Goal: Task Accomplishment & Management: Use online tool/utility

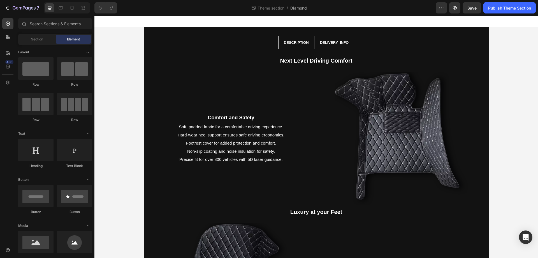
click at [23, 41] on div "Section" at bounding box center [36, 39] width 35 height 9
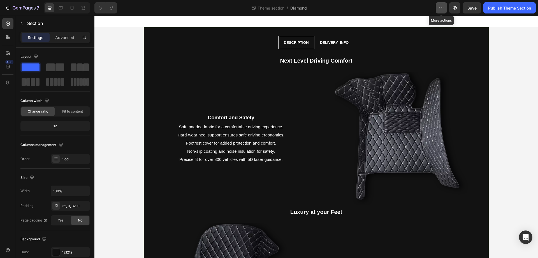
click at [441, 6] on icon "button" at bounding box center [442, 8] width 6 height 6
click at [443, 6] on icon "button" at bounding box center [442, 8] width 6 height 6
click at [443, 25] on icon at bounding box center [444, 24] width 6 height 6
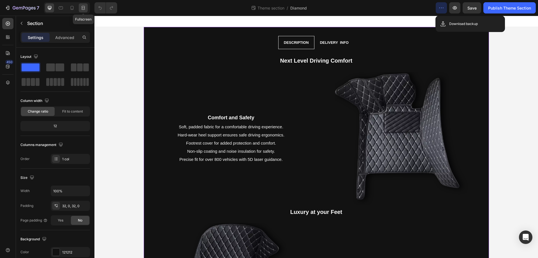
click at [84, 7] on icon at bounding box center [83, 8] width 6 height 6
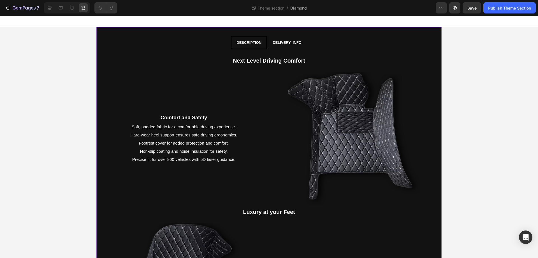
click at [51, 6] on icon at bounding box center [50, 8] width 6 height 6
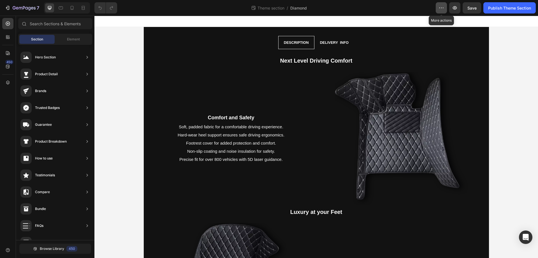
click at [441, 9] on icon "button" at bounding box center [442, 8] width 6 height 6
click at [359, 11] on div "Theme section / Diamond" at bounding box center [279, 7] width 314 height 11
click at [7, 65] on icon at bounding box center [8, 67] width 4 height 4
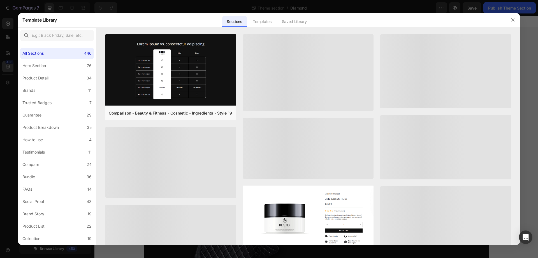
click at [7, 65] on div at bounding box center [269, 129] width 538 height 258
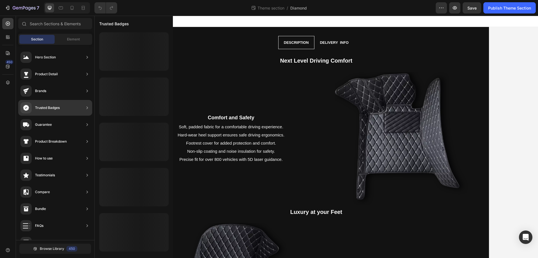
scroll to position [130, 0]
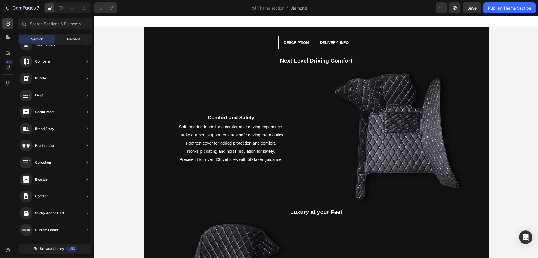
click at [66, 38] on div "Element" at bounding box center [73, 39] width 35 height 9
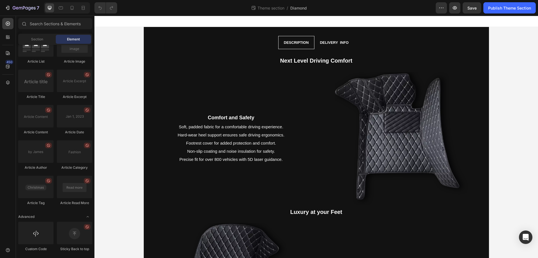
scroll to position [0, 0]
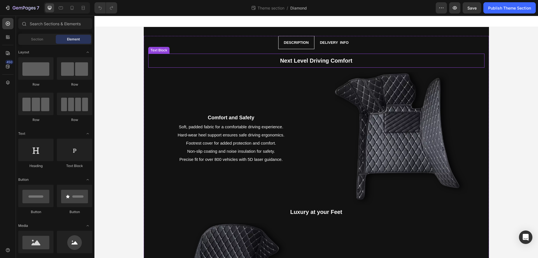
click at [149, 33] on div "Tab" at bounding box center [149, 32] width 8 height 5
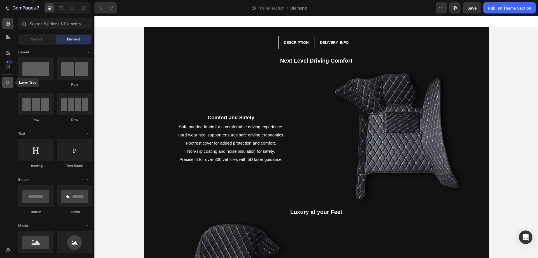
click at [8, 80] on icon at bounding box center [8, 83] width 6 height 6
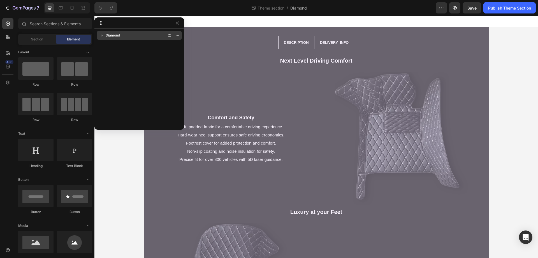
click at [106, 33] on span "Diamond" at bounding box center [113, 36] width 14 height 6
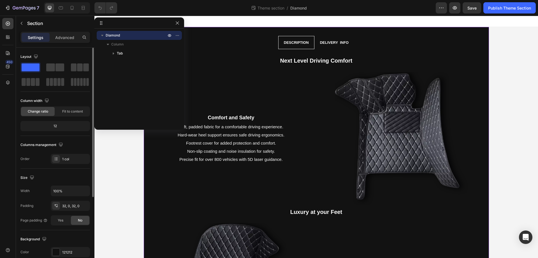
click at [65, 98] on div "Column width" at bounding box center [55, 100] width 70 height 9
click at [68, 113] on span "Fit to content" at bounding box center [72, 111] width 21 height 5
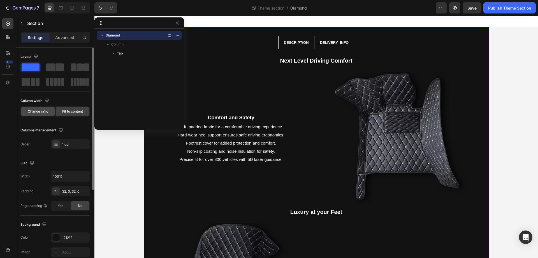
click at [39, 112] on span "Change ratio" at bounding box center [38, 111] width 20 height 5
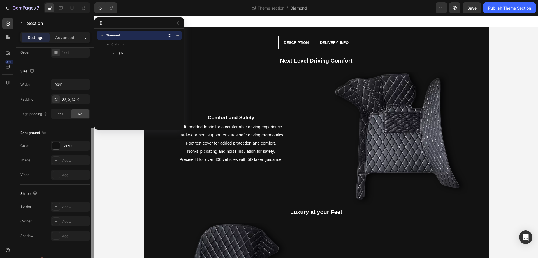
scroll to position [116, 0]
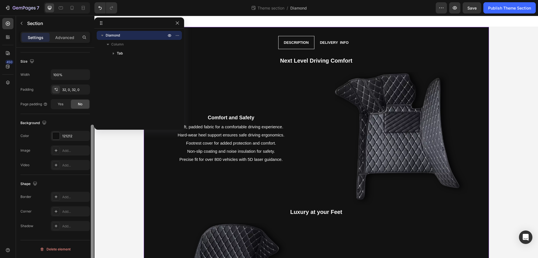
drag, startPoint x: 92, startPoint y: 86, endPoint x: 92, endPoint y: 174, distance: 88.3
click at [92, 174] on div at bounding box center [92, 199] width 3 height 149
click at [66, 89] on div "32, 0, 32, 0" at bounding box center [70, 89] width 16 height 5
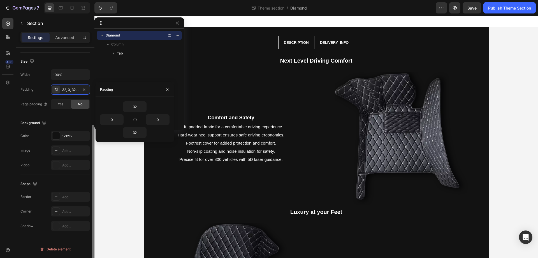
click at [46, 116] on div "Background The changes might be hidden by the video. Color 121212 Image Add... …" at bounding box center [55, 144] width 70 height 61
click at [37, 161] on div "Video Add..." at bounding box center [55, 165] width 70 height 10
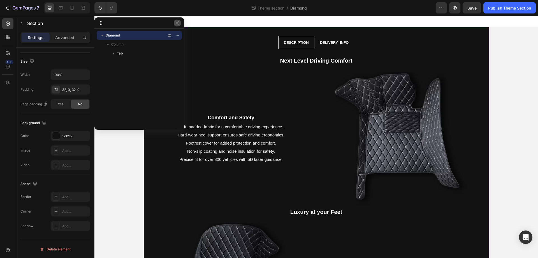
click at [179, 25] on button "button" at bounding box center [177, 23] width 7 height 7
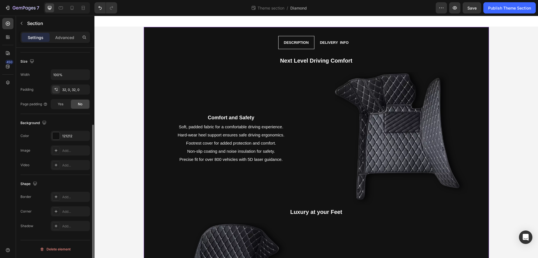
scroll to position [0, 0]
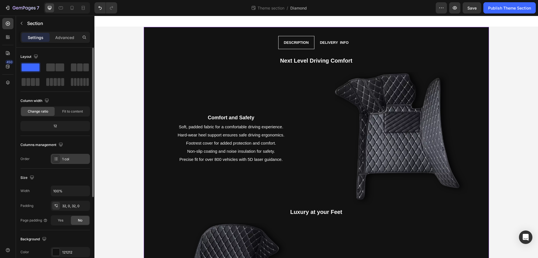
click at [61, 160] on div "1 col" at bounding box center [70, 159] width 39 height 10
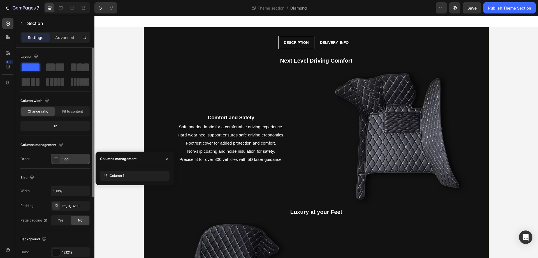
click at [61, 160] on div "1 col" at bounding box center [70, 159] width 39 height 10
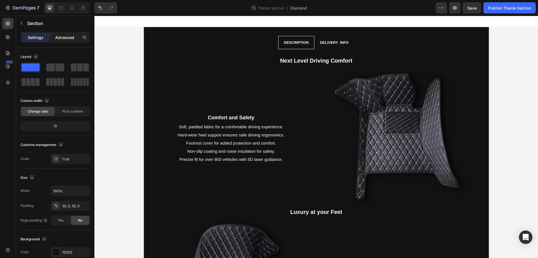
click at [65, 38] on p "Advanced" at bounding box center [64, 37] width 19 height 6
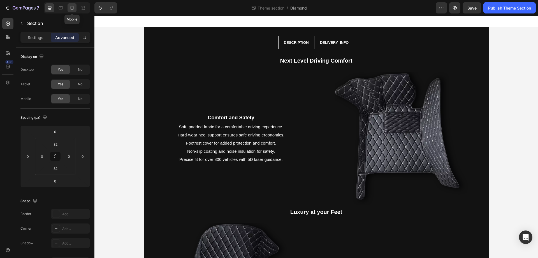
click at [70, 8] on icon at bounding box center [72, 8] width 6 height 6
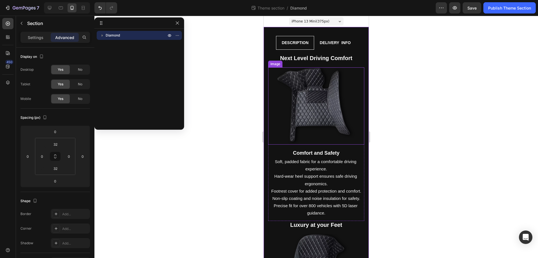
click at [315, 96] on img at bounding box center [316, 105] width 77 height 77
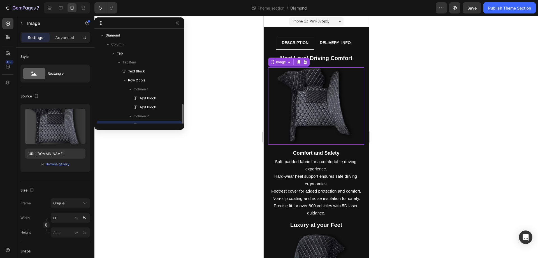
scroll to position [52, 0]
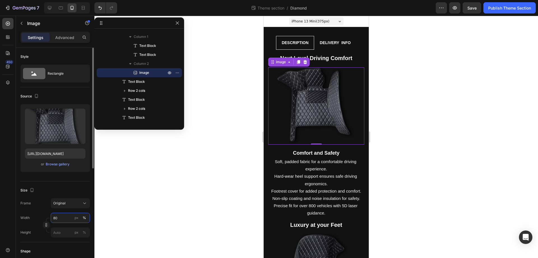
click at [62, 215] on input "80" at bounding box center [70, 218] width 39 height 10
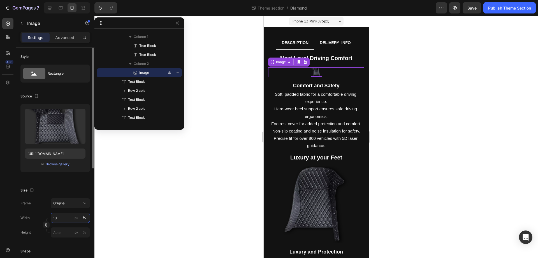
type input "100"
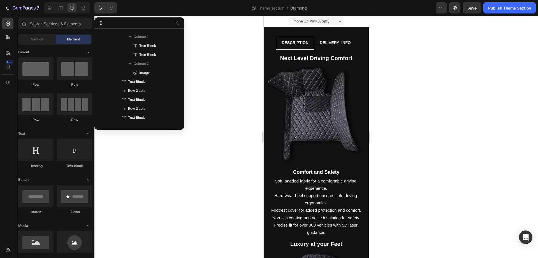
scroll to position [212, 0]
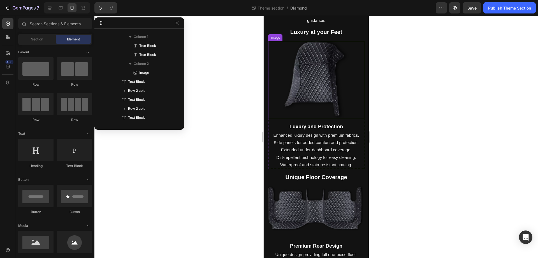
click at [314, 73] on img at bounding box center [316, 79] width 77 height 77
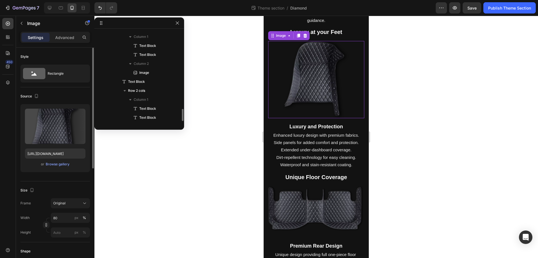
scroll to position [115, 0]
click at [61, 214] on input "80" at bounding box center [70, 218] width 39 height 10
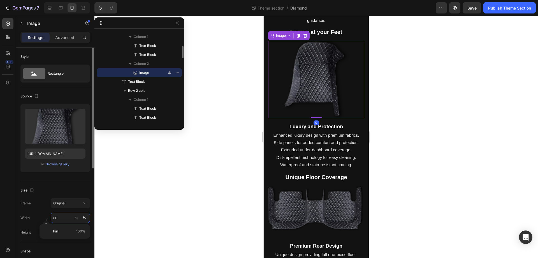
click at [61, 214] on input "80" at bounding box center [70, 218] width 39 height 10
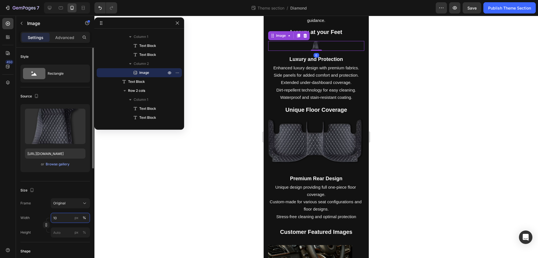
type input "100"
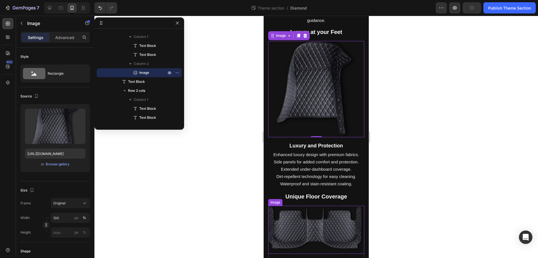
click at [295, 219] on img at bounding box center [316, 230] width 96 height 48
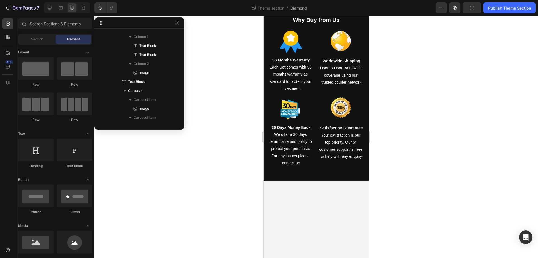
scroll to position [885, 0]
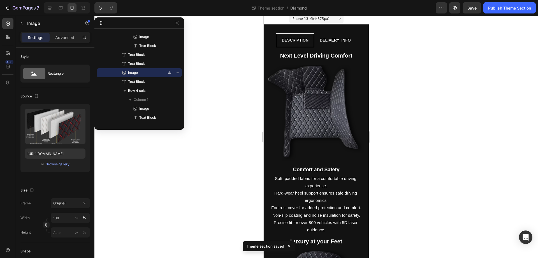
scroll to position [0, 0]
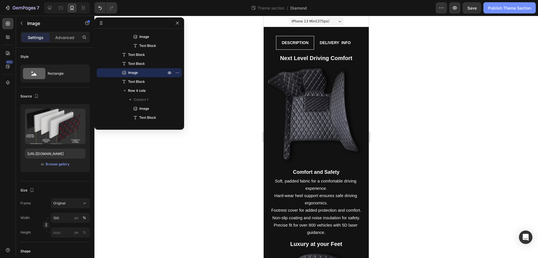
click at [513, 11] on div "Publish Theme Section" at bounding box center [510, 8] width 43 height 6
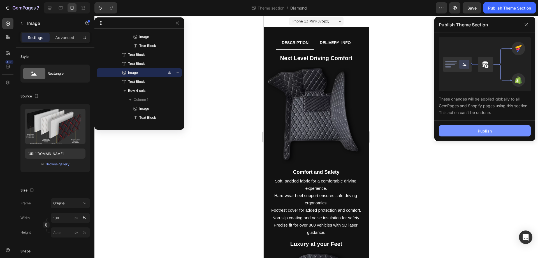
click at [485, 128] on div "Publish" at bounding box center [485, 131] width 14 height 6
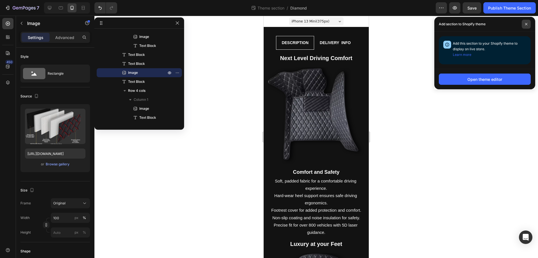
click at [526, 22] on span at bounding box center [526, 24] width 9 height 9
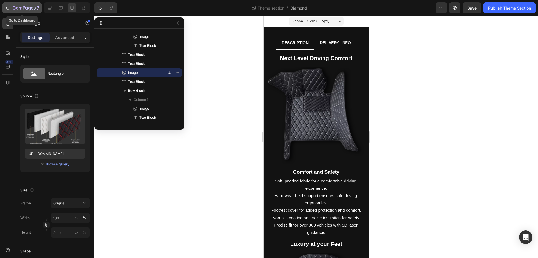
click at [26, 11] on div "7" at bounding box center [26, 7] width 27 height 7
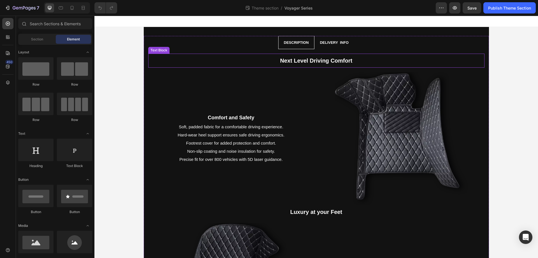
click at [284, 60] on strong "Next Level Driving Comfort" at bounding box center [316, 60] width 72 height 6
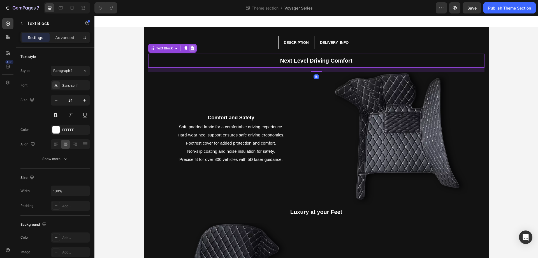
click at [190, 50] on icon at bounding box center [192, 48] width 4 height 4
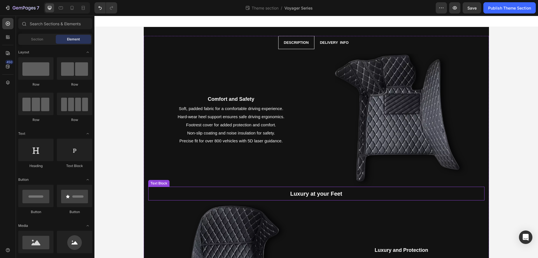
click at [309, 195] on strong "Luxury at your Feet" at bounding box center [317, 193] width 52 height 6
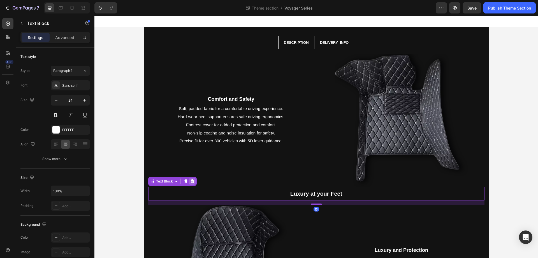
click at [190, 179] on icon at bounding box center [192, 181] width 4 height 4
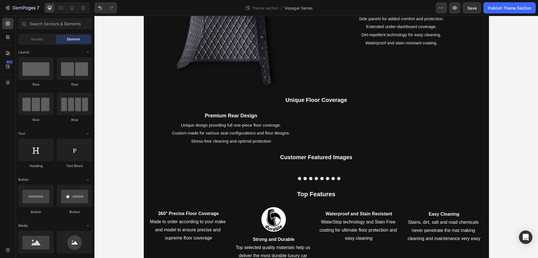
scroll to position [285, 0]
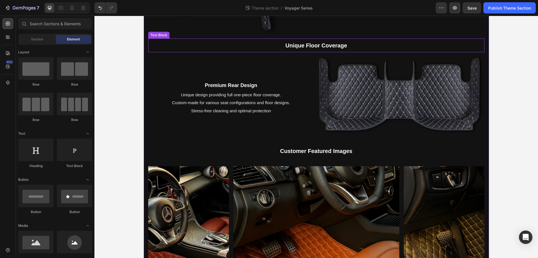
click at [256, 44] on p "Unique Floor Coverage" at bounding box center [316, 45] width 335 height 13
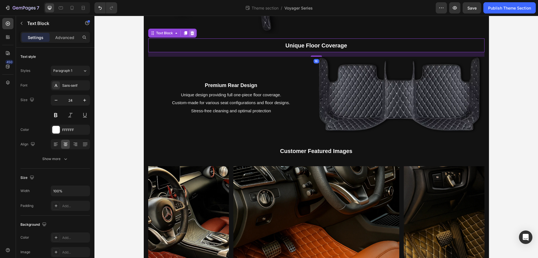
click at [189, 33] on div at bounding box center [192, 33] width 7 height 7
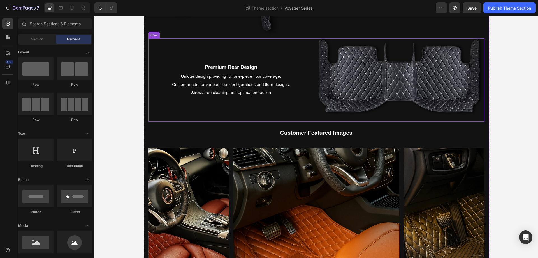
click at [266, 47] on div "Premium Rear Design Text Block Unique design providing full one-piece floor cov…" at bounding box center [231, 79] width 166 height 83
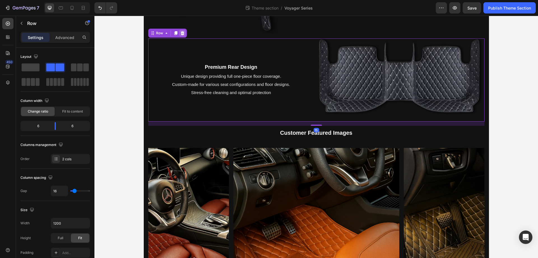
click at [183, 34] on div at bounding box center [182, 33] width 7 height 7
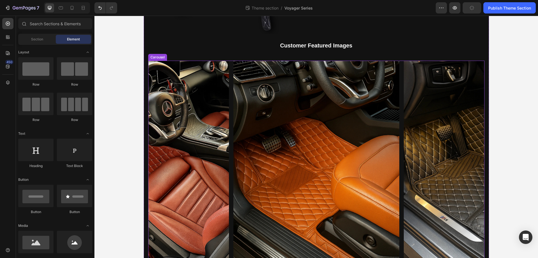
click at [231, 95] on div "Image Image Image Image Image Image Image Image Image" at bounding box center [316, 160] width 337 height 199
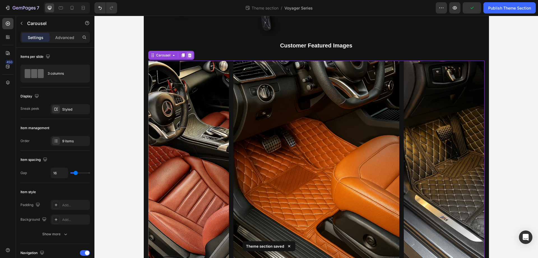
click at [186, 52] on div at bounding box center [189, 55] width 7 height 7
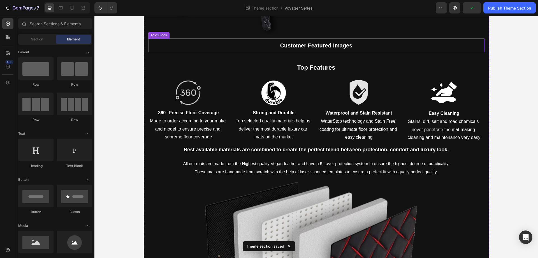
click at [256, 45] on p "Customer Featured Images" at bounding box center [316, 45] width 335 height 13
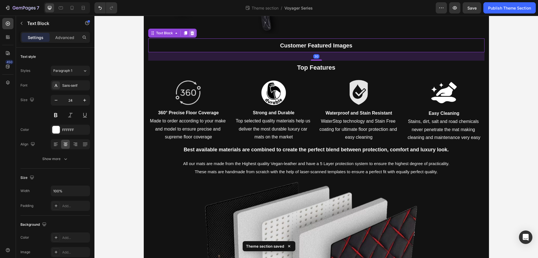
click at [191, 34] on icon at bounding box center [192, 33] width 4 height 4
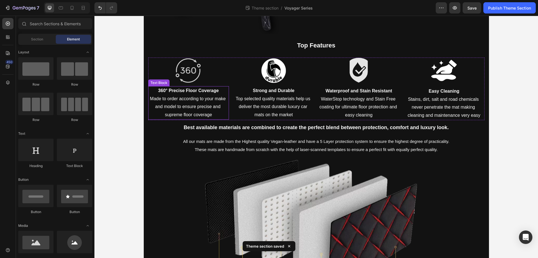
click at [227, 91] on div "360° Precise Floor Coverage Made to order according to your make and model to e…" at bounding box center [188, 102] width 81 height 33
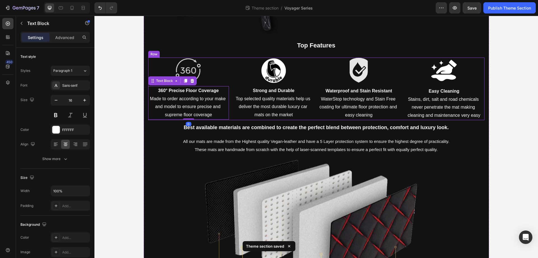
click at [229, 72] on div "Image 360° Precise Floor Coverage Made to order according to your make and mode…" at bounding box center [316, 88] width 337 height 63
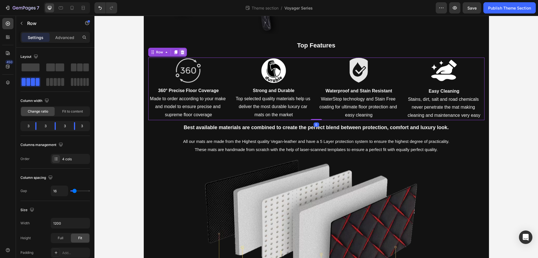
click at [179, 50] on div at bounding box center [182, 52] width 7 height 7
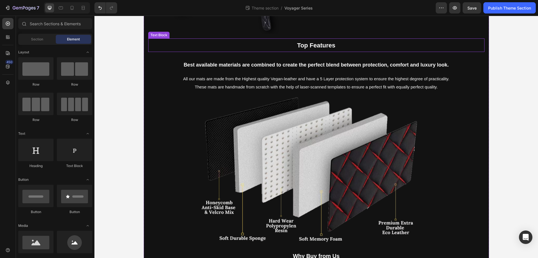
click at [217, 49] on p "Top Features" at bounding box center [316, 45] width 335 height 12
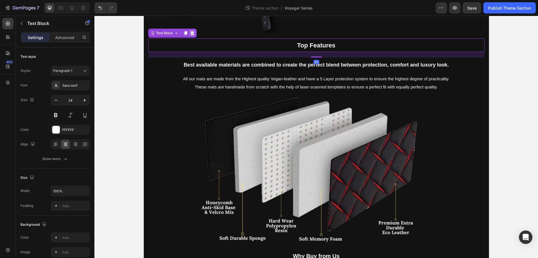
click at [190, 32] on icon at bounding box center [192, 33] width 4 height 4
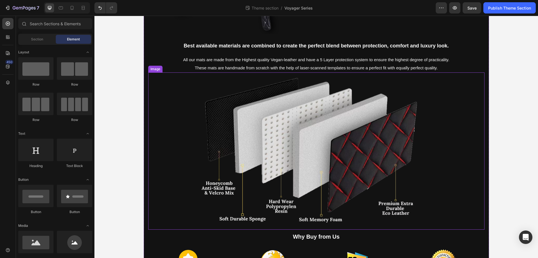
click at [164, 103] on div at bounding box center [316, 150] width 337 height 157
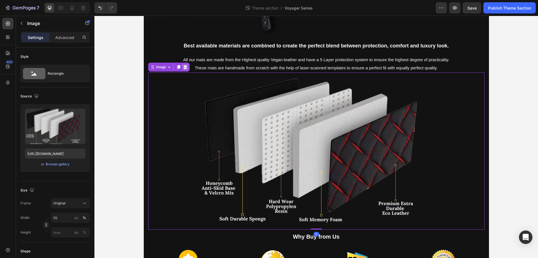
click at [183, 68] on icon at bounding box center [185, 67] width 4 height 4
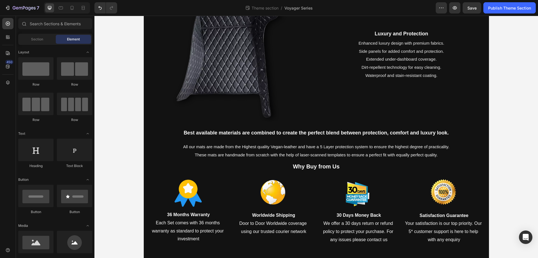
scroll to position [198, 0]
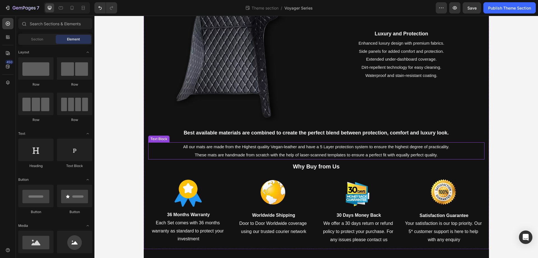
click at [166, 147] on p "All our mats are made from the Highest quality Vegan-leather and have a 5 Layer…" at bounding box center [316, 147] width 335 height 8
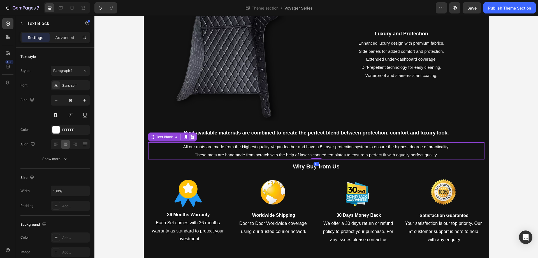
click at [192, 137] on icon at bounding box center [192, 137] width 4 height 4
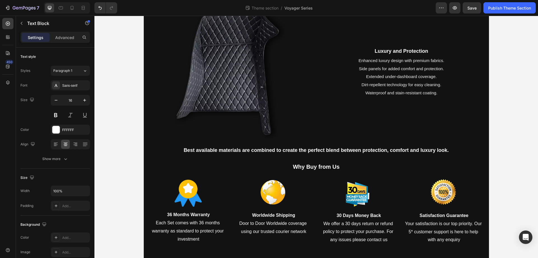
scroll to position [181, 0]
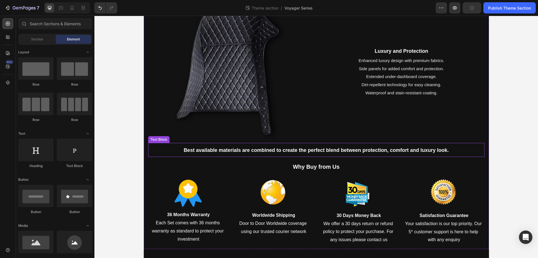
click at [166, 149] on p "Best available materials are combined to create the perfect blend between prote…" at bounding box center [316, 149] width 335 height 13
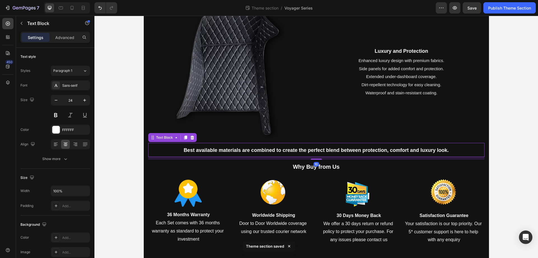
click at [190, 141] on div "Text Block" at bounding box center [172, 137] width 49 height 9
click at [190, 136] on icon at bounding box center [192, 137] width 4 height 4
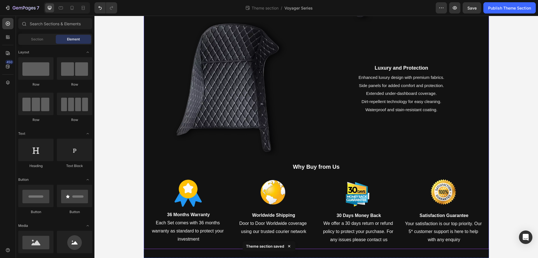
click at [202, 175] on div "Comfort and Safety Text Block Soft, padded fabric for a comfortable driving exp…" at bounding box center [316, 67] width 337 height 355
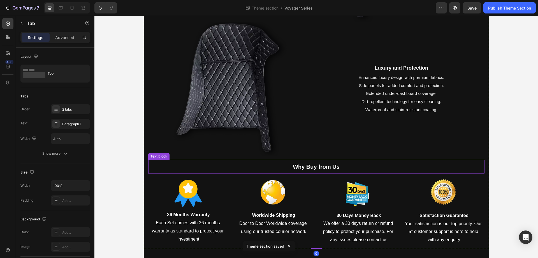
click at [206, 167] on p "Why Buy from Us" at bounding box center [316, 166] width 335 height 13
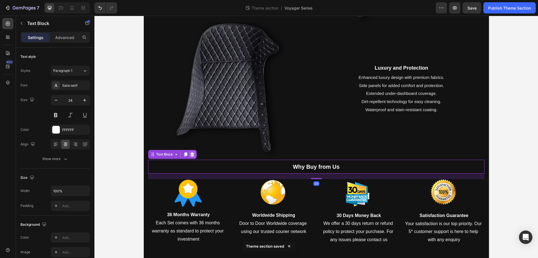
click at [190, 154] on icon at bounding box center [192, 154] width 4 height 4
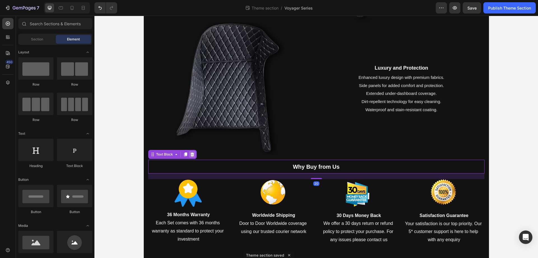
scroll to position [145, 0]
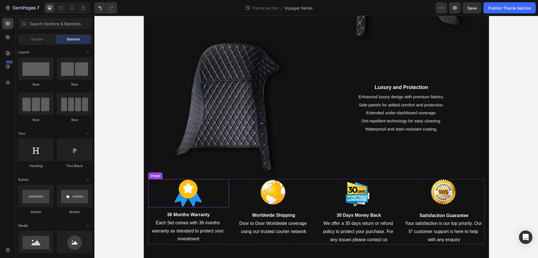
click at [226, 192] on div at bounding box center [188, 193] width 81 height 28
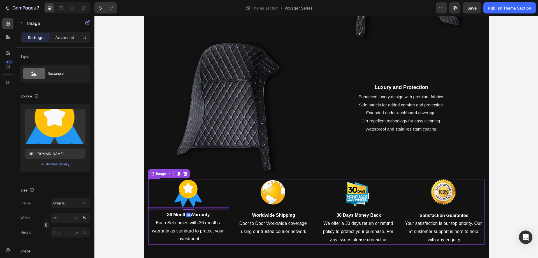
click at [228, 195] on div "Image 10 36 Months Warranty Each Set comes with 36 months warranty as standard …" at bounding box center [316, 211] width 337 height 65
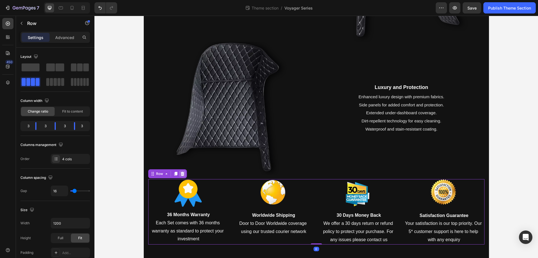
click at [182, 174] on icon at bounding box center [182, 173] width 4 height 4
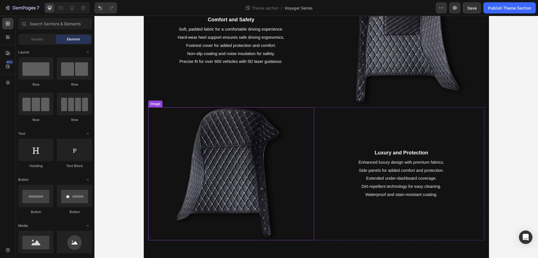
scroll to position [0, 0]
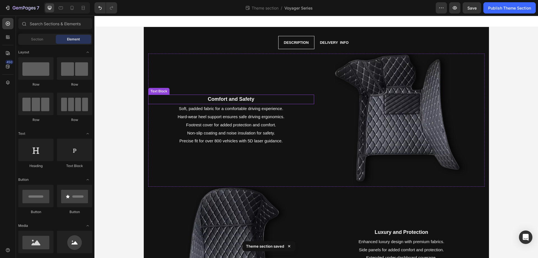
click at [231, 99] on strong "Comfort and Safety" at bounding box center [231, 99] width 47 height 6
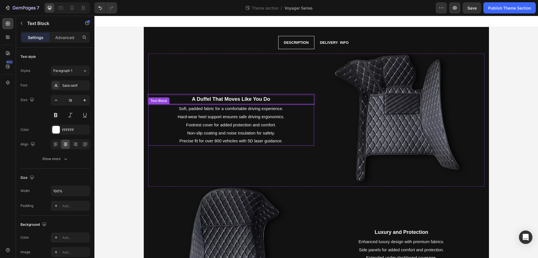
click at [216, 131] on span "Non-slip coating and noise insulation for safety." at bounding box center [231, 132] width 88 height 5
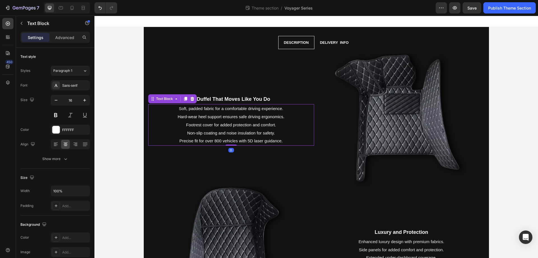
click at [216, 131] on span "Non-slip coating and noise insulation for safety." at bounding box center [231, 132] width 88 height 5
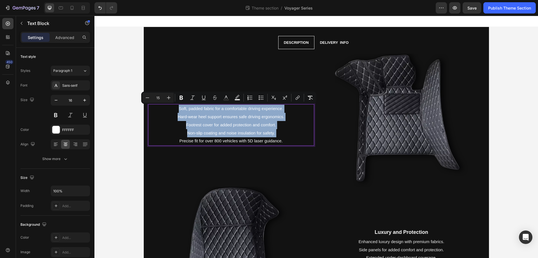
type input "16"
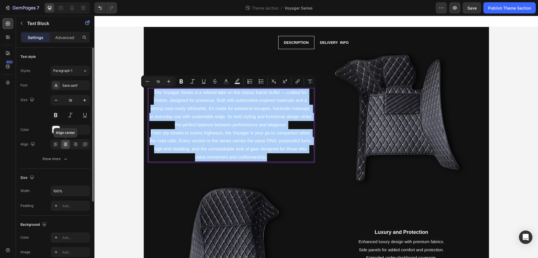
click at [61, 141] on div at bounding box center [65, 144] width 9 height 9
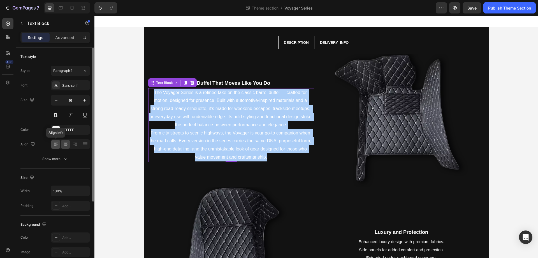
click at [59, 142] on div at bounding box center [55, 144] width 9 height 9
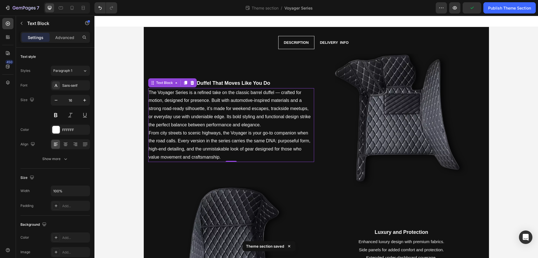
click at [292, 124] on p "The Voyager Series is a refined take on the classic barrel duffel — crafted for…" at bounding box center [231, 109] width 165 height 40
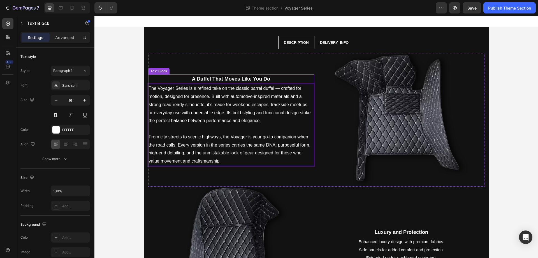
click at [286, 77] on p "A Duffel That Moves Like You Do" at bounding box center [231, 79] width 165 height 8
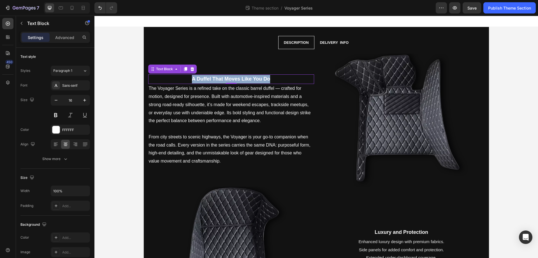
click at [286, 77] on p "A Duffel That Moves Like You Do" at bounding box center [231, 79] width 165 height 8
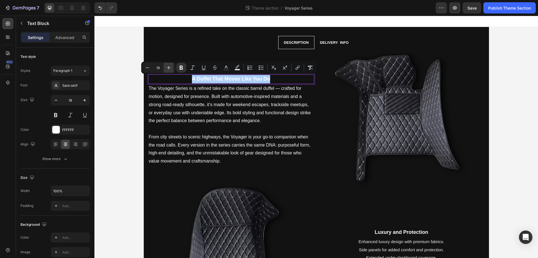
click at [173, 66] on button "Plus" at bounding box center [169, 68] width 10 height 10
type input "20"
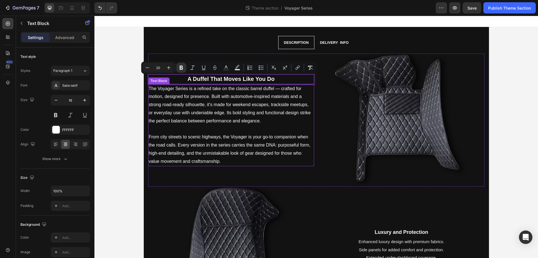
click at [280, 87] on p "The Voyager Series is a refined take on the classic barrel duffel — crafted for…" at bounding box center [231, 105] width 165 height 40
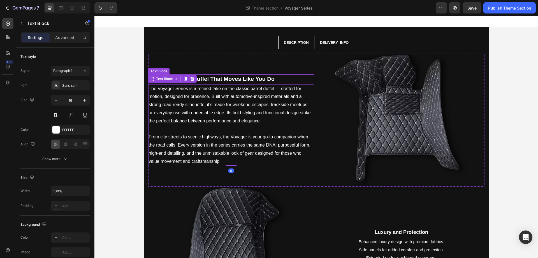
click at [281, 79] on p "A Duffel That Moves Like You Do" at bounding box center [231, 79] width 165 height 9
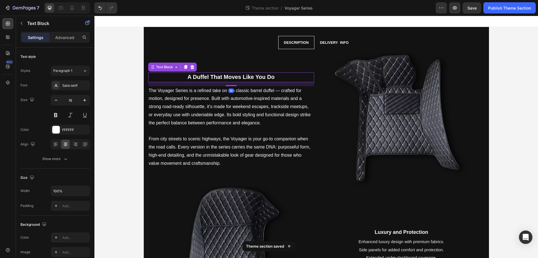
drag, startPoint x: 231, startPoint y: 84, endPoint x: 239, endPoint y: 88, distance: 8.3
click at [239, 88] on div "A Duffel That Moves Like You Do Text Block 14 The Voyager Series is a refined t…" at bounding box center [231, 120] width 166 height 133
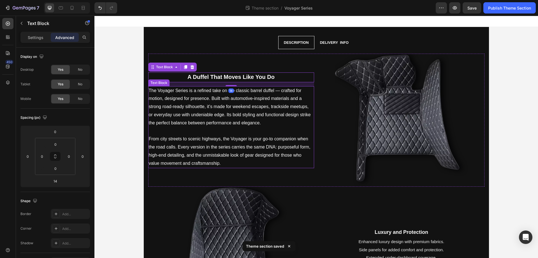
click at [313, 124] on div "A Duffel That Moves Like You Do Text Block 14 The Voyager Series is a refined t…" at bounding box center [316, 120] width 337 height 133
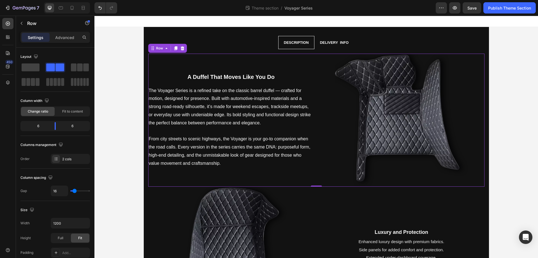
click at [305, 181] on div "A Duffel That Moves Like You Do Text Block The Voyager Series is a refined take…" at bounding box center [231, 120] width 166 height 133
click at [63, 225] on input "1200" at bounding box center [70, 223] width 39 height 10
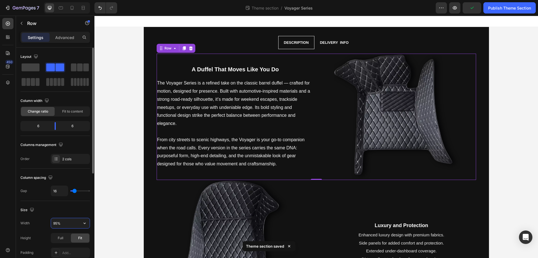
click at [63, 225] on input "95%" at bounding box center [70, 223] width 39 height 10
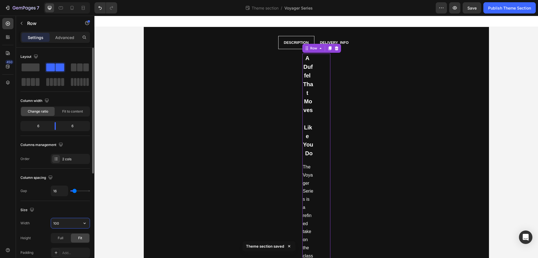
type input "100%"
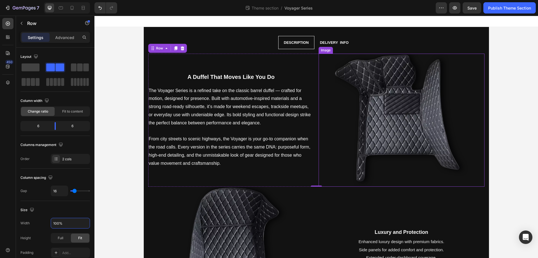
click at [393, 139] on img at bounding box center [401, 120] width 133 height 133
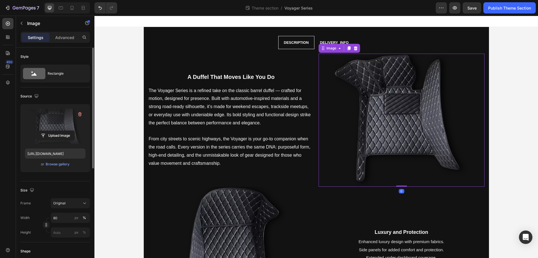
click at [58, 126] on label at bounding box center [55, 126] width 61 height 35
click at [58, 131] on input "file" at bounding box center [55, 136] width 39 height 10
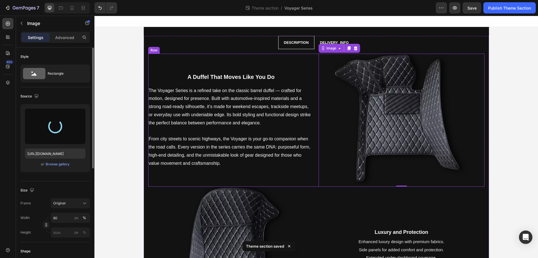
type input "[URL][DOMAIN_NAME]"
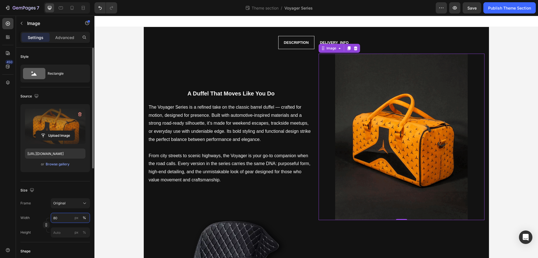
click at [69, 217] on input "80" at bounding box center [70, 218] width 39 height 10
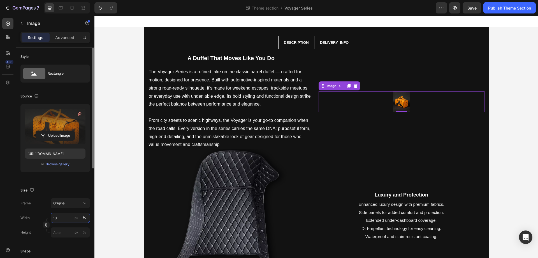
type input "100"
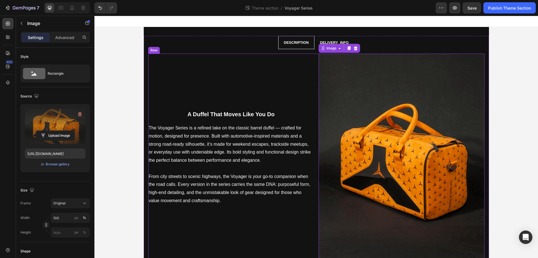
click at [209, 89] on div "A Duffel That Moves Like You Do Text Block The Voyager Series is a refined take…" at bounding box center [231, 158] width 166 height 208
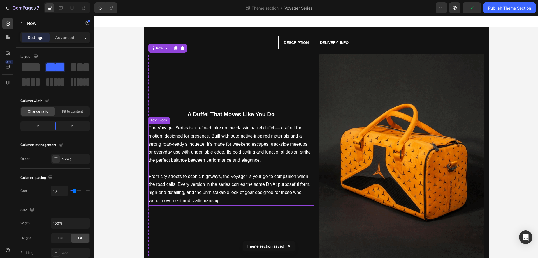
click at [199, 158] on p "The Voyager Series is a refined take on the classic barrel duffel — crafted for…" at bounding box center [231, 144] width 165 height 40
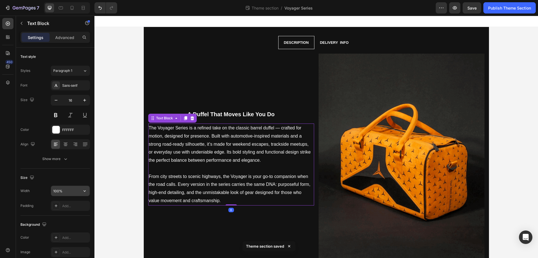
click at [63, 186] on input "100%" at bounding box center [70, 191] width 39 height 10
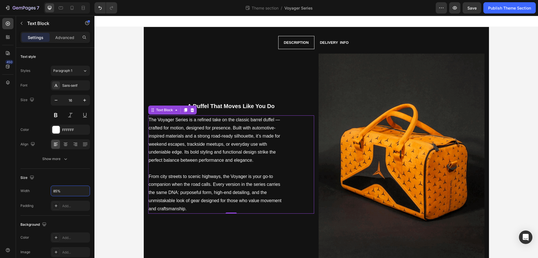
scroll to position [106, 0]
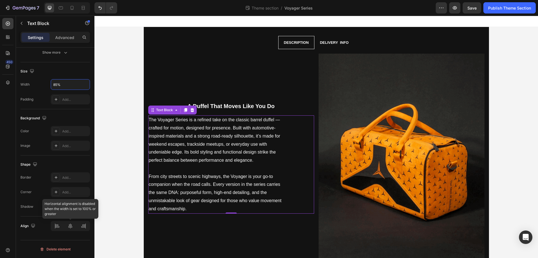
type input "85%"
click at [72, 224] on icon at bounding box center [71, 226] width 6 height 6
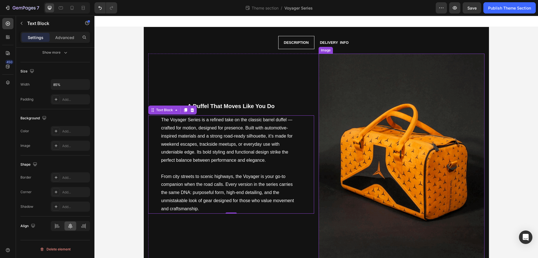
click at [418, 110] on img at bounding box center [402, 158] width 166 height 208
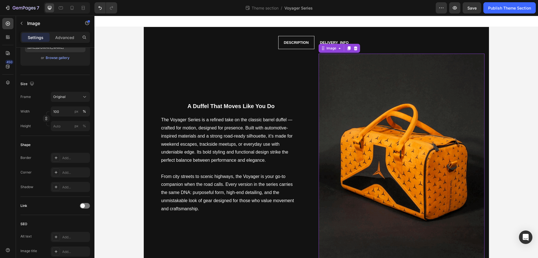
scroll to position [0, 0]
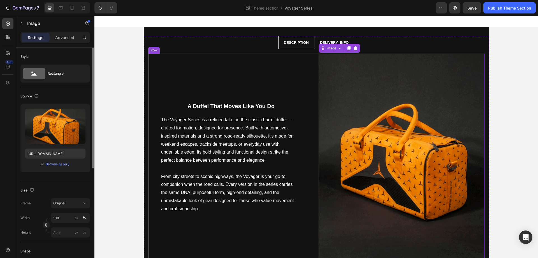
click at [288, 74] on div "A Duffel That Moves Like You Do Text Block The Voyager Series is a refined take…" at bounding box center [231, 158] width 166 height 208
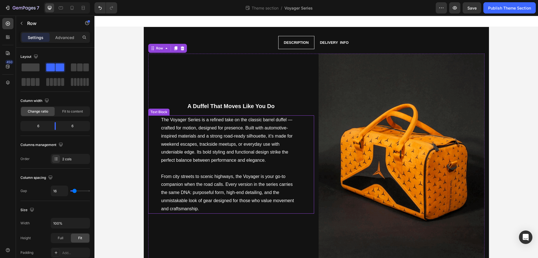
scroll to position [154, 0]
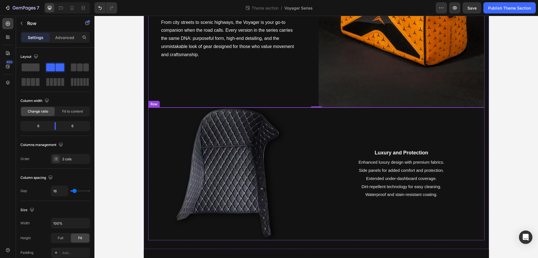
click at [316, 124] on div "Luxury and Protection Text Block Enhanced luxury design with premium fabrics. S…" at bounding box center [316, 173] width 337 height 133
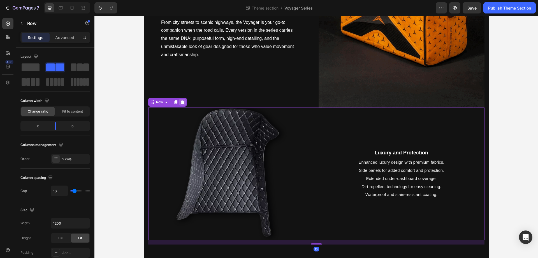
click at [180, 103] on icon at bounding box center [182, 102] width 4 height 4
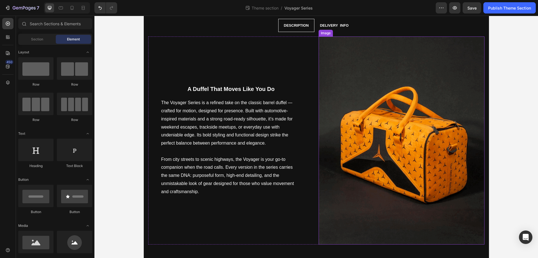
click at [367, 181] on img at bounding box center [402, 140] width 166 height 208
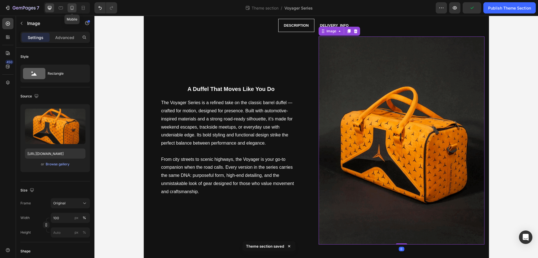
click at [70, 8] on icon at bounding box center [72, 8] width 6 height 6
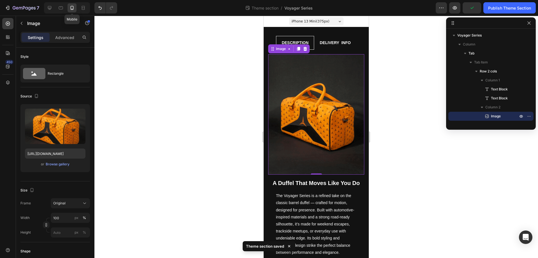
scroll to position [19, 0]
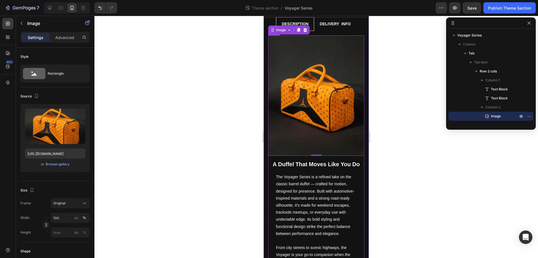
click at [301, 153] on div "A Duffel That Moves Like You Do Text Block The Voyager Series is a refined take…" at bounding box center [316, 166] width 96 height 262
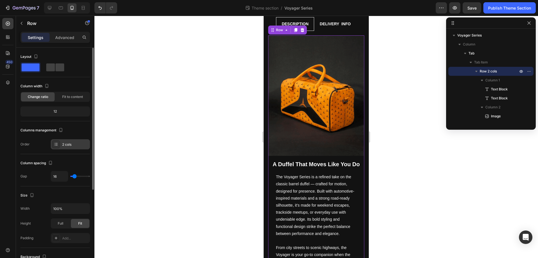
click at [55, 144] on icon at bounding box center [56, 144] width 4 height 4
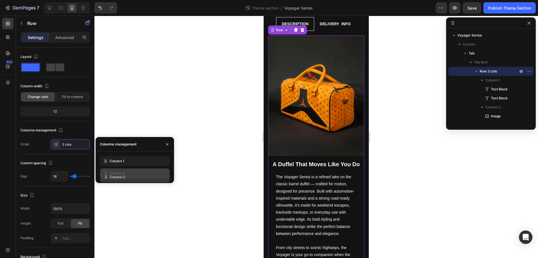
drag, startPoint x: 106, startPoint y: 162, endPoint x: 106, endPoint y: 177, distance: 15.4
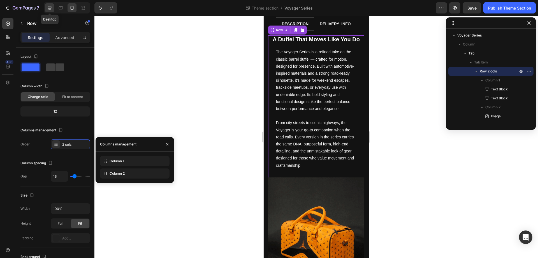
click at [52, 6] on icon at bounding box center [50, 8] width 6 height 6
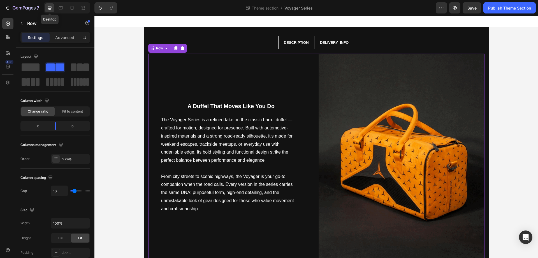
scroll to position [17, 0]
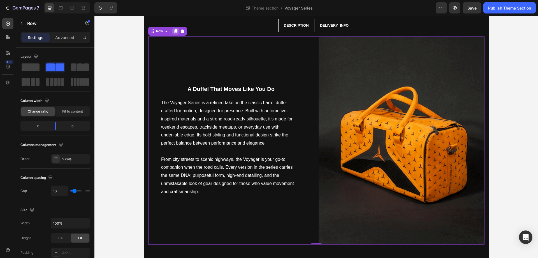
click at [174, 31] on icon at bounding box center [175, 31] width 3 height 4
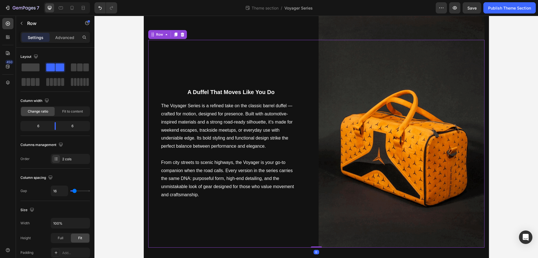
scroll to position [225, 0]
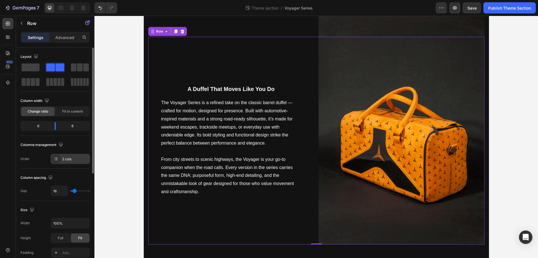
click at [77, 160] on div "2 cols" at bounding box center [75, 158] width 26 height 5
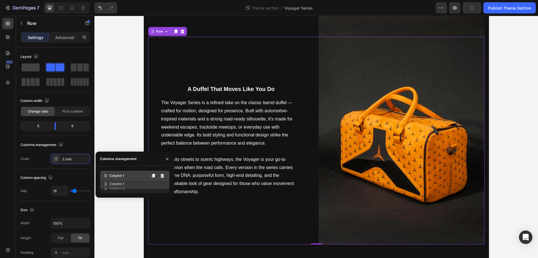
drag, startPoint x: 109, startPoint y: 178, endPoint x: 109, endPoint y: 189, distance: 10.7
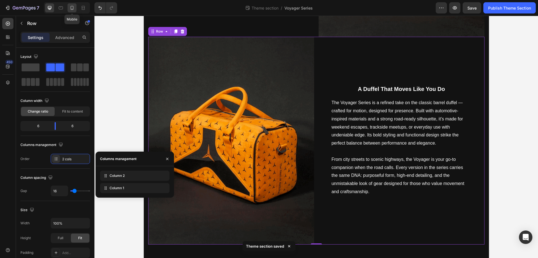
click at [73, 5] on div at bounding box center [72, 7] width 9 height 9
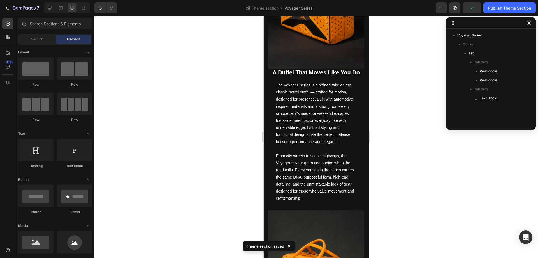
scroll to position [296, 0]
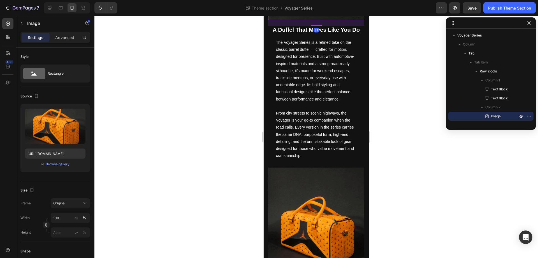
drag, startPoint x: 314, startPoint y: 22, endPoint x: 322, endPoint y: 27, distance: 9.8
click at [322, 20] on div "21" at bounding box center [316, 20] width 96 height 0
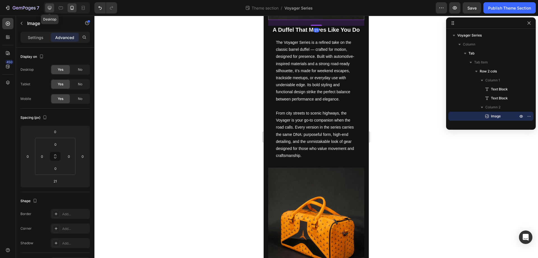
click at [48, 6] on icon at bounding box center [50, 8] width 4 height 4
type input "0"
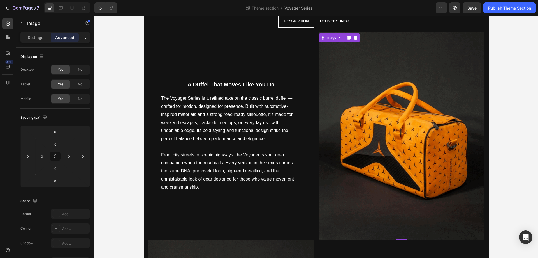
scroll to position [18, 0]
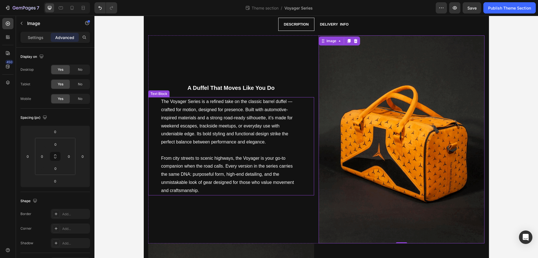
click at [286, 150] on p "Rich Text Editor. Editing area: main" at bounding box center [231, 150] width 140 height 8
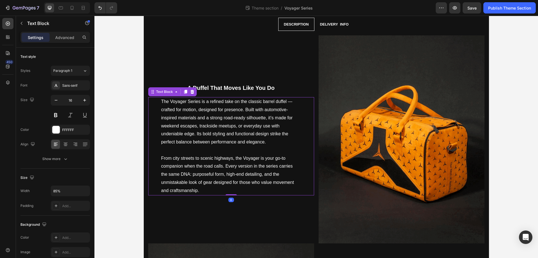
scroll to position [225, 0]
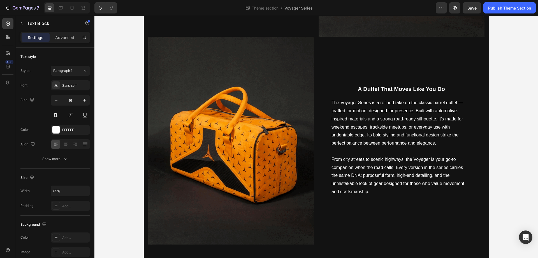
click at [301, 13] on div "Theme section / Voyager Series" at bounding box center [279, 7] width 314 height 11
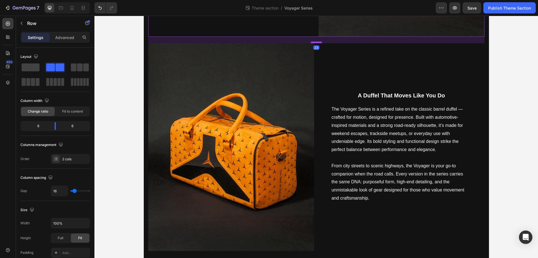
drag, startPoint x: 312, startPoint y: 35, endPoint x: 312, endPoint y: 42, distance: 6.5
click at [312, 42] on div at bounding box center [316, 43] width 11 height 2
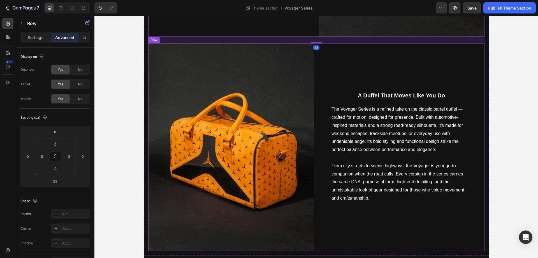
click at [351, 79] on div "A Duffel That Moves Like You Do Text Block The Voyager Series is a refined take…" at bounding box center [402, 147] width 166 height 208
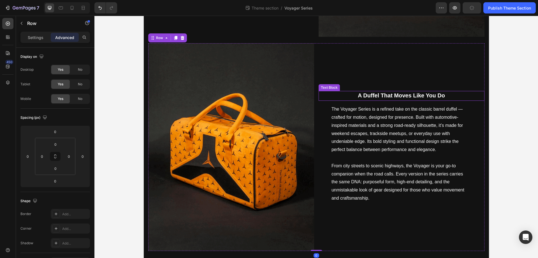
click at [387, 95] on strong "A Duffel That Moves Like You Do" at bounding box center [401, 95] width 87 height 6
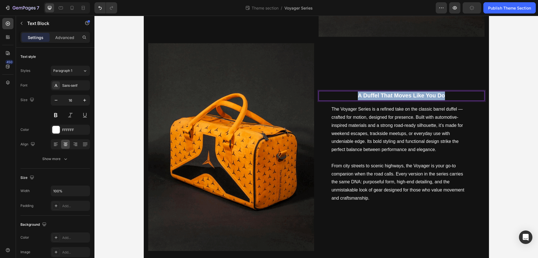
click at [387, 95] on strong "A Duffel That Moves Like You Do" at bounding box center [401, 95] width 87 height 6
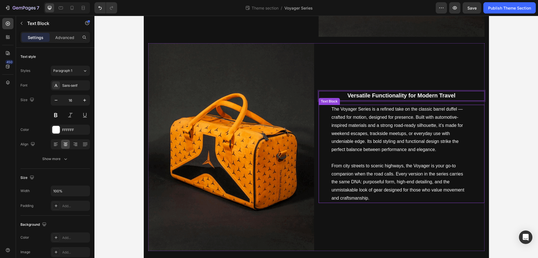
click at [404, 151] on p "The Voyager Series is a refined take on the classic barrel duffel — crafted for…" at bounding box center [402, 129] width 140 height 49
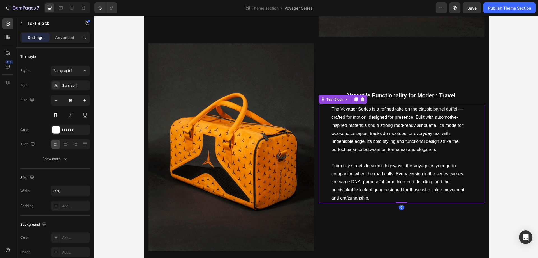
click at [404, 151] on p "The Voyager Series is a refined take on the classic barrel duffel — crafted for…" at bounding box center [402, 129] width 140 height 49
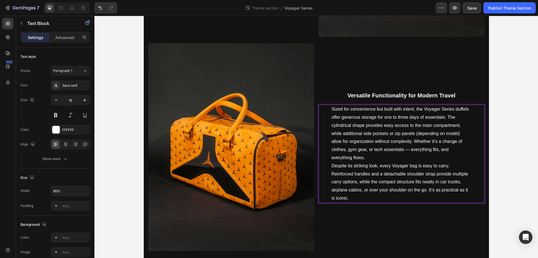
click at [384, 155] on p "Sized for convenience but built with intent, the Voyager Series duffels offer g…" at bounding box center [402, 133] width 140 height 57
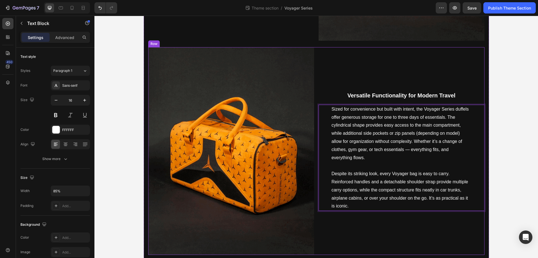
click at [369, 71] on div "Versatile Functionality for Modern Travel Text Block Sized for convenience but …" at bounding box center [402, 151] width 166 height 208
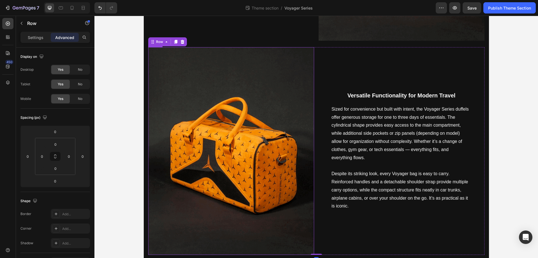
click at [190, 164] on img at bounding box center [231, 151] width 166 height 208
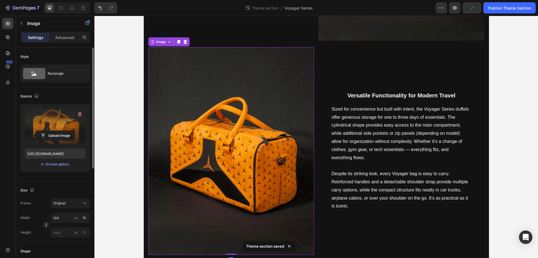
click at [42, 125] on label at bounding box center [55, 126] width 61 height 35
click at [42, 131] on input "file" at bounding box center [55, 136] width 39 height 10
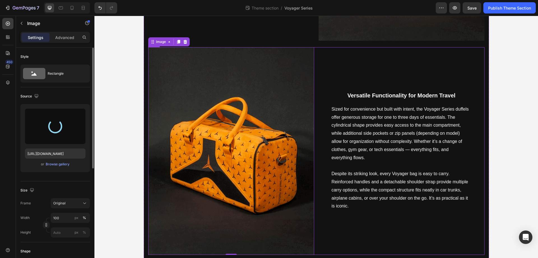
type input "[URL][DOMAIN_NAME]"
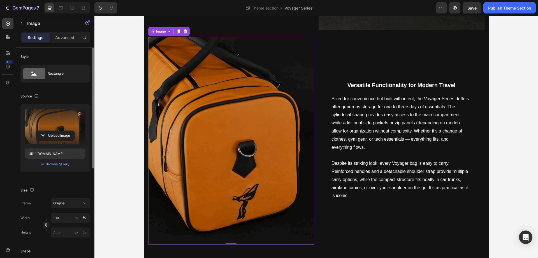
scroll to position [0, 0]
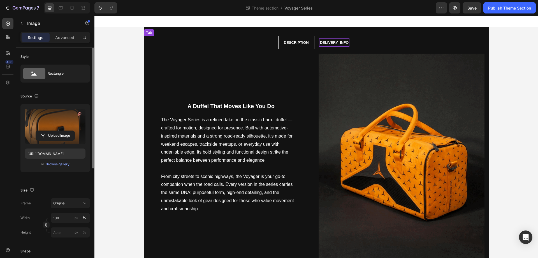
click at [330, 43] on p "Delivery info" at bounding box center [334, 42] width 29 height 6
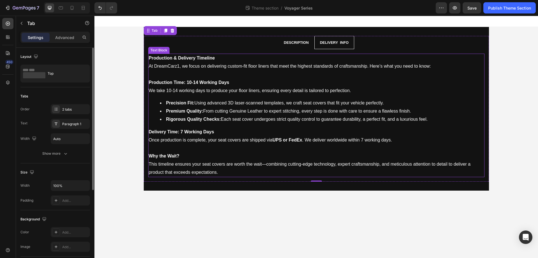
click at [162, 64] on p "At DreamCarz1, we focus on delivering custom-fit floor liners that meet the hig…" at bounding box center [316, 66] width 335 height 8
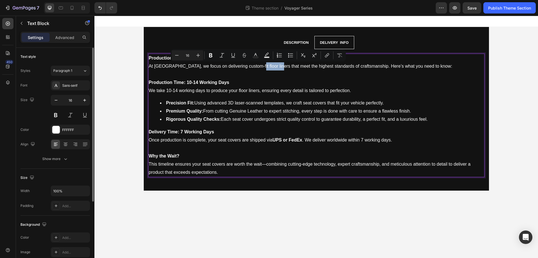
drag, startPoint x: 248, startPoint y: 66, endPoint x: 269, endPoint y: 66, distance: 20.8
click at [269, 66] on p "At Drive Atelier, we focus on delivering custom-fit floor liners that meet the …" at bounding box center [316, 66] width 335 height 8
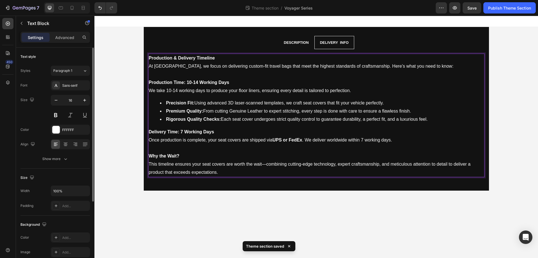
click at [306, 102] on li "Precision Fit: Using advanced 3D laser-scanned templates, we craft seat covers …" at bounding box center [322, 103] width 324 height 8
drag, startPoint x: 305, startPoint y: 102, endPoint x: 326, endPoint y: 102, distance: 21.3
click at [326, 102] on li "Precision Fit: Using advanced 3D laser-scanned templates, we craft seat covers …" at bounding box center [322, 103] width 324 height 8
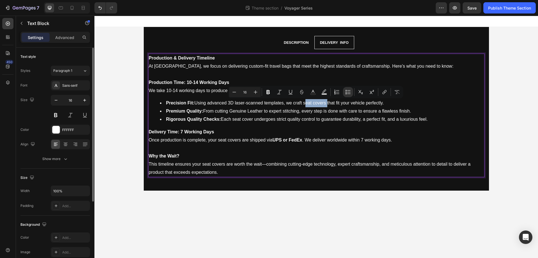
click at [317, 102] on li "Precision Fit: Using advanced 3D laser-scanned templates, we craft seat covers …" at bounding box center [322, 103] width 324 height 8
drag, startPoint x: 305, startPoint y: 102, endPoint x: 387, endPoint y: 101, distance: 81.9
click at [387, 101] on li "Precision Fit: Using advanced 3D laser-scanned templates, we craft seat covers …" at bounding box center [322, 103] width 324 height 8
click at [238, 118] on li "Rigorous Quality Checks: Each seat cover undergoes strict quality control to gu…" at bounding box center [322, 119] width 324 height 8
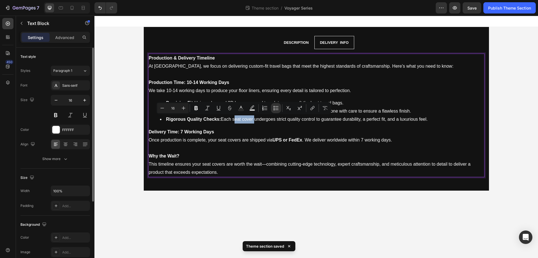
drag, startPoint x: 233, startPoint y: 119, endPoint x: 254, endPoint y: 121, distance: 21.2
click at [254, 121] on li "Rigorous Quality Checks: Each seat cover undergoes strict quality control to gu…" at bounding box center [322, 119] width 324 height 8
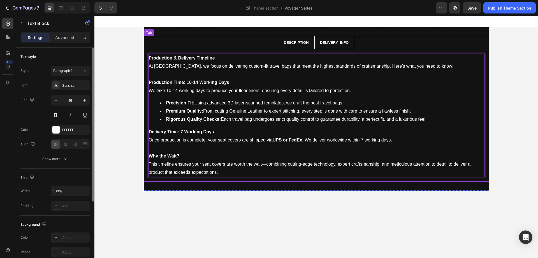
click at [280, 43] on li "Description" at bounding box center [296, 42] width 36 height 13
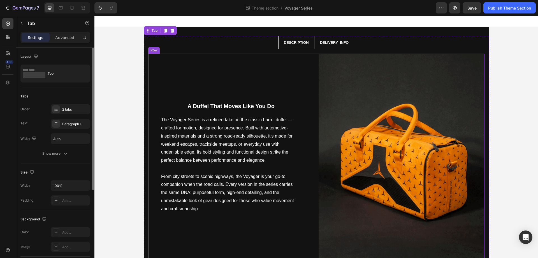
scroll to position [231, 0]
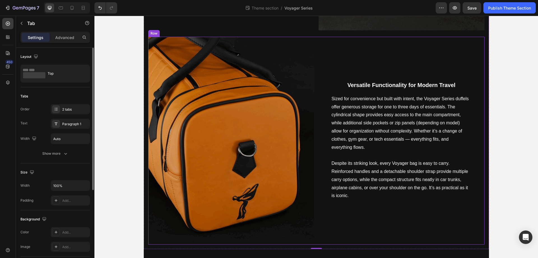
click at [336, 59] on div "Versatile Functionality for Modern Travel Text Block Sized for convenience but …" at bounding box center [402, 141] width 166 height 208
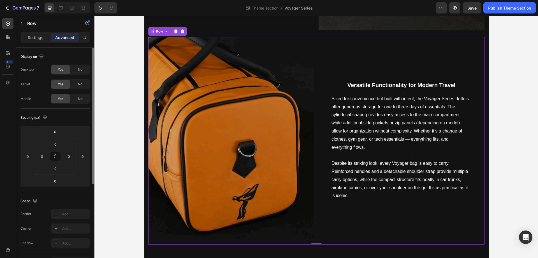
click at [336, 59] on div "Versatile Functionality for Modern Travel Text Block Sized for convenience but …" at bounding box center [402, 141] width 166 height 208
click at [174, 31] on icon at bounding box center [175, 31] width 3 height 4
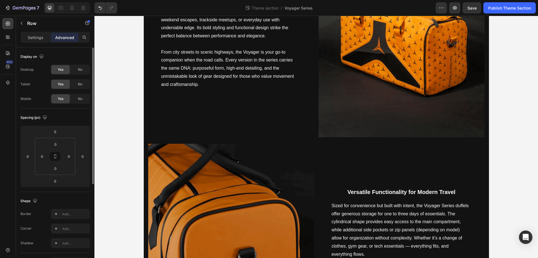
scroll to position [0, 0]
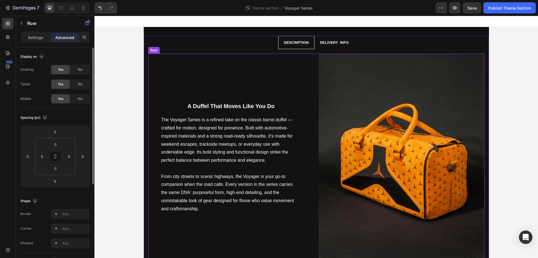
click at [294, 70] on div "A Duffel That Moves Like You Do Text Block The Voyager Series is a refined take…" at bounding box center [231, 158] width 166 height 208
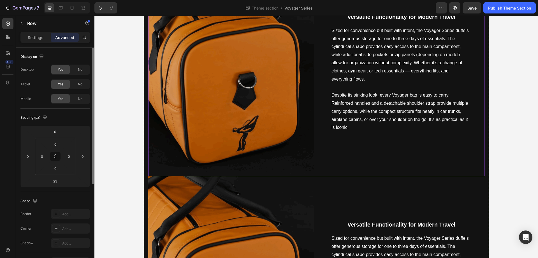
click at [326, 153] on div "Versatile Functionality for Modern Travel Text Block Sized for convenience but …" at bounding box center [402, 73] width 166 height 208
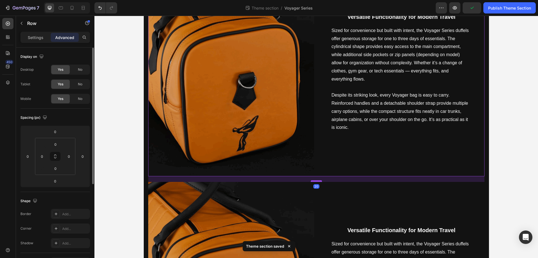
drag, startPoint x: 313, startPoint y: 175, endPoint x: 310, endPoint y: 181, distance: 6.5
click at [311, 181] on div at bounding box center [316, 181] width 11 height 2
type input "20"
click at [333, 153] on div "Versatile Functionality for Modern Travel Text Block Sized for convenience but …" at bounding box center [402, 73] width 166 height 208
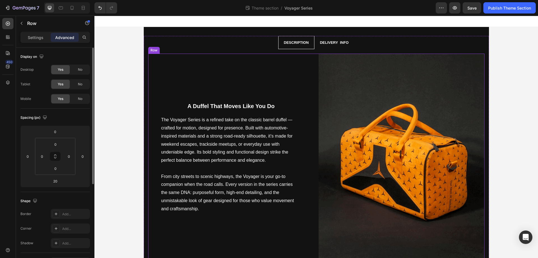
click at [283, 231] on div "A Duffel That Moves Like You Do Text Block The Voyager Series is a refined take…" at bounding box center [231, 158] width 166 height 208
click at [174, 50] on icon at bounding box center [175, 49] width 3 height 4
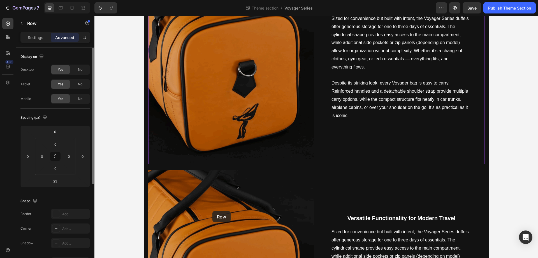
scroll to position [537, 0]
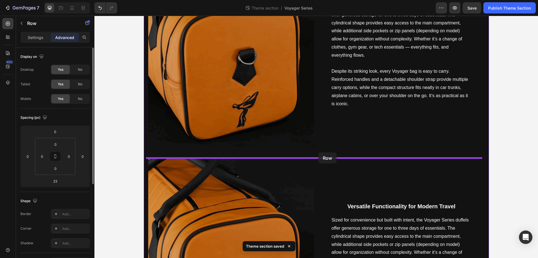
drag, startPoint x: 149, startPoint y: 30, endPoint x: 319, endPoint y: 152, distance: 209.1
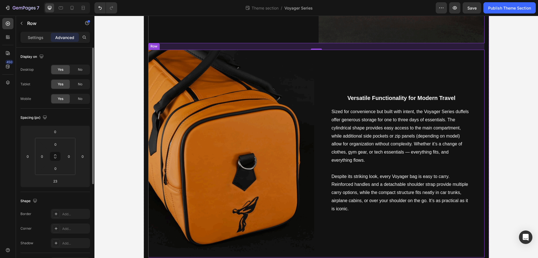
scroll to position [658, 0]
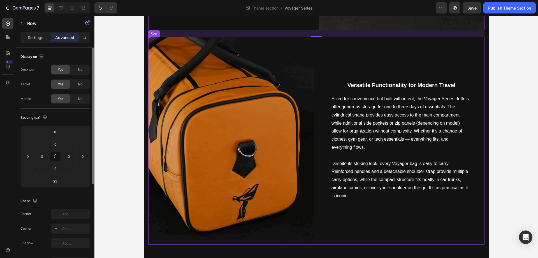
click at [346, 58] on div "Versatile Functionality for Modern Travel Text Block Sized for convenience but …" at bounding box center [402, 141] width 166 height 208
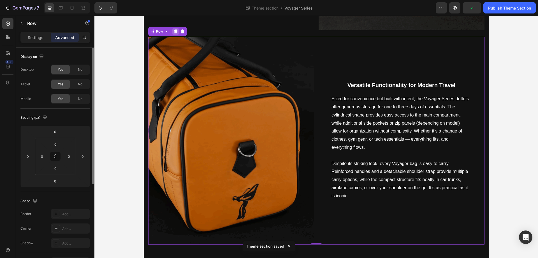
click at [174, 31] on icon at bounding box center [176, 31] width 4 height 4
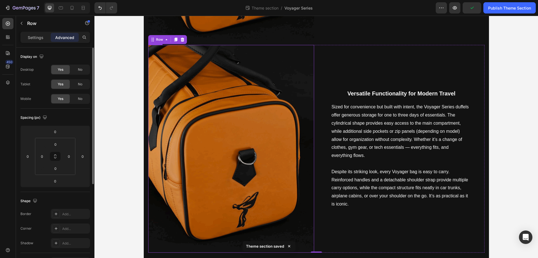
scroll to position [866, 0]
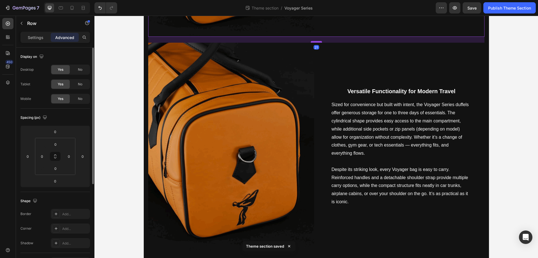
drag, startPoint x: 316, startPoint y: 35, endPoint x: 312, endPoint y: 41, distance: 6.9
click at [312, 41] on div at bounding box center [316, 42] width 11 height 2
type input "21"
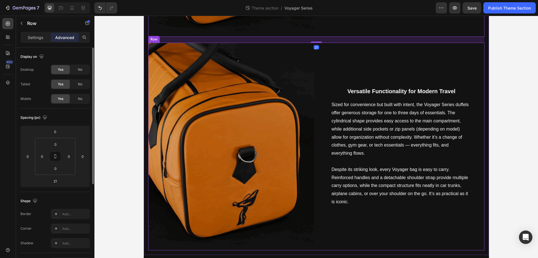
click at [341, 54] on div "Versatile Functionality for Modern Travel Text Block Sized for convenience but …" at bounding box center [402, 147] width 166 height 208
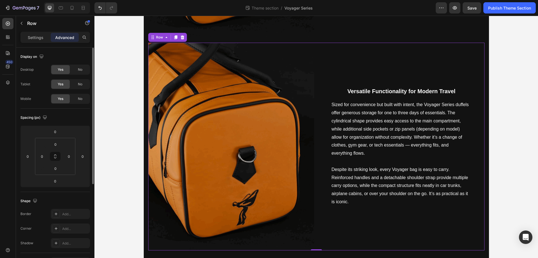
scroll to position [567, 0]
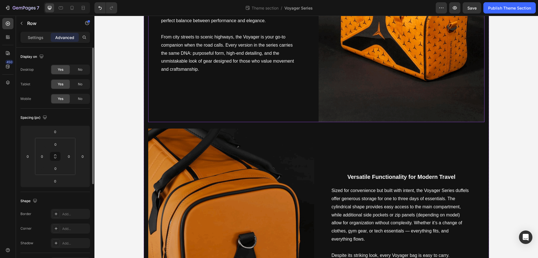
click at [269, 77] on div "A Duffel That Moves Like You Do Text Block The Voyager Series is a refined take…" at bounding box center [231, 18] width 166 height 208
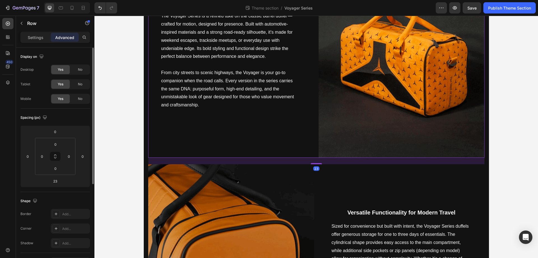
scroll to position [273, 0]
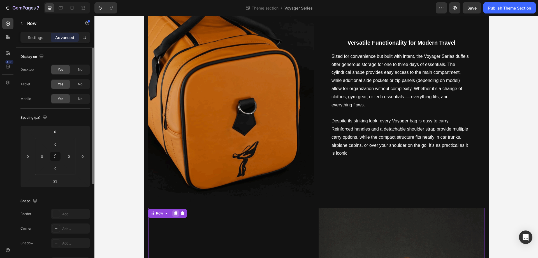
click at [174, 213] on icon at bounding box center [176, 213] width 4 height 4
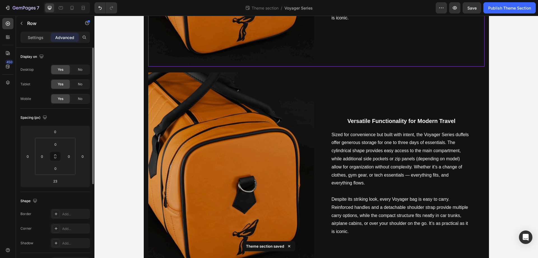
scroll to position [1086, 0]
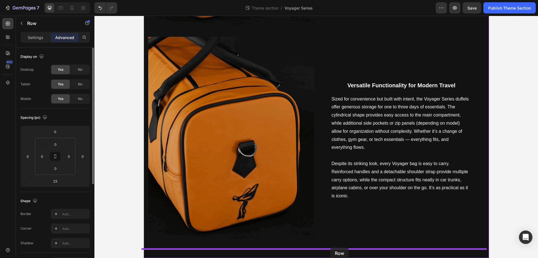
drag, startPoint x: 150, startPoint y: 30, endPoint x: 331, endPoint y: 247, distance: 283.0
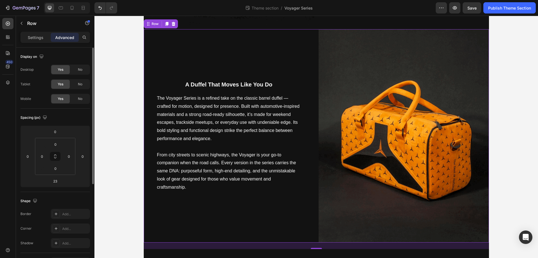
scroll to position [792, 0]
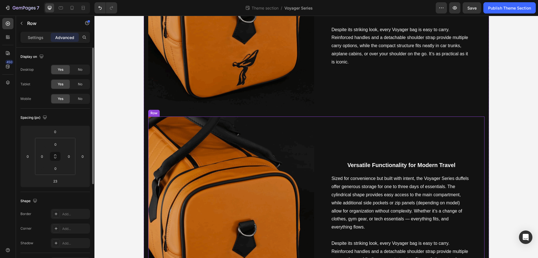
click at [330, 142] on div "Versatile Functionality for Modern Travel Text Block Sized for convenience but …" at bounding box center [402, 220] width 166 height 208
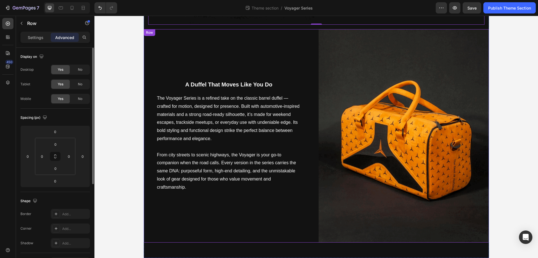
click at [249, 50] on div "A Duffel That Moves Like You Do Text Block The Voyager Series is a refined take…" at bounding box center [229, 135] width 171 height 213
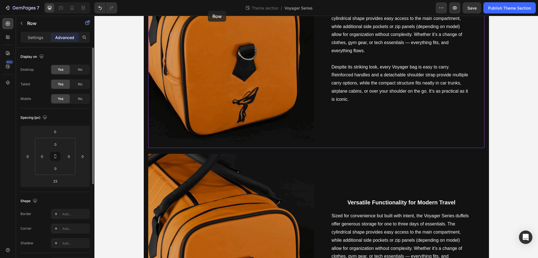
scroll to position [745, 0]
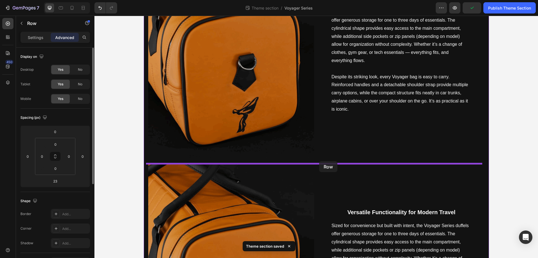
drag, startPoint x: 145, startPoint y: 36, endPoint x: 319, endPoint y: 161, distance: 214.5
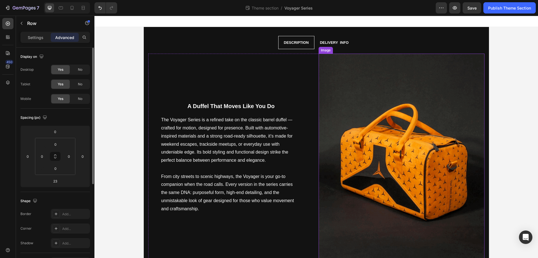
scroll to position [299, 0]
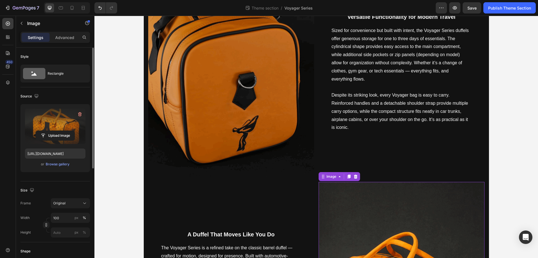
click at [49, 116] on label at bounding box center [55, 126] width 61 height 35
click at [49, 131] on input "file" at bounding box center [55, 136] width 39 height 10
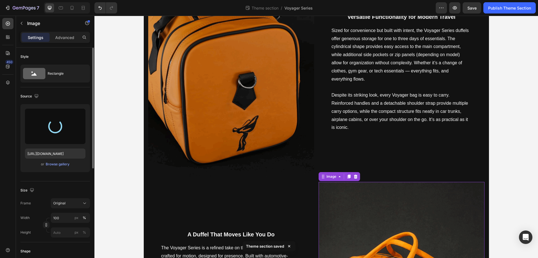
type input "[URL][DOMAIN_NAME]"
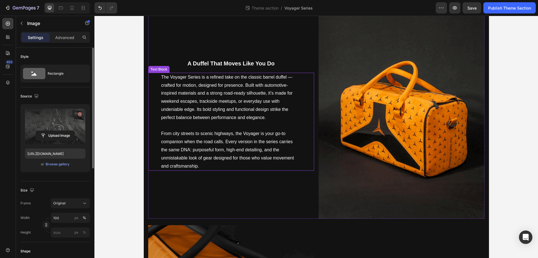
scroll to position [598, 0]
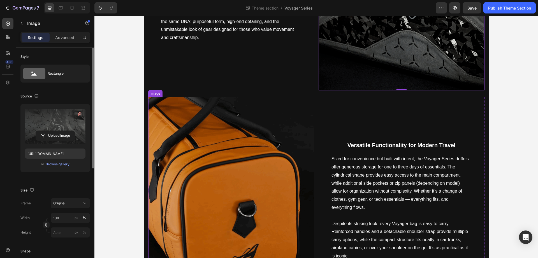
click at [234, 141] on img at bounding box center [231, 201] width 166 height 208
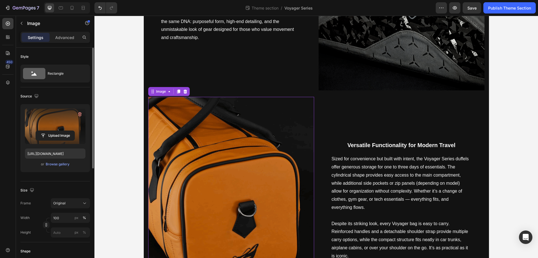
click at [62, 128] on label at bounding box center [55, 126] width 61 height 35
click at [62, 131] on input "file" at bounding box center [55, 136] width 39 height 10
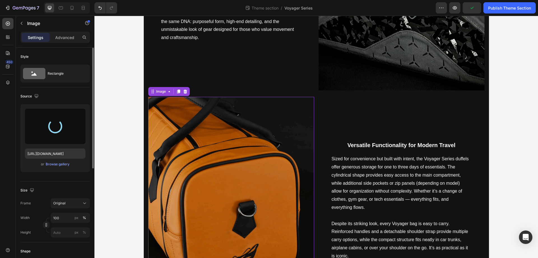
type input "[URL][DOMAIN_NAME]"
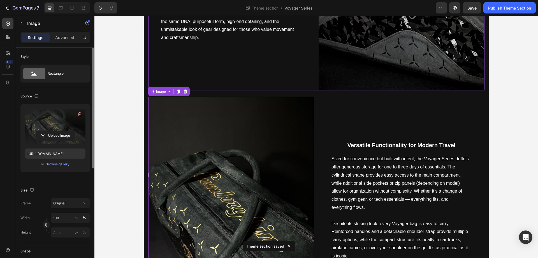
scroll to position [897, 0]
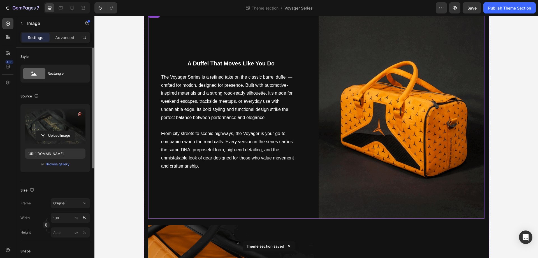
click at [379, 89] on img at bounding box center [402, 115] width 166 height 208
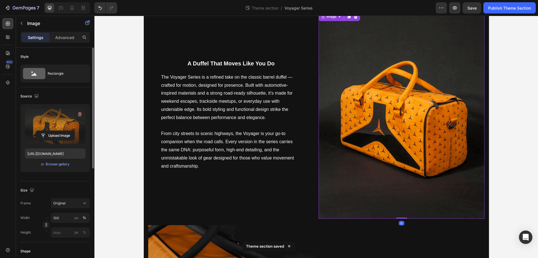
click at [49, 116] on label at bounding box center [55, 126] width 61 height 35
click at [49, 131] on input "file" at bounding box center [55, 136] width 39 height 10
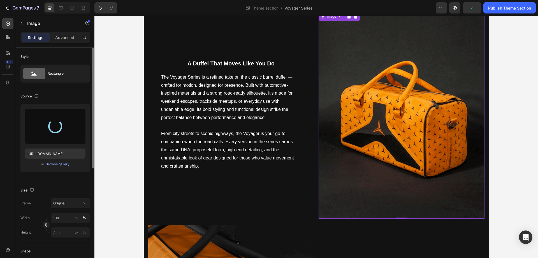
type input "[URL][DOMAIN_NAME]"
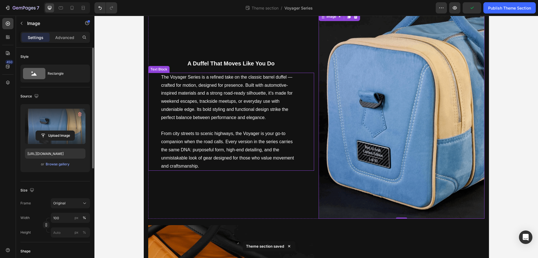
scroll to position [1086, 0]
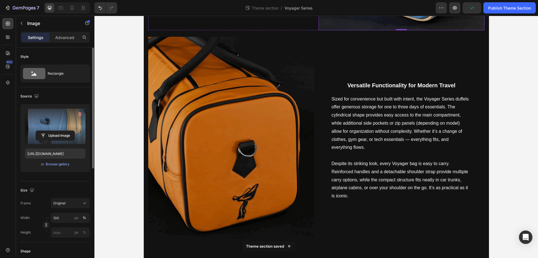
click at [227, 87] on img at bounding box center [231, 141] width 166 height 208
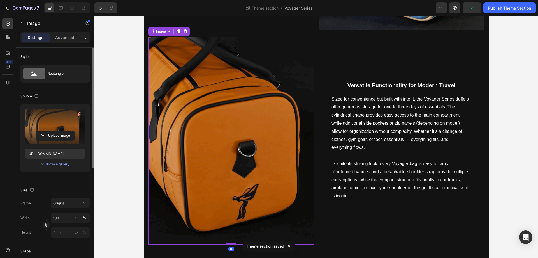
click at [51, 121] on label at bounding box center [55, 126] width 61 height 35
click at [51, 131] on input "file" at bounding box center [55, 136] width 39 height 10
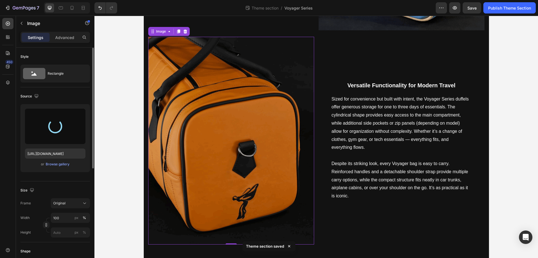
type input "[URL][DOMAIN_NAME]"
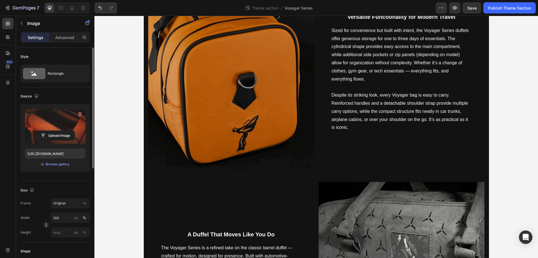
scroll to position [598, 0]
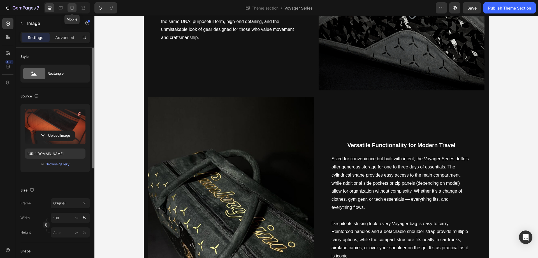
click at [75, 9] on icon at bounding box center [72, 8] width 6 height 6
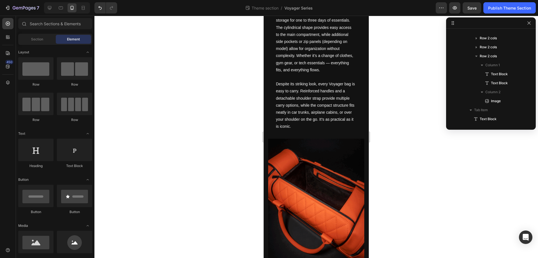
scroll to position [1465, 0]
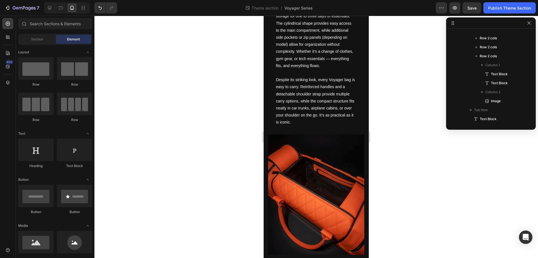
drag, startPoint x: 366, startPoint y: 36, endPoint x: 642, endPoint y: 269, distance: 360.6
click at [272, 85] on div "Sized for convenience but built with intent, the Voyager Series duffels offer g…" at bounding box center [316, 62] width 96 height 128
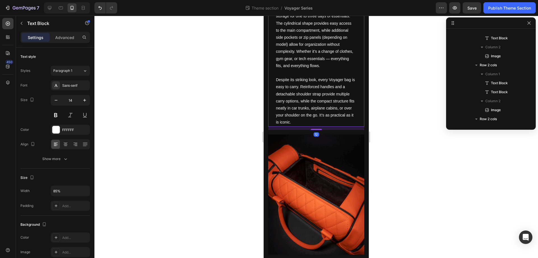
scroll to position [284, 0]
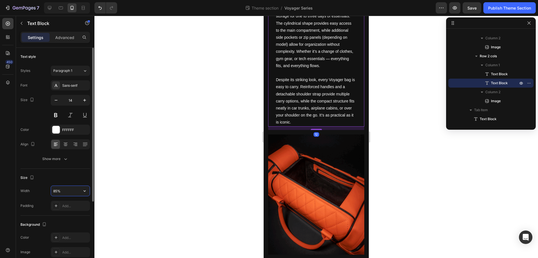
click at [65, 190] on input "85%" at bounding box center [70, 191] width 39 height 10
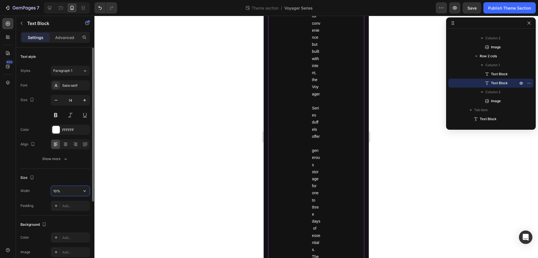
type input "100%"
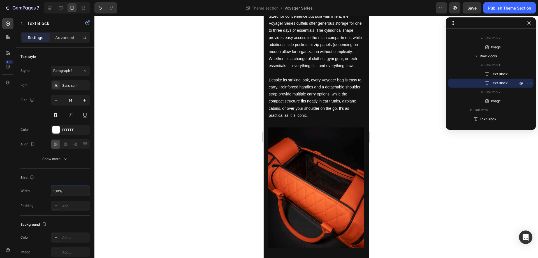
scroll to position [1239, 0]
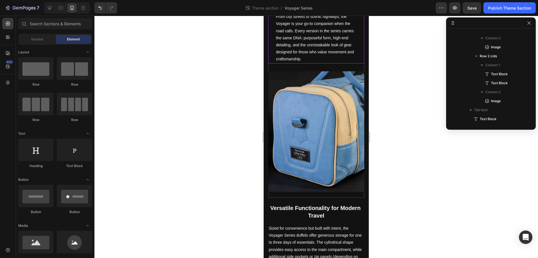
click at [322, 40] on p "From city streets to scenic highways, the Voyager is your go-to companion when …" at bounding box center [316, 37] width 81 height 49
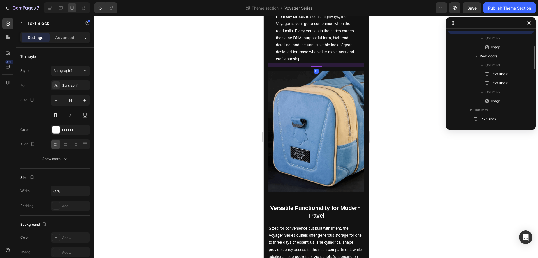
scroll to position [241, 0]
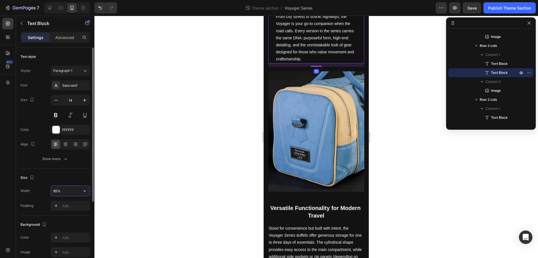
click at [68, 193] on input "85%" at bounding box center [70, 191] width 39 height 10
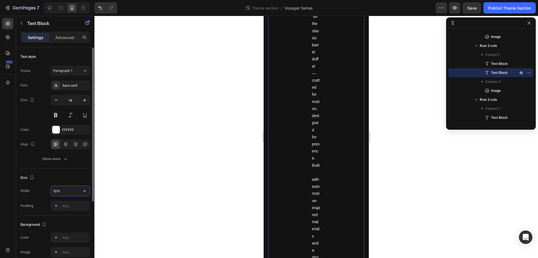
type input "100%"
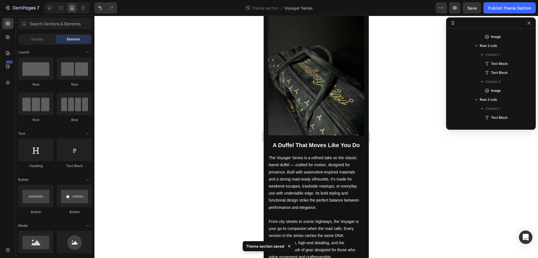
scroll to position [815, 0]
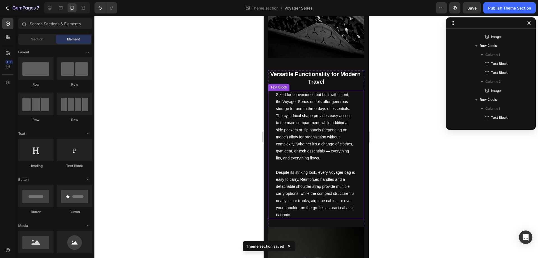
click at [317, 137] on p "Sized for convenience but built with intent, the Voyager Series duffels offer g…" at bounding box center [316, 130] width 81 height 78
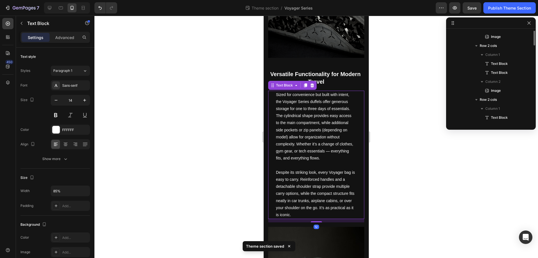
scroll to position [187, 0]
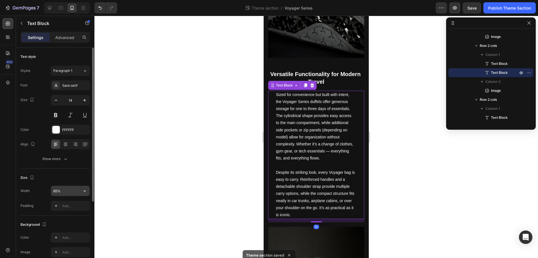
click at [70, 195] on input "85%" at bounding box center [70, 191] width 39 height 10
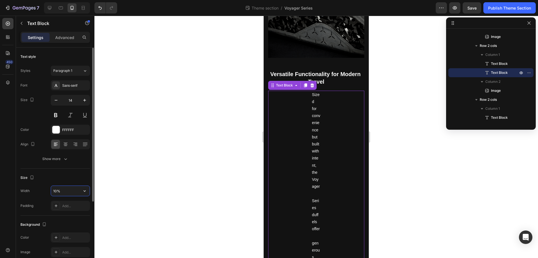
type input "100%"
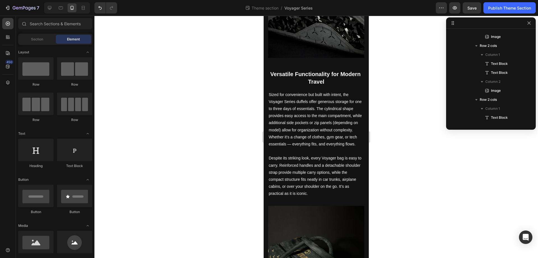
scroll to position [604, 0]
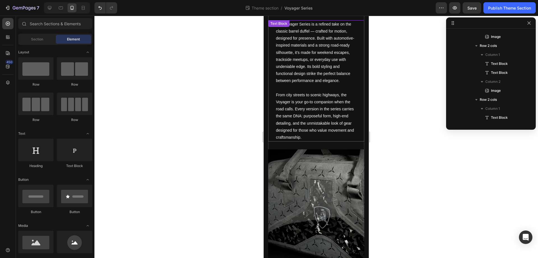
click at [302, 91] on p at bounding box center [316, 87] width 81 height 7
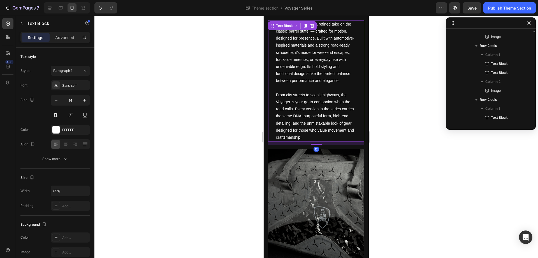
scroll to position [133, 0]
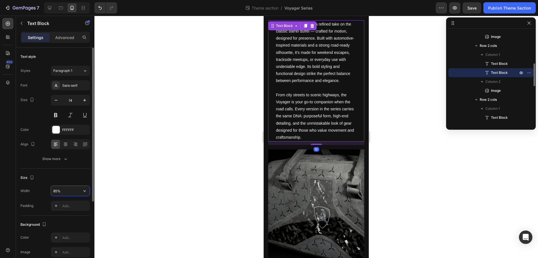
click at [61, 192] on input "85%" at bounding box center [70, 191] width 39 height 10
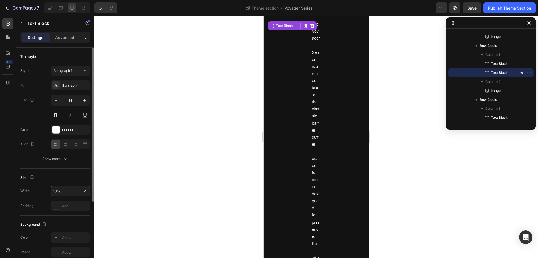
type input "100%"
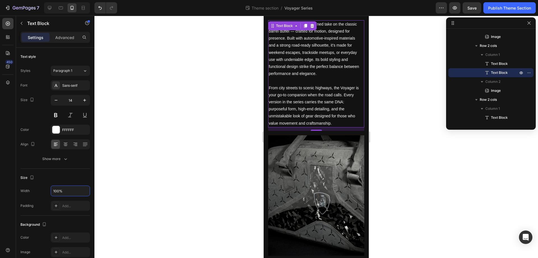
scroll to position [392, 0]
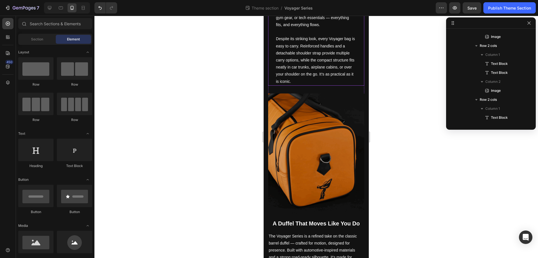
click at [323, 66] on p "Despite its striking look, every Voyager bag is easy to carry. Reinforced handl…" at bounding box center [316, 59] width 81 height 49
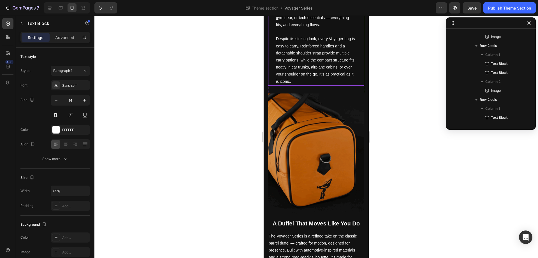
scroll to position [79, 0]
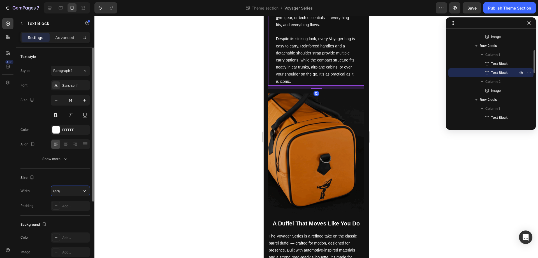
click at [61, 194] on input "85%" at bounding box center [70, 191] width 39 height 10
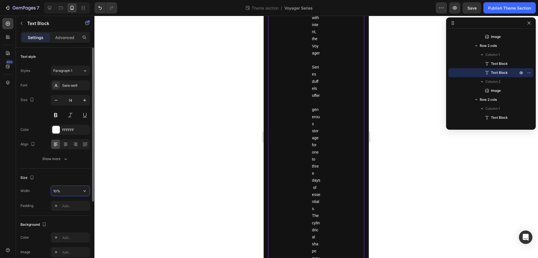
type input "100%"
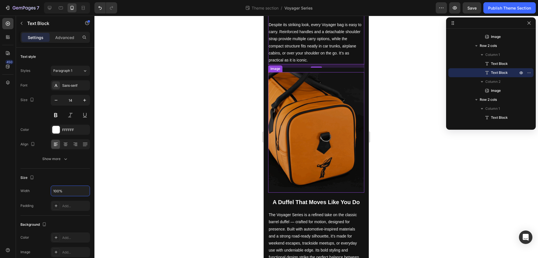
scroll to position [93, 0]
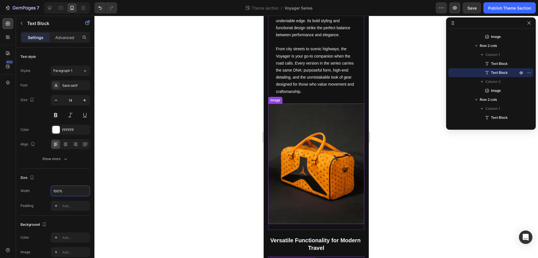
click at [335, 64] on p "From city streets to scenic highways, the Voyager is your go-to companion when …" at bounding box center [316, 69] width 81 height 49
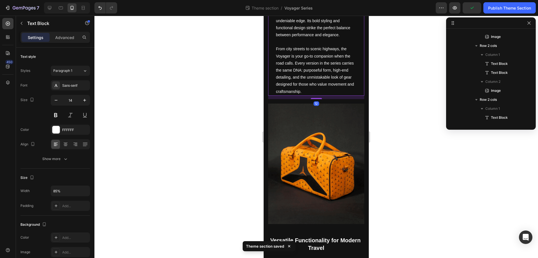
scroll to position [26, 0]
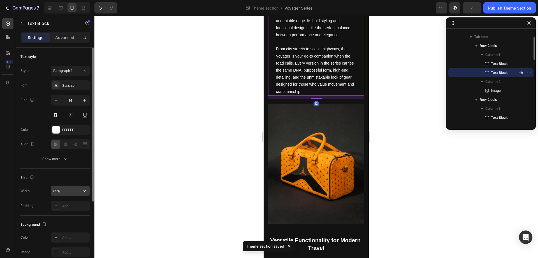
click at [59, 192] on input "85%" at bounding box center [70, 191] width 39 height 10
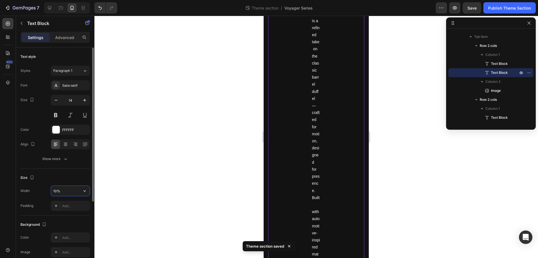
type input "100%"
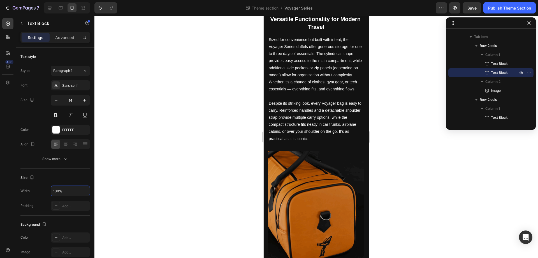
scroll to position [0, 0]
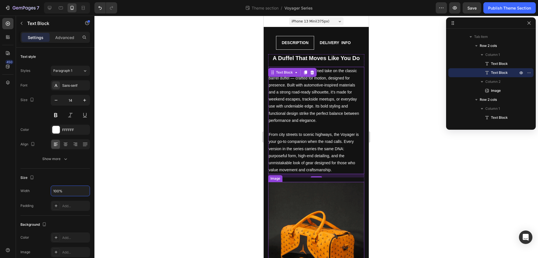
click at [314, 215] on img at bounding box center [316, 242] width 96 height 120
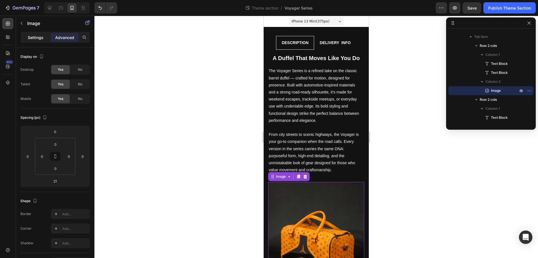
click at [42, 38] on p "Settings" at bounding box center [36, 37] width 16 height 6
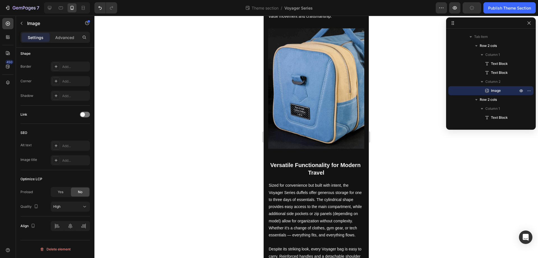
scroll to position [1358, 0]
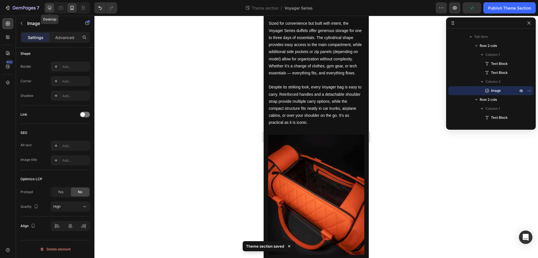
click at [49, 8] on icon at bounding box center [50, 8] width 6 height 6
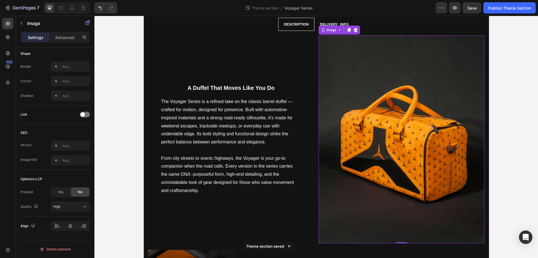
scroll to position [317, 0]
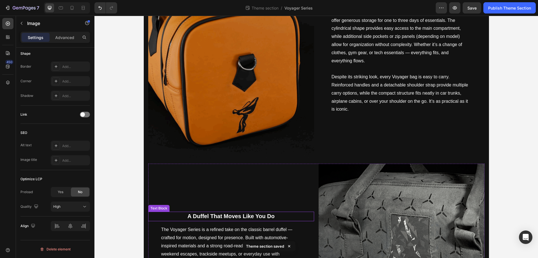
click at [240, 215] on strong "A Duffel That Moves Like You Do" at bounding box center [231, 216] width 87 height 6
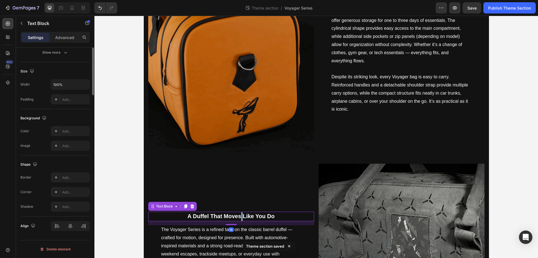
scroll to position [0, 0]
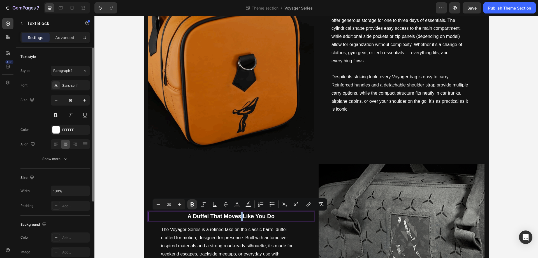
click at [240, 214] on strong "A Duffel That Moves Like You Do" at bounding box center [231, 216] width 87 height 6
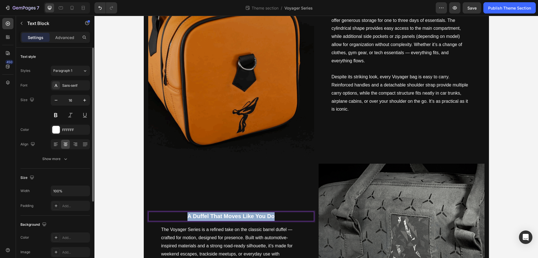
click at [240, 214] on strong "A Duffel That Moves Like You Do" at bounding box center [231, 216] width 87 height 6
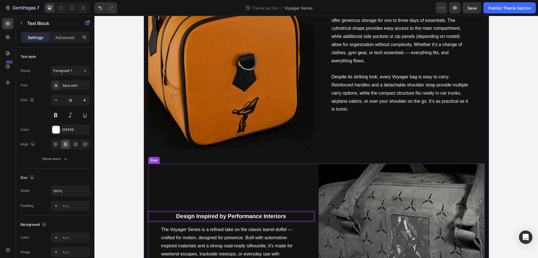
click at [215, 251] on p "The Voyager Series is a refined take on the classic barrel duffel — crafted for…" at bounding box center [231, 249] width 140 height 49
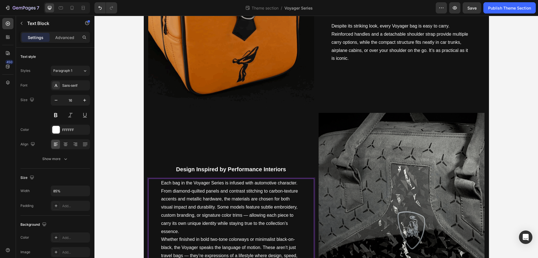
scroll to position [382, 0]
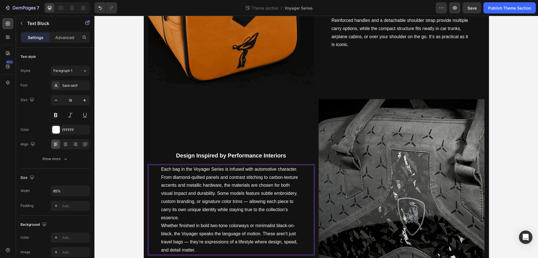
click at [205, 215] on p "Each bag in the Voyager Series is infused with automotive character. From diamo…" at bounding box center [231, 193] width 140 height 57
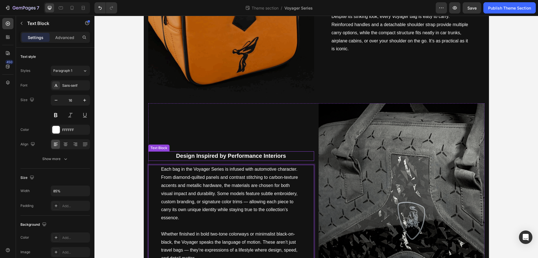
click at [277, 152] on p "Design Inspired by Performance Interiors" at bounding box center [231, 156] width 165 height 9
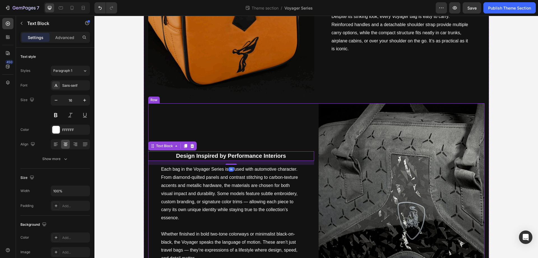
click at [291, 141] on div "Design Inspired by Performance Interiors Text Block 14 Each bag in the Voyager …" at bounding box center [231, 207] width 166 height 208
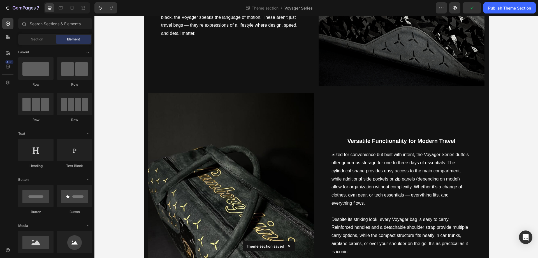
scroll to position [633, 0]
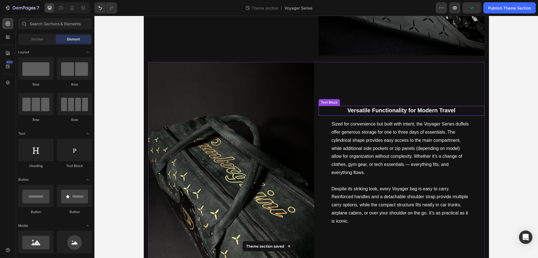
click at [406, 107] on p "Versatile Functionality for Modern Travel" at bounding box center [401, 110] width 165 height 9
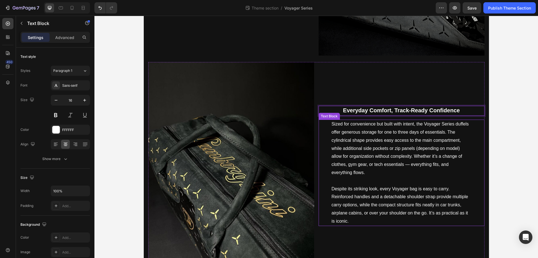
click at [369, 150] on p "Sized for convenience but built with intent, the Voyager Series duffels offer g…" at bounding box center [402, 152] width 140 height 65
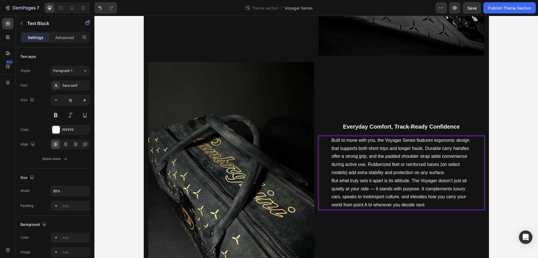
scroll to position [649, 0]
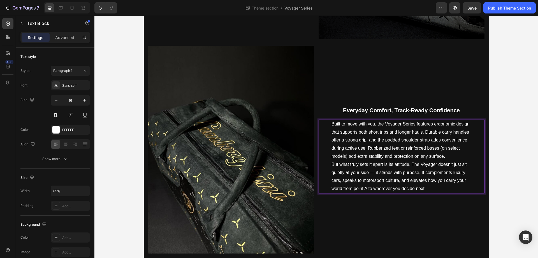
click at [452, 157] on p "Built to move with you, the Voyager Series features ergonomic design that suppo…" at bounding box center [402, 140] width 140 height 40
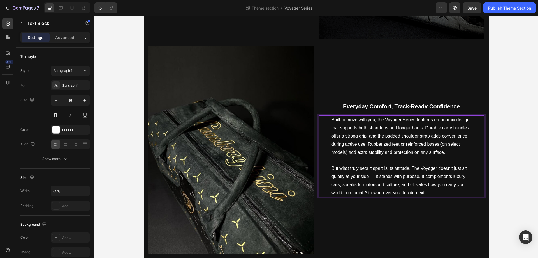
scroll to position [645, 0]
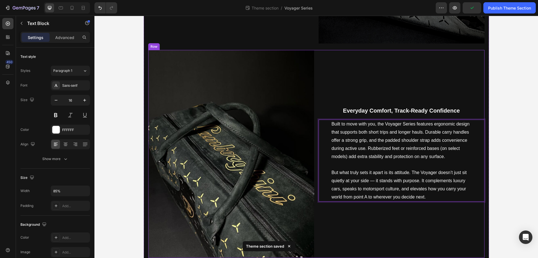
click at [424, 214] on div "Everyday Comfort, Track-Ready Confidence Text Block Built to move with you, the…" at bounding box center [402, 154] width 166 height 208
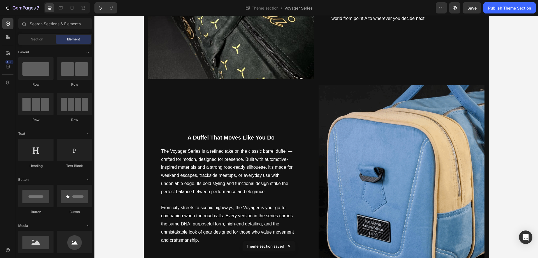
scroll to position [881, 0]
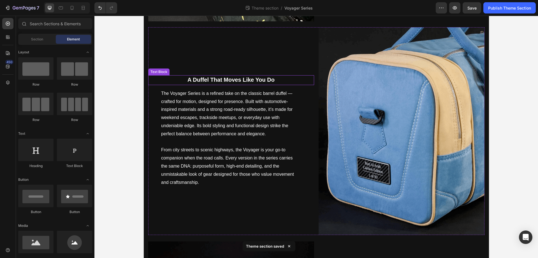
click at [239, 81] on strong "A Duffel That Moves Like You Do" at bounding box center [231, 80] width 87 height 6
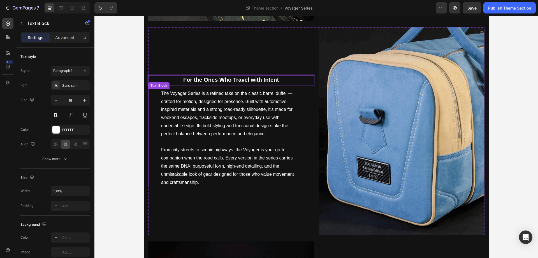
click at [222, 101] on p "The Voyager Series is a refined take on the classic barrel duffel — crafted for…" at bounding box center [231, 113] width 140 height 49
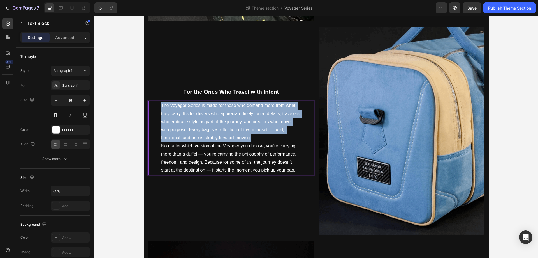
scroll to position [893, 0]
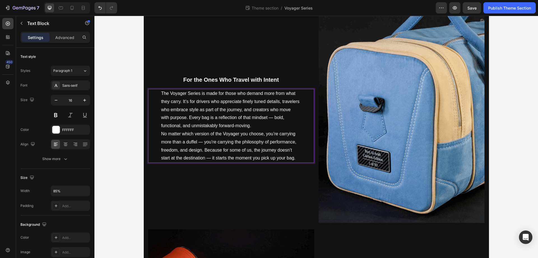
click at [260, 124] on p "The Voyager Series is made for those who demand more from what they carry. It’s…" at bounding box center [231, 109] width 140 height 40
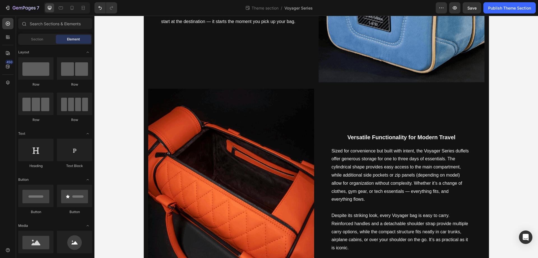
scroll to position [1085, 0]
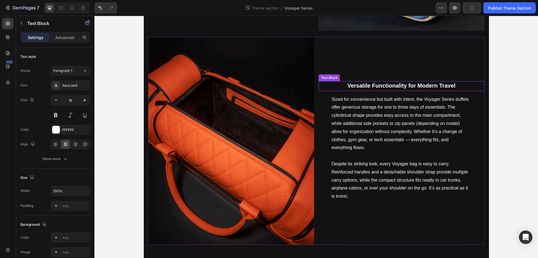
click at [395, 86] on strong "Versatile Functionality for Modern Travel" at bounding box center [402, 85] width 108 height 6
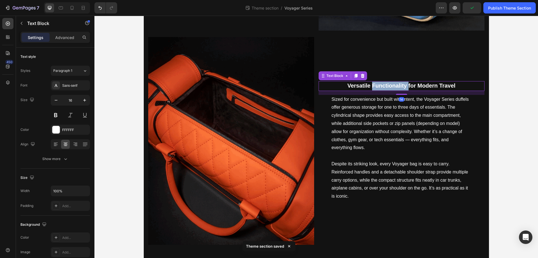
click at [395, 86] on strong "Versatile Functionality for Modern Travel" at bounding box center [402, 85] width 108 height 6
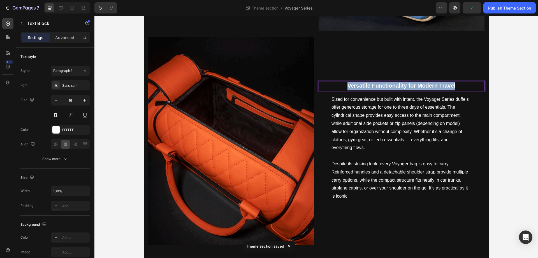
click at [395, 86] on strong "Versatile Functionality for Modern Travel" at bounding box center [402, 85] width 108 height 6
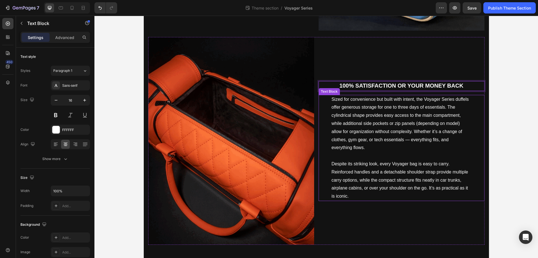
click at [396, 158] on p "Sized for convenience but built with intent, the Voyager Series duffels offer g…" at bounding box center [402, 127] width 140 height 65
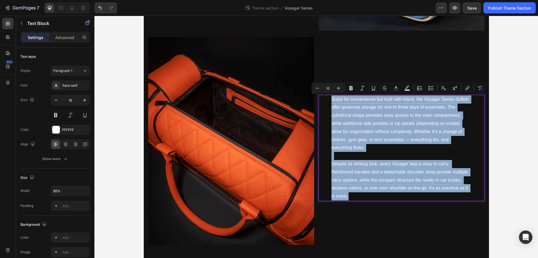
scroll to position [1086, 0]
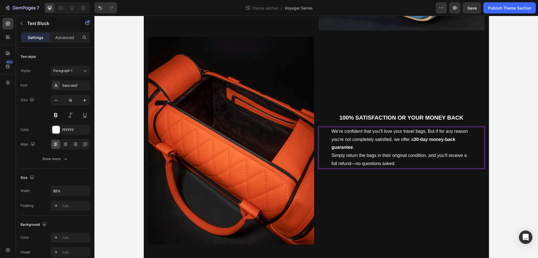
click at [375, 145] on p "We’re confident that you’ll love your travel bags, But if for any reason you’re…" at bounding box center [402, 139] width 140 height 24
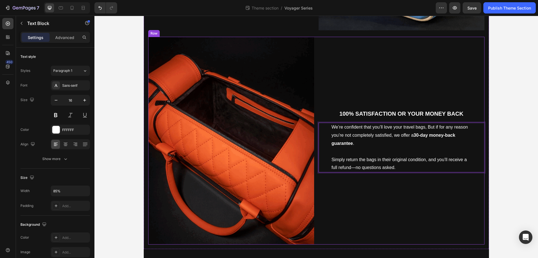
click at [393, 221] on div "100% SATISFACTION OR YOUR MONEY BACK Text Block We’re confident that you’ll lov…" at bounding box center [402, 141] width 166 height 208
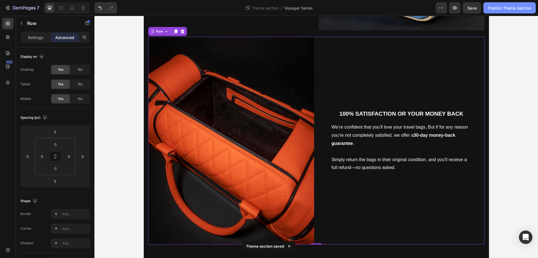
click at [519, 8] on div "Publish Theme Section" at bounding box center [510, 8] width 43 height 6
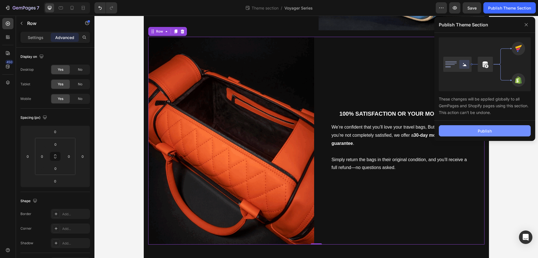
click at [509, 130] on button "Publish" at bounding box center [485, 130] width 92 height 11
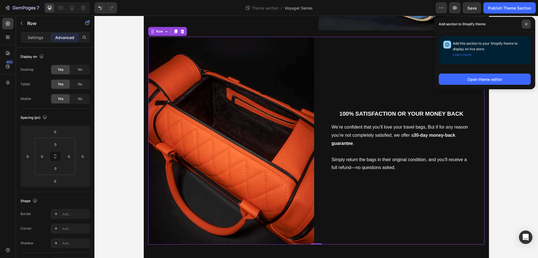
click at [524, 24] on span at bounding box center [526, 24] width 9 height 9
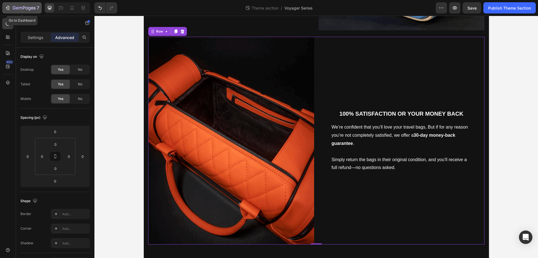
click at [8, 6] on icon "button" at bounding box center [8, 8] width 6 height 6
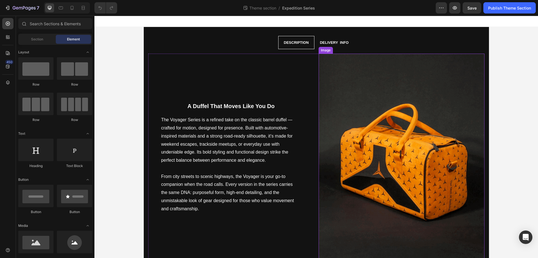
click at [367, 121] on img at bounding box center [402, 158] width 166 height 208
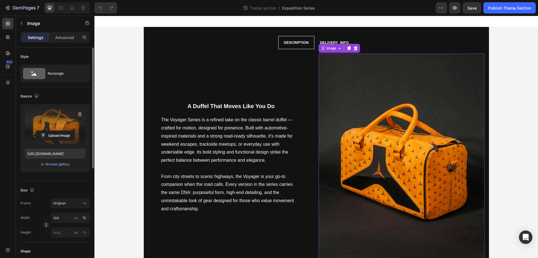
click at [42, 126] on label at bounding box center [55, 126] width 61 height 35
click at [42, 131] on input "file" at bounding box center [55, 136] width 39 height 10
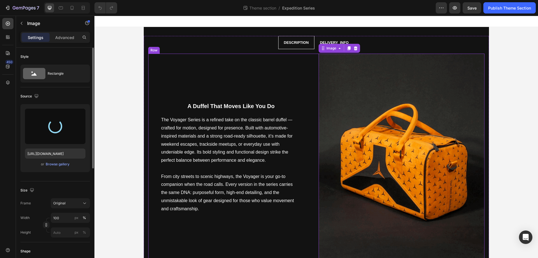
type input "https://cdn.shopify.com/s/files/1/0930/8612/2358/files/gempages_581661615628223…"
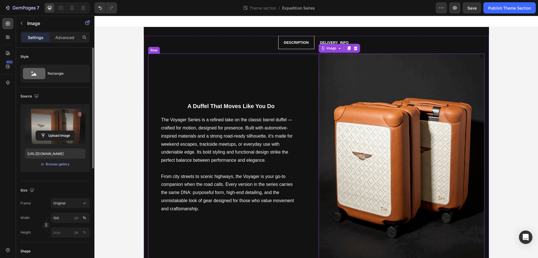
scroll to position [299, 0]
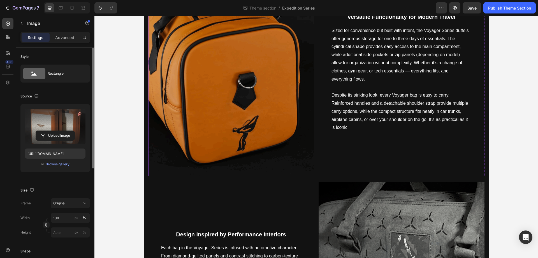
click at [246, 109] on img at bounding box center [231, 73] width 166 height 208
click at [42, 113] on label at bounding box center [55, 126] width 61 height 35
click at [42, 131] on input "file" at bounding box center [55, 136] width 39 height 10
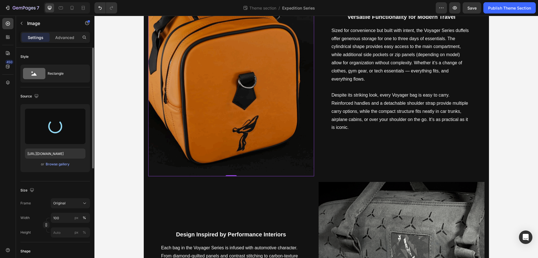
type input "https://cdn.shopify.com/s/files/1/0930/8612/2358/files/gempages_581661615628223…"
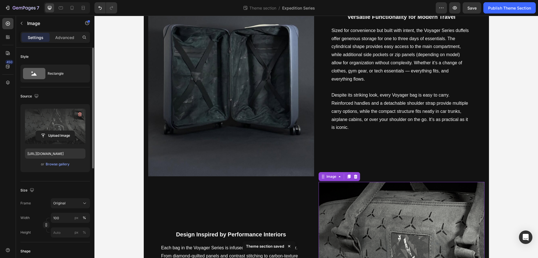
click at [62, 123] on label at bounding box center [55, 126] width 61 height 35
click at [62, 131] on input "file" at bounding box center [55, 136] width 39 height 10
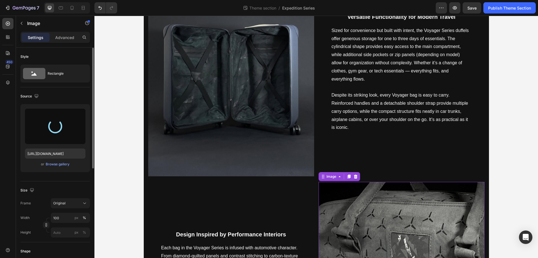
type input "https://cdn.shopify.com/s/files/1/0930/8612/2358/files/gempages_581661615628223…"
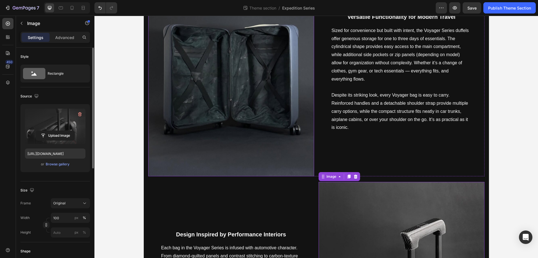
scroll to position [598, 0]
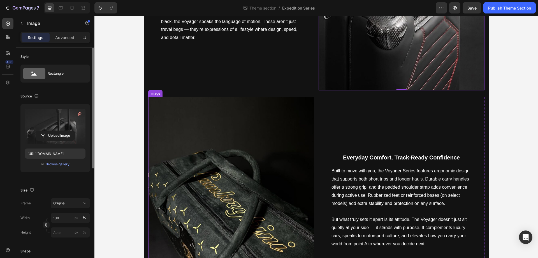
click at [231, 179] on img at bounding box center [231, 201] width 166 height 208
click at [51, 122] on label at bounding box center [55, 126] width 61 height 35
click at [51, 131] on input "file" at bounding box center [55, 136] width 39 height 10
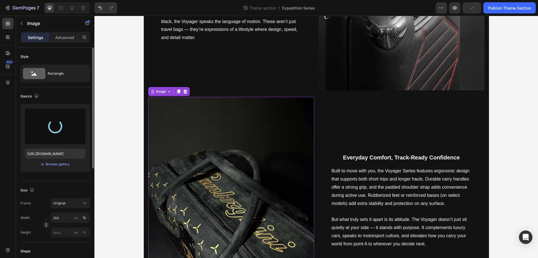
type input "https://cdn.shopify.com/s/files/1/0930/8612/2358/files/gempages_581661615628223…"
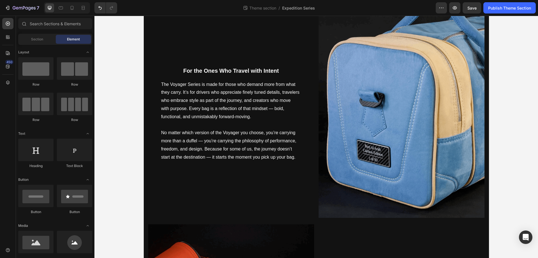
scroll to position [921, 0]
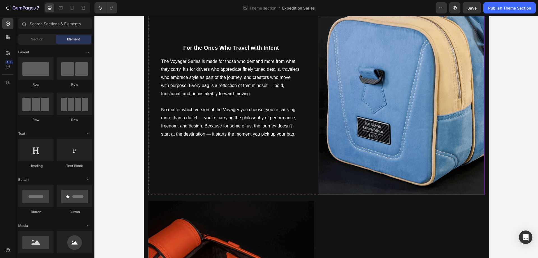
click at [413, 77] on img at bounding box center [402, 91] width 166 height 208
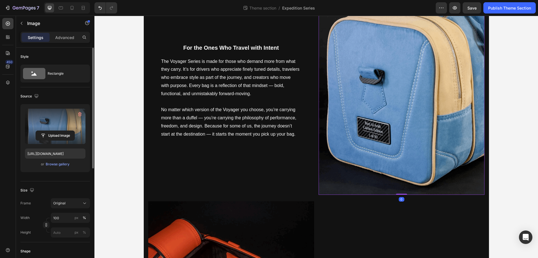
click at [50, 124] on label at bounding box center [55, 126] width 61 height 35
click at [50, 131] on input "file" at bounding box center [55, 136] width 39 height 10
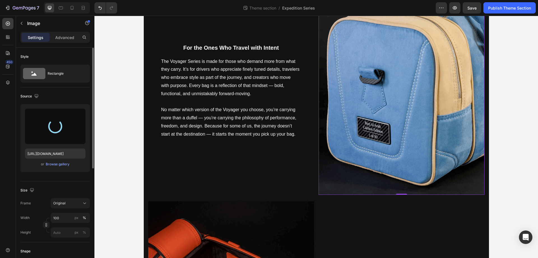
type input "https://cdn.shopify.com/s/files/1/0930/8612/2358/files/gempages_581661615628223…"
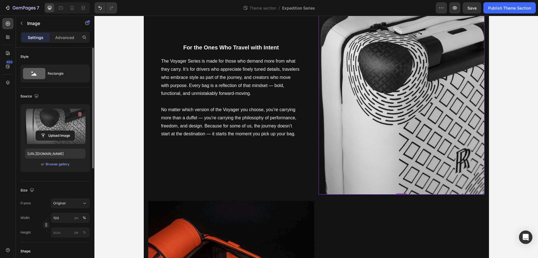
scroll to position [921, 0]
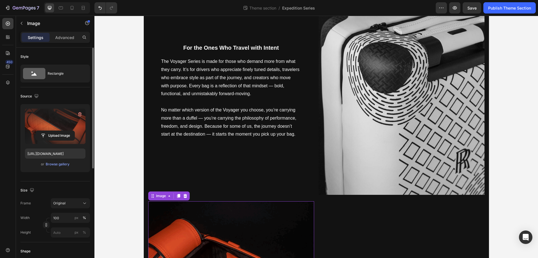
click at [56, 114] on label at bounding box center [55, 126] width 61 height 35
click at [56, 131] on input "file" at bounding box center [55, 136] width 39 height 10
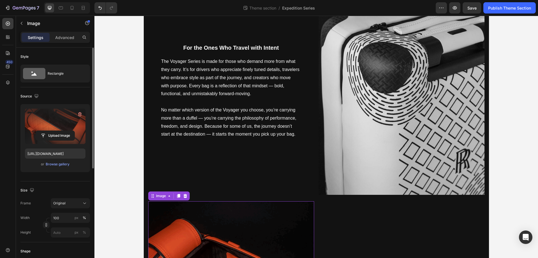
click at [42, 128] on label at bounding box center [55, 126] width 61 height 35
click at [42, 131] on input "file" at bounding box center [55, 136] width 39 height 10
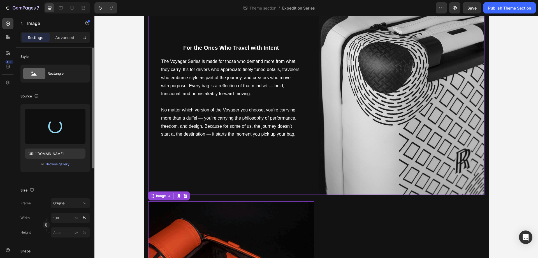
type input "https://cdn.shopify.com/s/files/1/0930/8612/2358/files/gempages_581661615628223…"
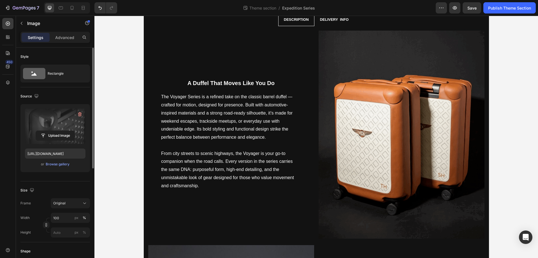
scroll to position [0, 0]
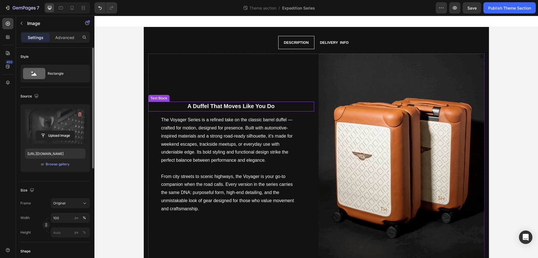
click at [238, 104] on strong "A Duffel That Moves Like You Do" at bounding box center [231, 106] width 87 height 6
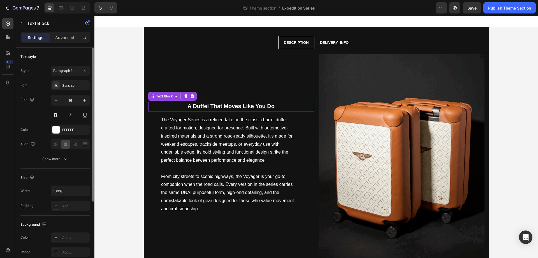
click at [238, 104] on strong "A Duffel That Moves Like You Do" at bounding box center [231, 106] width 87 height 6
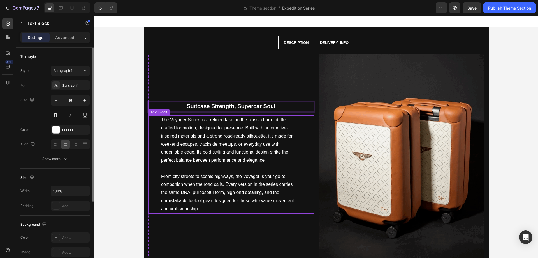
click at [210, 142] on p "The Voyager Series is a refined take on the classic barrel duffel — crafted for…" at bounding box center [231, 140] width 140 height 49
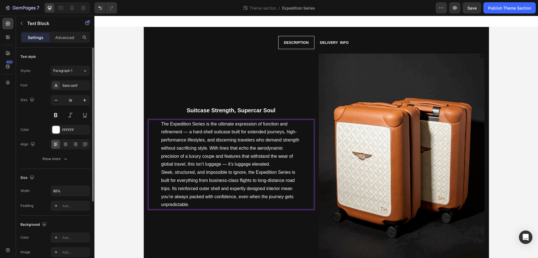
click at [276, 161] on p "The Expedition Series is the ultimate expression of function and refinement — a…" at bounding box center [231, 144] width 140 height 49
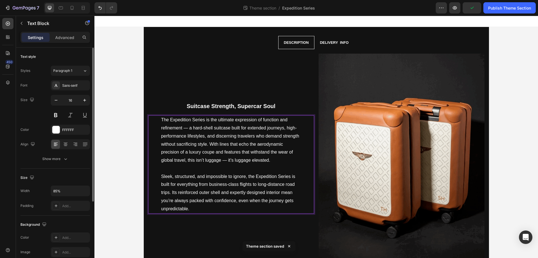
scroll to position [299, 0]
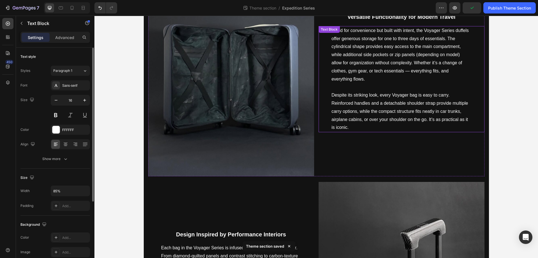
click at [380, 83] on p "Sized for convenience but built with intent, the Voyager Series duffels offer g…" at bounding box center [402, 59] width 140 height 65
click at [400, 20] on strong "Versatile Functionality for Modern Travel" at bounding box center [402, 17] width 108 height 6
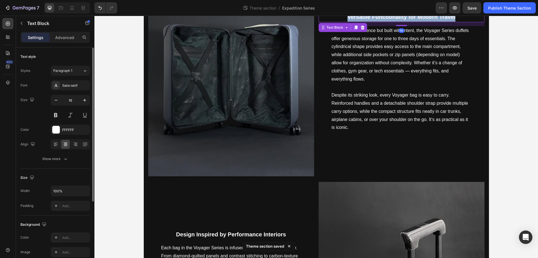
click at [400, 20] on strong "Versatile Functionality for Modern Travel" at bounding box center [402, 17] width 108 height 6
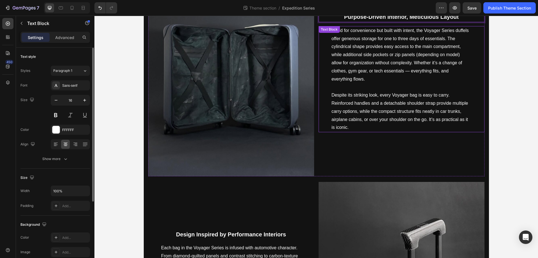
scroll to position [292, 0]
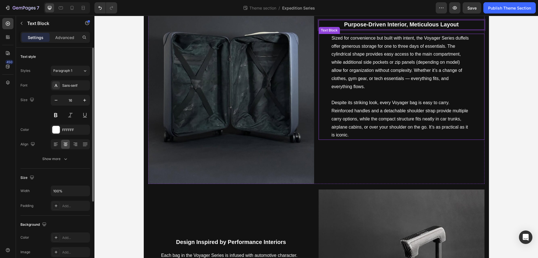
click at [361, 73] on p "Sized for convenience but built with intent, the Voyager Series duffels offer g…" at bounding box center [402, 66] width 140 height 65
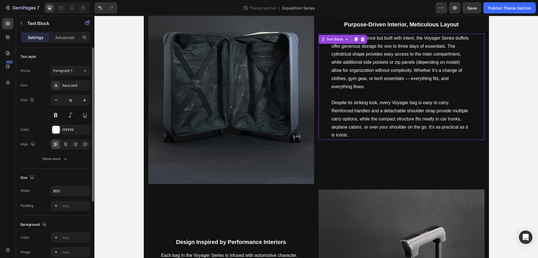
click at [361, 73] on p "Sized for convenience but built with intent, the Voyager Series duffels offer g…" at bounding box center [402, 66] width 140 height 65
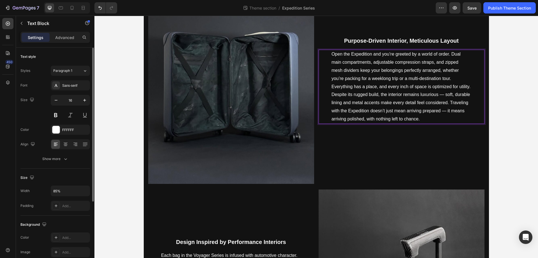
scroll to position [308, 0]
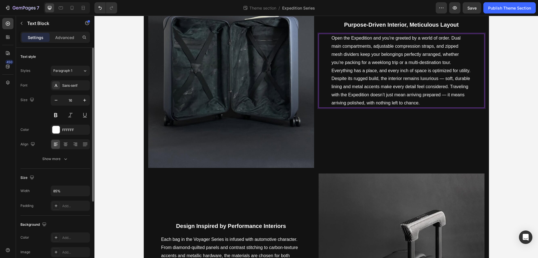
click at [458, 62] on p "Open the Expedition and you’re greeted by a world of order. Dual main compartme…" at bounding box center [402, 54] width 140 height 40
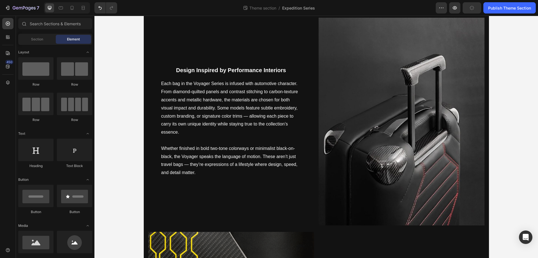
scroll to position [507, 0]
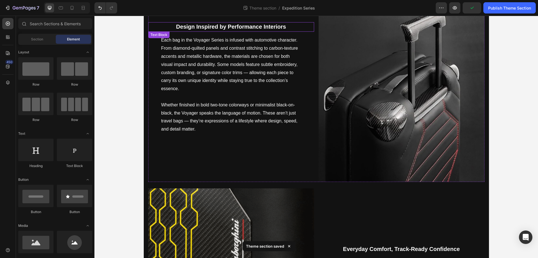
click at [249, 29] on strong "Design Inspired by Performance Interiors" at bounding box center [231, 27] width 110 height 6
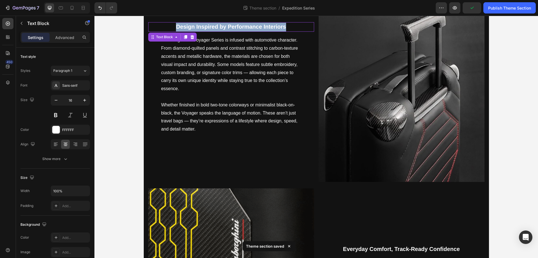
click at [249, 29] on strong "Design Inspired by Performance Interiors" at bounding box center [231, 27] width 110 height 6
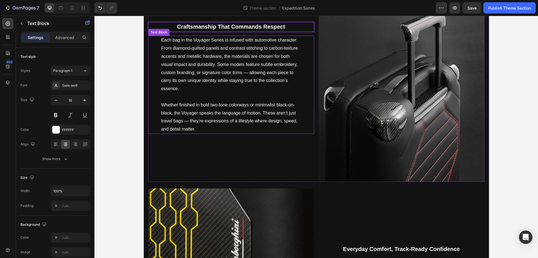
click at [228, 85] on p "Each bag in the Voyager Series is infused with automotive character. From diamo…" at bounding box center [231, 68] width 140 height 65
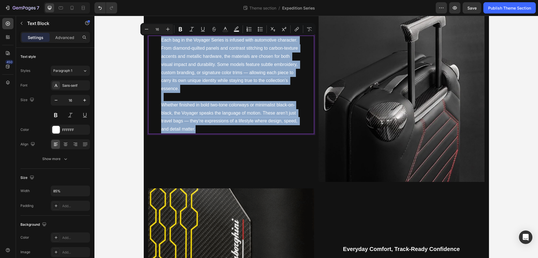
scroll to position [511, 0]
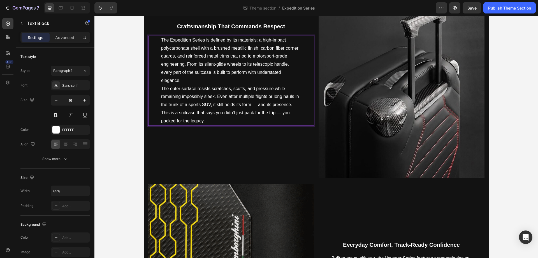
click at [212, 77] on p "The Expedition Series is defined by its materials: a high-impact polycarbonate …" at bounding box center [231, 60] width 140 height 49
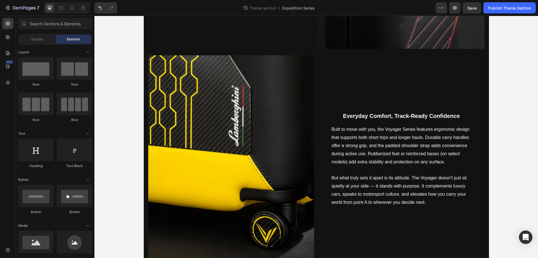
scroll to position [704, 0]
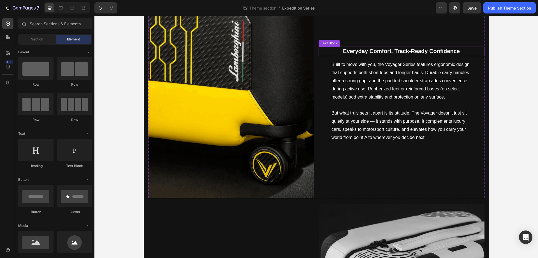
click at [362, 52] on strong "Everyday Comfort, Track-Ready Confidence" at bounding box center [401, 51] width 117 height 6
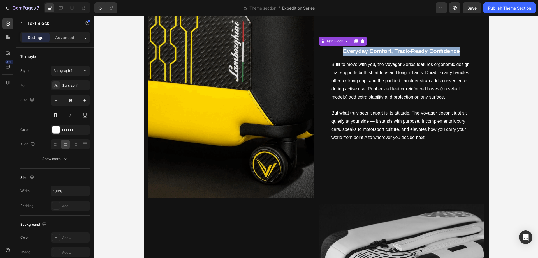
click at [362, 52] on strong "Everyday Comfort, Track-Ready Confidence" at bounding box center [401, 51] width 117 height 6
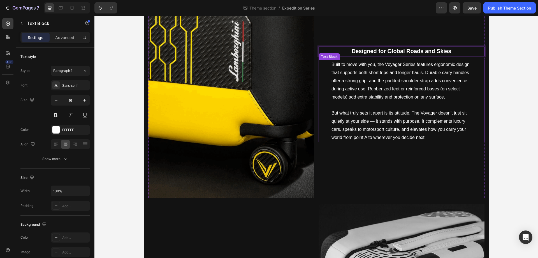
click at [368, 84] on p "Built to move with you, the Voyager Series features ergonomic design that suppo…" at bounding box center [402, 85] width 140 height 49
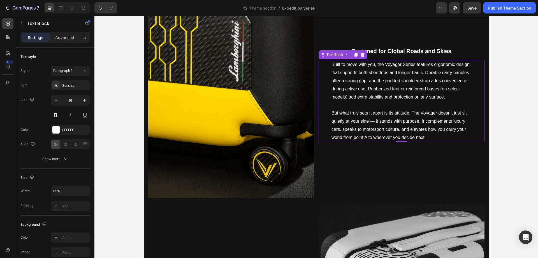
click at [368, 84] on p "Built to move with you, the Voyager Series features ergonomic design that suppo…" at bounding box center [402, 85] width 140 height 49
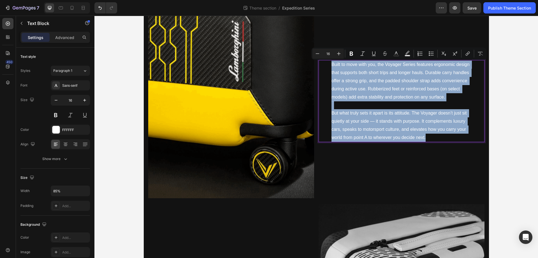
scroll to position [709, 0]
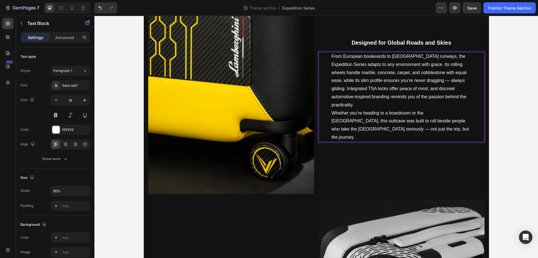
click at [465, 97] on p "From European boulevards to Far East runways, the Expedition Series adapts to a…" at bounding box center [402, 80] width 140 height 57
click at [332, 95] on p "From European boulevards to Far East runways, the Expedition Series adapts to a…" at bounding box center [402, 80] width 140 height 57
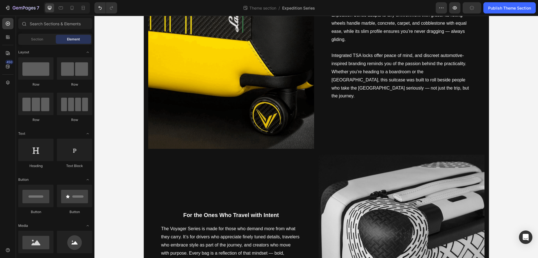
scroll to position [849, 0]
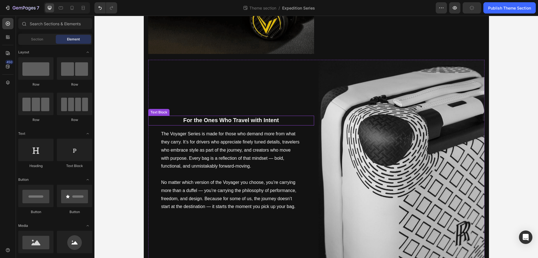
click at [217, 122] on strong "For the Ones Who Travel with Intent" at bounding box center [231, 120] width 96 height 6
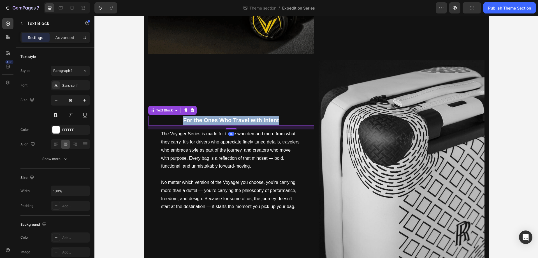
click at [217, 122] on strong "For the Ones Who Travel with Intent" at bounding box center [231, 120] width 96 height 6
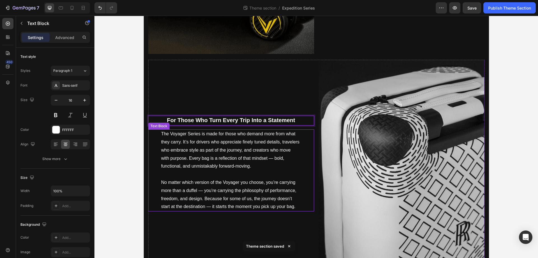
click at [258, 137] on p "The Voyager Series is made for those who demand more from what they carry. It’s…" at bounding box center [231, 154] width 140 height 49
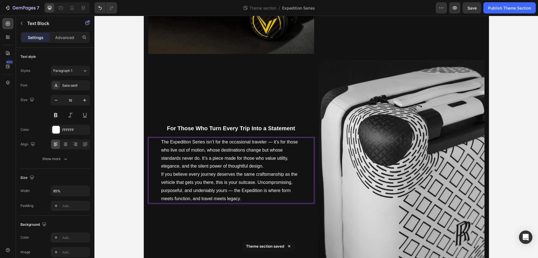
scroll to position [857, 0]
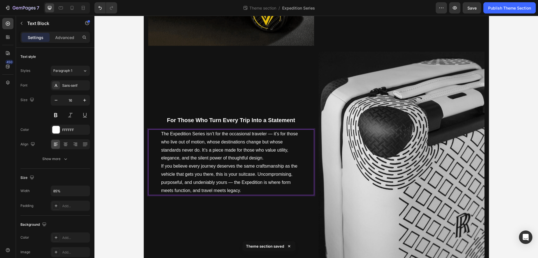
click at [266, 162] on p "The Expedition Series isn’t for the occasional traveler — it’s for those who li…" at bounding box center [231, 146] width 140 height 32
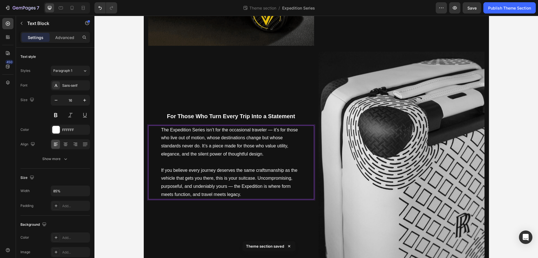
scroll to position [853, 0]
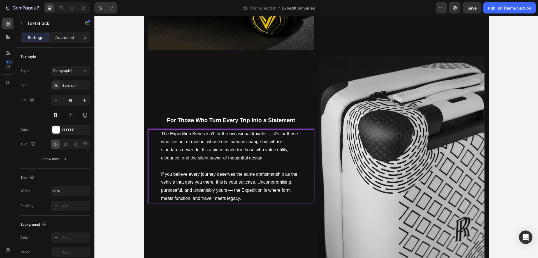
click at [267, 134] on p "The Expedition Series isn’t for the occasional traveler — it’s for those who li…" at bounding box center [231, 150] width 140 height 40
click at [227, 190] on p "If you believe every journey deserves the same craftsmanship as the vehicle tha…" at bounding box center [231, 186] width 140 height 32
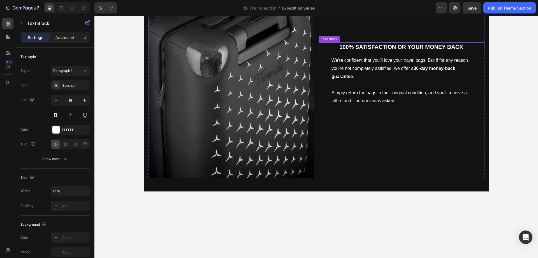
click at [387, 46] on strong "100% SATISFACTION OR YOUR MONEY BACK" at bounding box center [402, 47] width 124 height 6
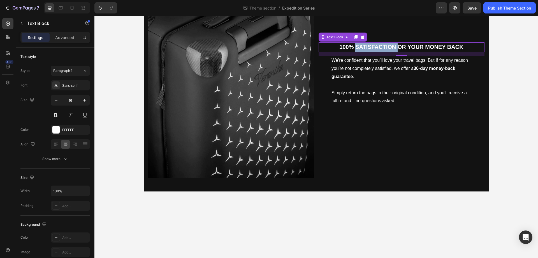
click at [387, 46] on strong "100% SATISFACTION OR YOUR MONEY BACK" at bounding box center [402, 47] width 124 height 6
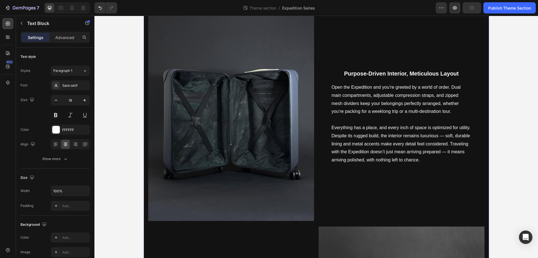
scroll to position [0, 0]
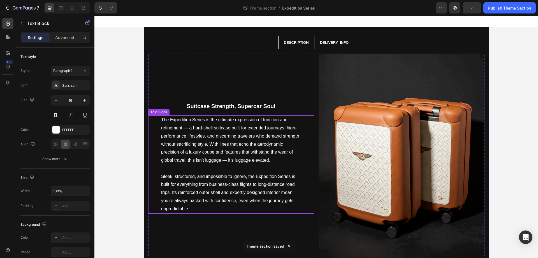
click at [185, 127] on p "The Expedition Series is the ultimate expression of function and refinement — a…" at bounding box center [231, 144] width 140 height 57
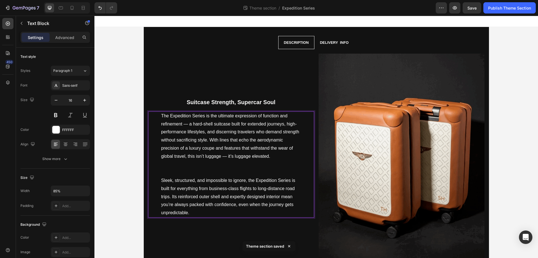
click at [181, 121] on p "The Expedition Series is the ultimate expression of function and refinement — a…" at bounding box center [231, 144] width 140 height 65
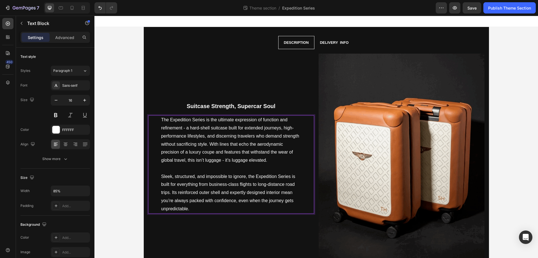
scroll to position [299, 0]
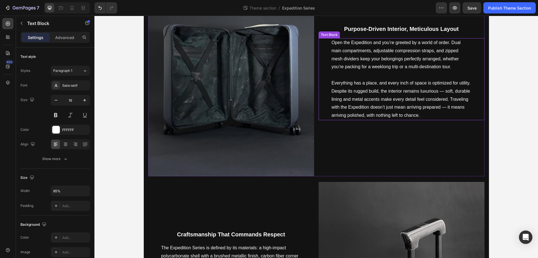
click at [437, 89] on p "Despite its rugged build, the interior remains luxurious — soft, durable lining…" at bounding box center [402, 103] width 140 height 32
click at [439, 91] on p "Despite its rugged build, the interior remains luxurious — soft, durable lining…" at bounding box center [402, 103] width 140 height 32
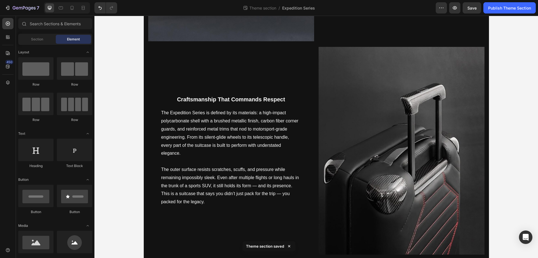
scroll to position [436, 0]
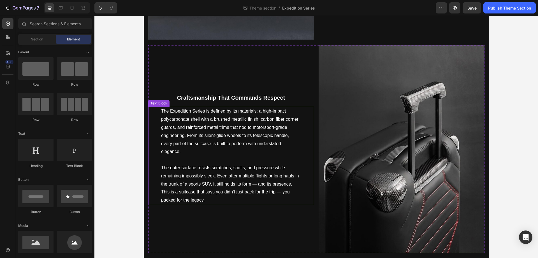
click at [252, 183] on p "The outer surface resists scratches, scuffs, and pressure while remaining impos…" at bounding box center [231, 184] width 140 height 40
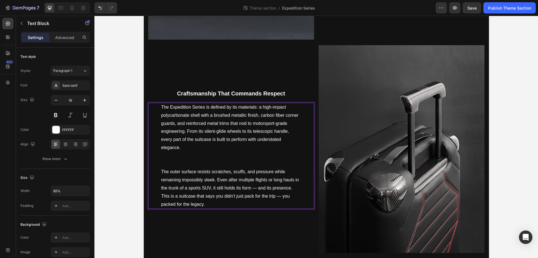
click at [252, 189] on p "The outer surface resists scratches, scuffs, and pressure while remaining impos…" at bounding box center [231, 188] width 140 height 40
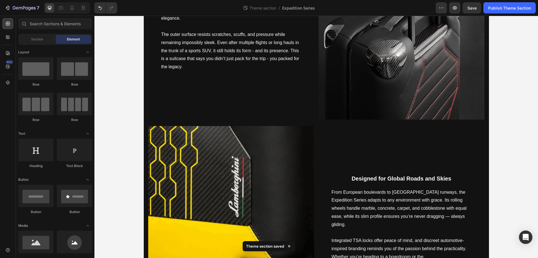
scroll to position [664, 0]
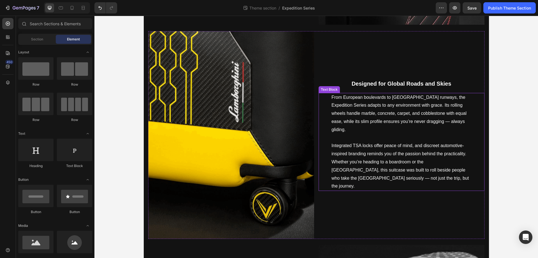
click at [435, 128] on p "From European boulevards to Far East runways, the Expedition Series adapts to a…" at bounding box center [402, 117] width 140 height 49
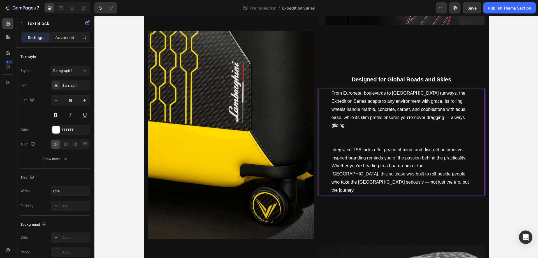
click at [434, 125] on p "From European boulevards to Far East runways, the Expedition Series adapts to a…" at bounding box center [402, 117] width 140 height 57
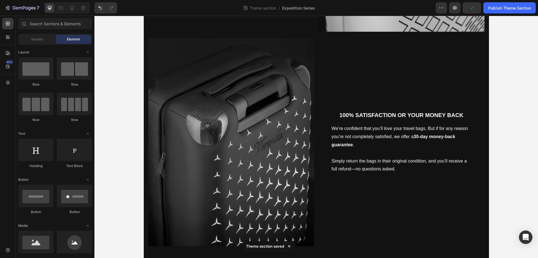
scroll to position [1078, 0]
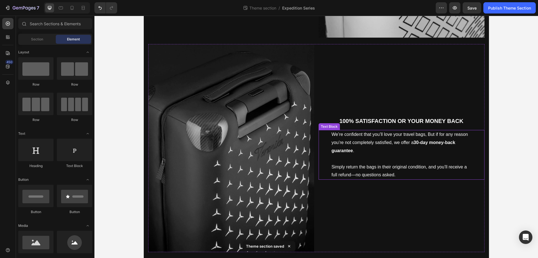
click at [349, 176] on p "Simply return the bags in their original condition, and you’ll receive a full r…" at bounding box center [402, 171] width 140 height 16
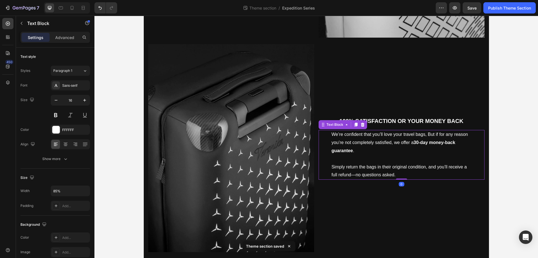
click at [349, 176] on p "Simply return the bags in their original condition, and you’ll receive a full r…" at bounding box center [402, 171] width 140 height 16
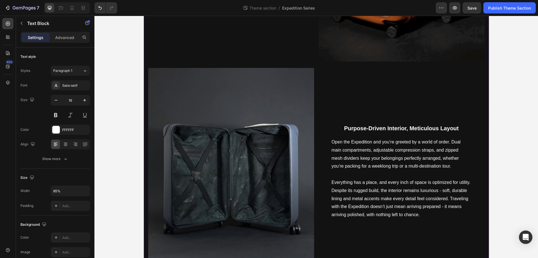
scroll to position [0, 0]
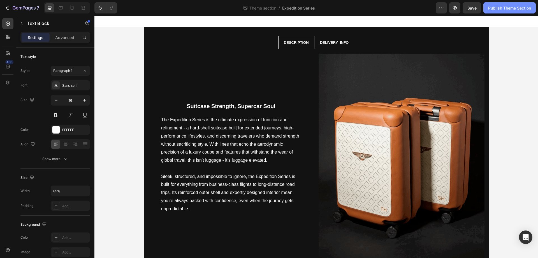
click at [520, 5] on div "Publish Theme Section" at bounding box center [510, 8] width 43 height 6
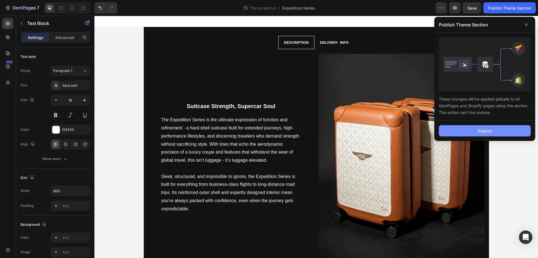
click at [513, 133] on button "Publish" at bounding box center [485, 130] width 92 height 11
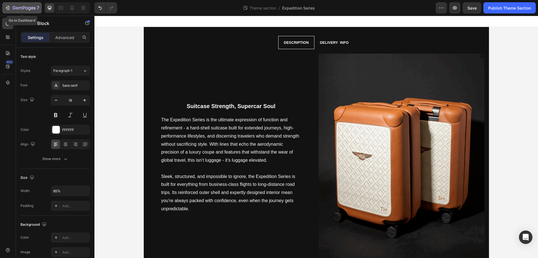
click at [9, 7] on icon "button" at bounding box center [8, 8] width 3 height 4
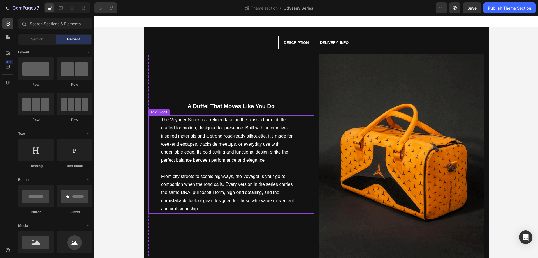
click at [287, 118] on p "The Voyager Series is a refined take on the classic barrel duffel — crafted for…" at bounding box center [231, 140] width 140 height 49
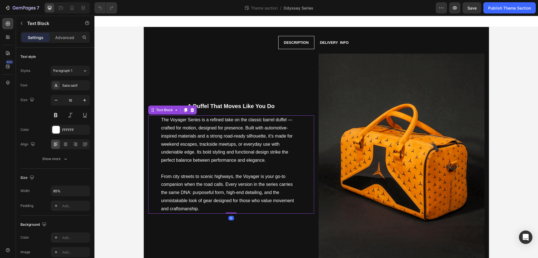
click at [286, 123] on p "The Voyager Series is a refined take on the classic barrel duffel — crafted for…" at bounding box center [231, 140] width 140 height 49
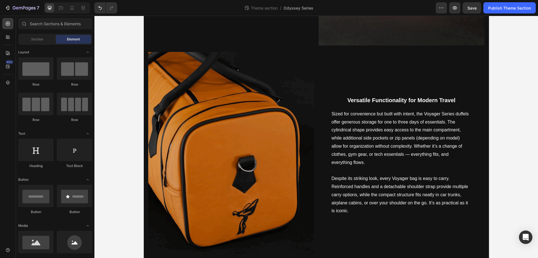
scroll to position [229, 0]
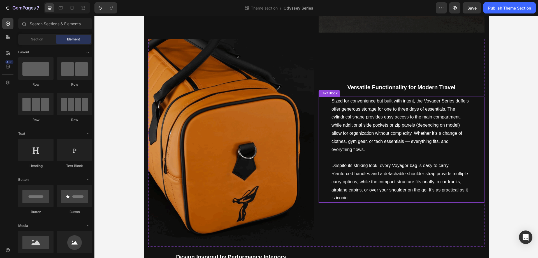
click at [405, 140] on p "Sized for convenience but built with intent, the Voyager Series duffels offer g…" at bounding box center [402, 129] width 140 height 65
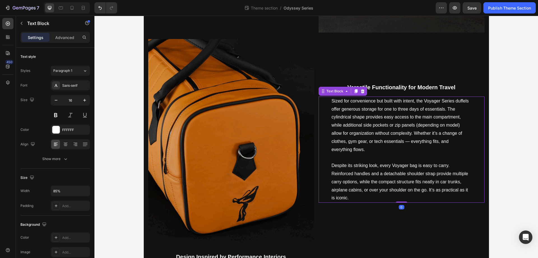
click at [405, 140] on p "Sized for convenience but built with intent, the Voyager Series duffels offer g…" at bounding box center [402, 129] width 140 height 65
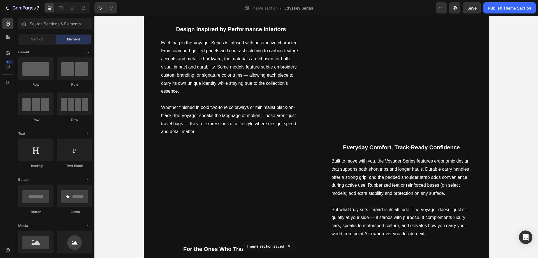
scroll to position [469, 0]
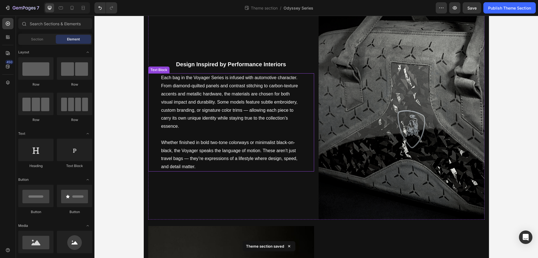
click at [239, 109] on p "Each bag in the Voyager Series is infused with automotive character. From diamo…" at bounding box center [231, 106] width 140 height 65
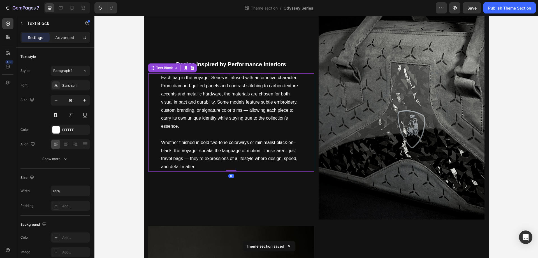
click at [242, 109] on p "Each bag in the Voyager Series is infused with automotive character. From diamo…" at bounding box center [231, 106] width 140 height 65
click at [183, 158] on p "Whether finished in bold two-tone colorways or minimalist black-on-black, the V…" at bounding box center [231, 155] width 140 height 32
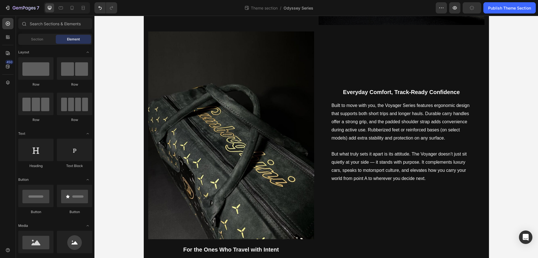
scroll to position [705, 0]
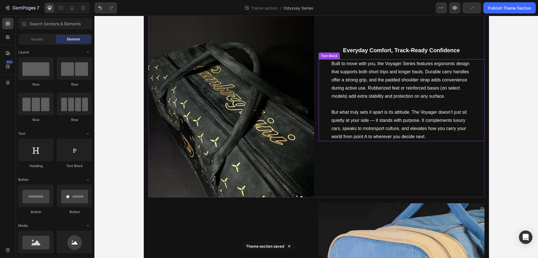
click at [364, 118] on p "But what truly sets it apart is its attitude. The Voyager doesn’t just sit quie…" at bounding box center [402, 124] width 140 height 32
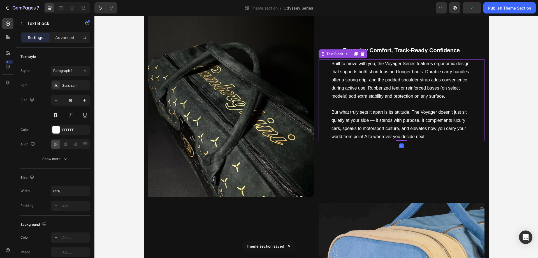
click at [371, 119] on p "But what truly sets it apart is its attitude. The Voyager doesn’t just sit quie…" at bounding box center [402, 124] width 140 height 32
click at [370, 120] on p "But what truly sets it apart is its attitude. The Voyager doesn’t just sit quie…" at bounding box center [402, 124] width 140 height 32
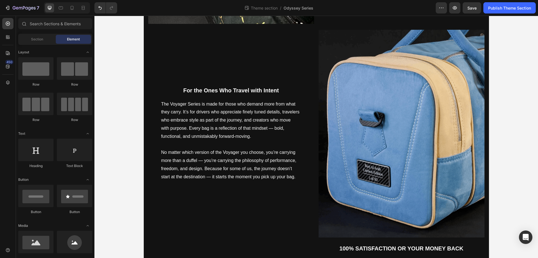
scroll to position [888, 0]
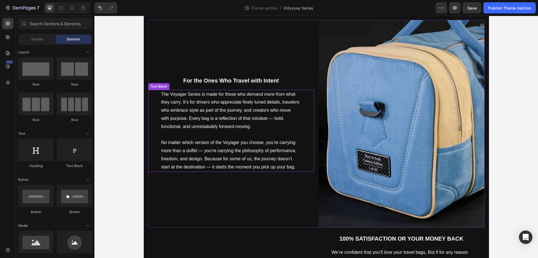
click at [268, 119] on p "The Voyager Series is made for those who demand more from what they carry. It’s…" at bounding box center [231, 114] width 140 height 49
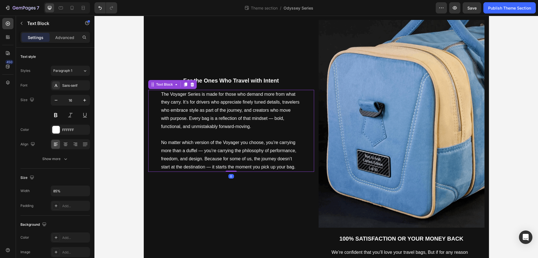
click at [268, 119] on p "The Voyager Series is made for those who demand more from what they carry. It’s…" at bounding box center [231, 114] width 140 height 49
click at [196, 148] on p "No matter which version of the Voyager you choose, you’re carrying more than a …" at bounding box center [231, 155] width 140 height 32
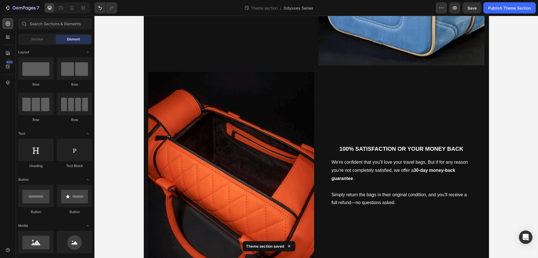
scroll to position [1086, 0]
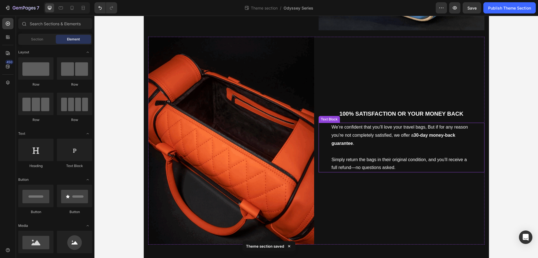
click at [350, 168] on p "Simply return the bags in their original condition, and you’ll receive a full r…" at bounding box center [402, 164] width 140 height 16
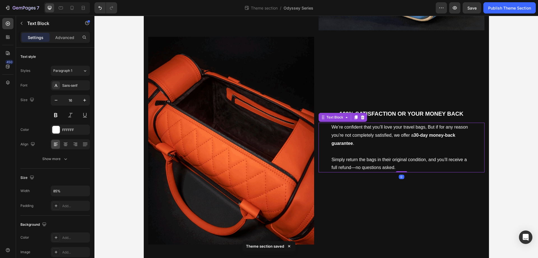
click at [350, 168] on p "Simply return the bags in their original condition, and you’ll receive a full r…" at bounding box center [402, 164] width 140 height 16
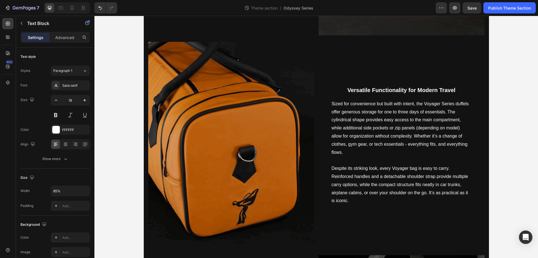
scroll to position [0, 0]
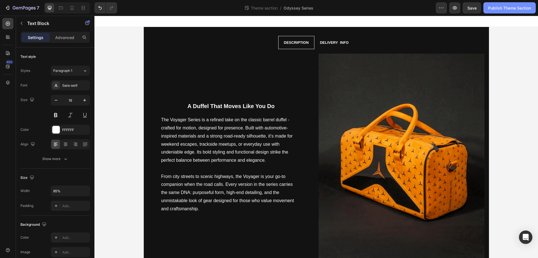
click at [509, 5] on div "Publish Theme Section" at bounding box center [510, 8] width 43 height 6
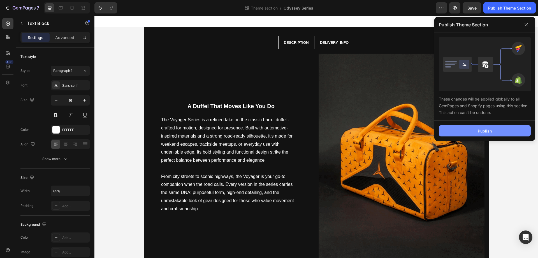
click at [497, 133] on button "Publish" at bounding box center [485, 130] width 92 height 11
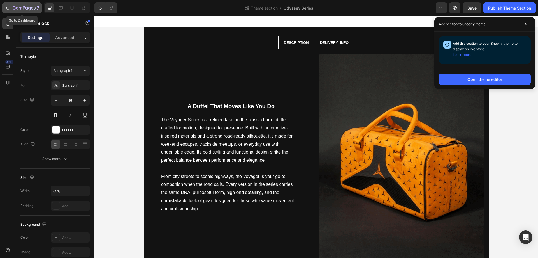
click at [20, 10] on icon "button" at bounding box center [24, 8] width 23 height 5
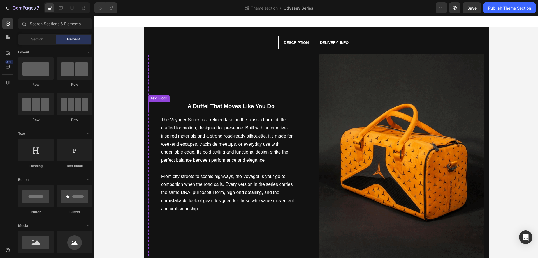
click at [233, 107] on strong "A Duffel That Moves Like You Do" at bounding box center [231, 106] width 87 height 6
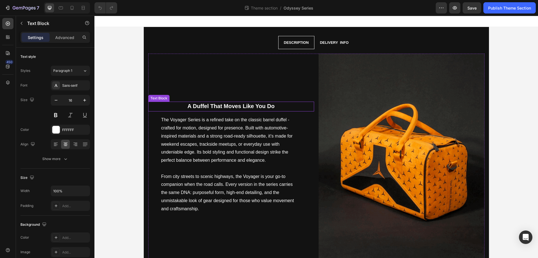
click at [233, 107] on strong "A Duffel That Moves Like You Do" at bounding box center [231, 106] width 87 height 6
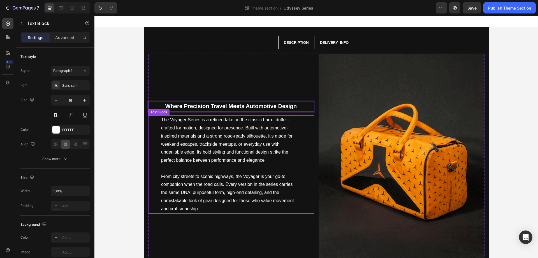
click at [231, 148] on p "The Voyager Series is a refined take on the classic barrel duffel - crafted for…" at bounding box center [231, 140] width 140 height 49
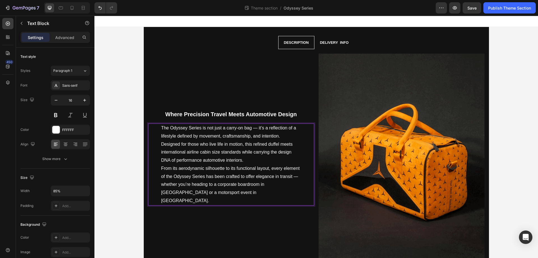
click at [243, 163] on p "The Odyssey Series is not just a carry-on bag — it’s a reflection of a lifestyl…" at bounding box center [231, 144] width 140 height 40
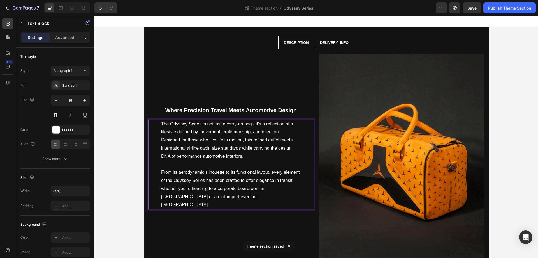
click at [294, 184] on p "From its aerodynamic silhouette to its functional layout, every element of the …" at bounding box center [231, 188] width 140 height 40
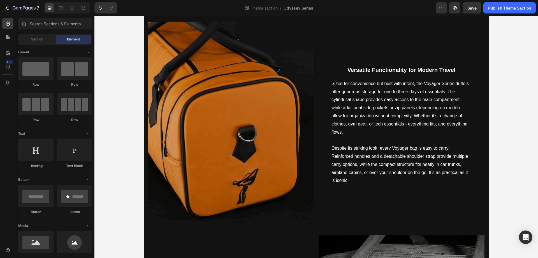
scroll to position [230, 0]
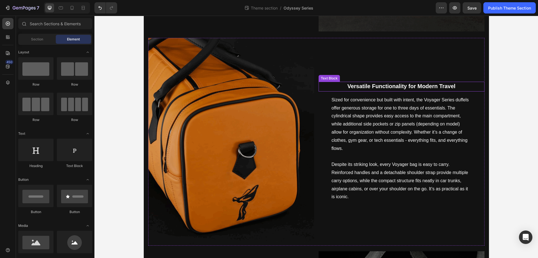
click at [398, 84] on strong "Versatile Functionality for Modern Travel" at bounding box center [402, 86] width 108 height 6
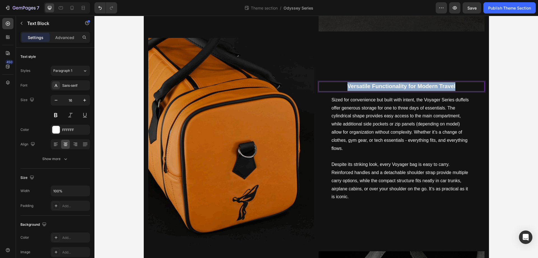
click at [398, 84] on strong "Versatile Functionality for Modern Travel" at bounding box center [402, 86] width 108 height 6
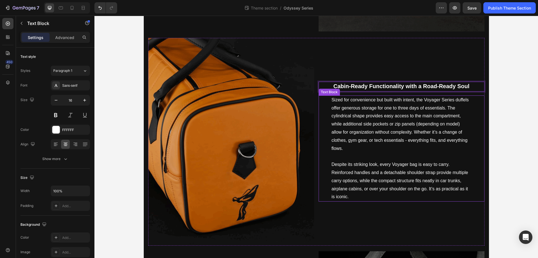
click at [376, 140] on p "Sized for convenience but built with intent, the Voyager Series duffels offer g…" at bounding box center [402, 128] width 140 height 65
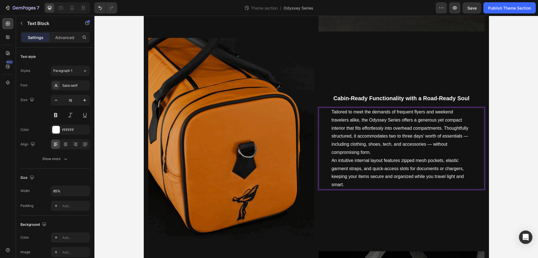
scroll to position [242, 0]
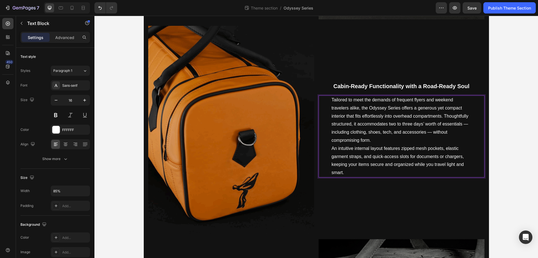
click at [387, 139] on p "Tailored to meet the demands of frequent flyers and weekend travelers alike, th…" at bounding box center [402, 120] width 140 height 49
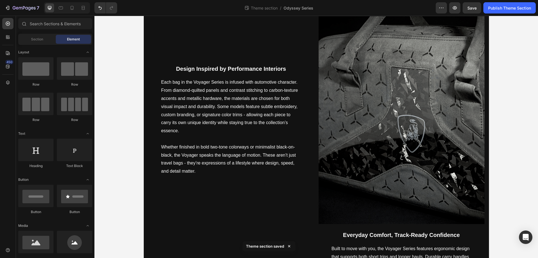
scroll to position [468, 0]
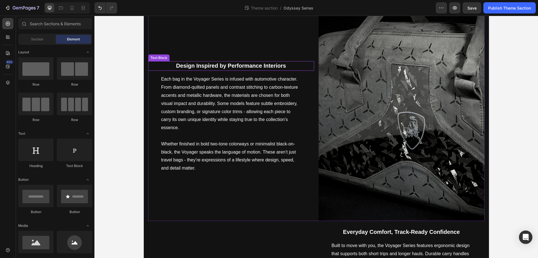
click at [234, 67] on strong "Design Inspired by Performance Interiors" at bounding box center [231, 66] width 110 height 6
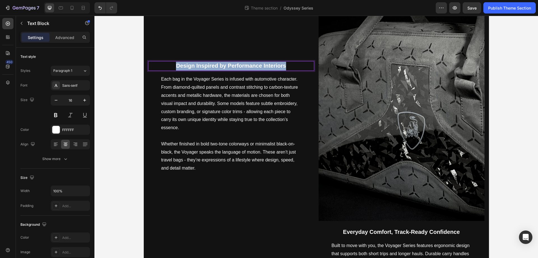
click at [234, 67] on strong "Design Inspired by Performance Interiors" at bounding box center [231, 66] width 110 height 6
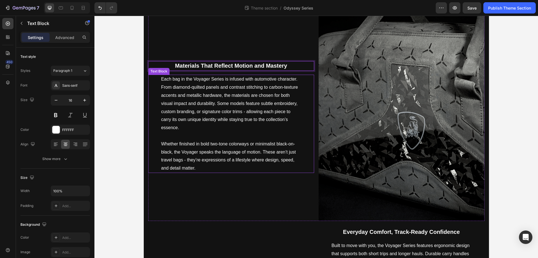
click at [230, 130] on p "Each bag in the Voyager Series is infused with automotive character. From diamo…" at bounding box center [231, 107] width 140 height 65
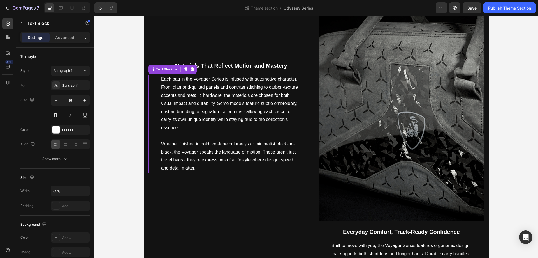
click at [230, 130] on p "Each bag in the Voyager Series is infused with automotive character. From diamo…" at bounding box center [231, 107] width 140 height 65
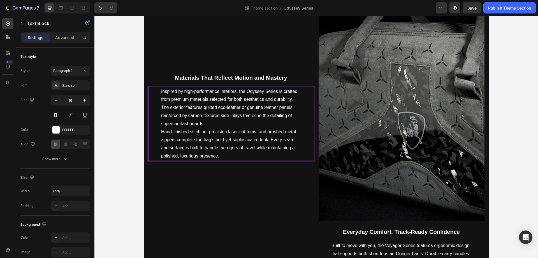
scroll to position [480, 0]
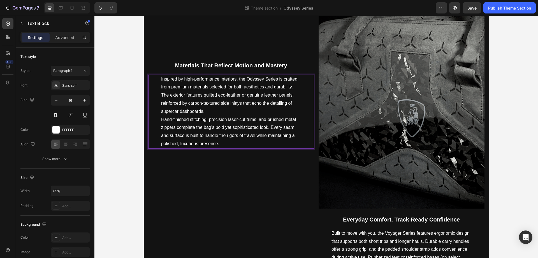
click at [206, 109] on p "Inspired by high-performance interiors, the Odyssey Series is crafted from prem…" at bounding box center [231, 95] width 140 height 40
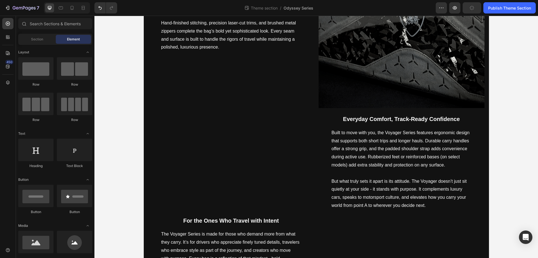
scroll to position [646, 0]
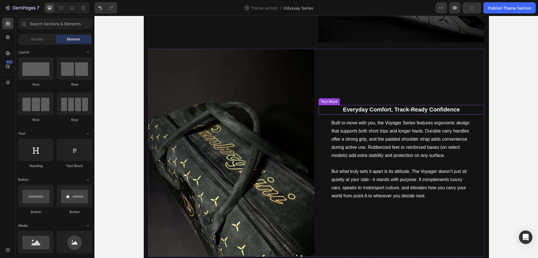
click at [384, 109] on strong "Everyday Comfort, Track-Ready Confidence" at bounding box center [401, 109] width 117 height 6
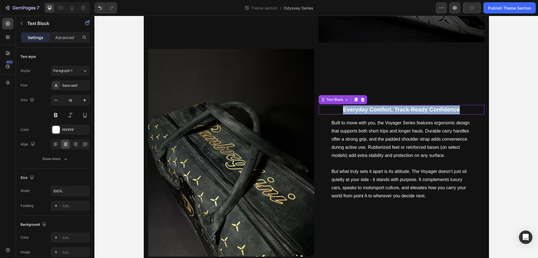
click at [384, 109] on strong "Everyday Comfort, Track-Ready Confidence" at bounding box center [401, 109] width 117 height 6
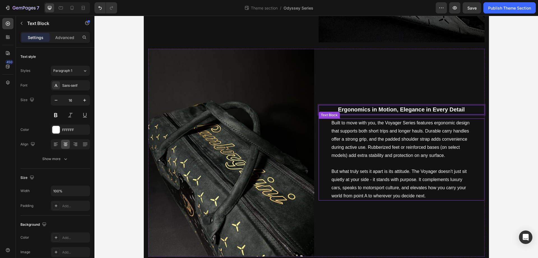
click at [387, 194] on p "But what truly sets it apart is its attitude. The Voyager doesn’t just sit quie…" at bounding box center [402, 183] width 140 height 32
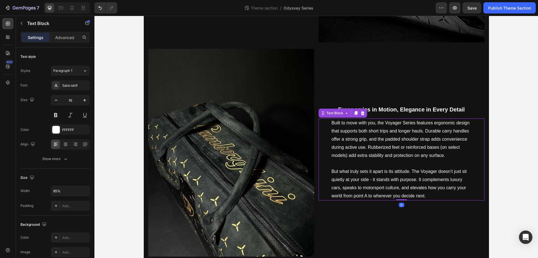
click at [390, 181] on p "But what truly sets it apart is its attitude. The Voyager doesn’t just sit quie…" at bounding box center [402, 183] width 140 height 32
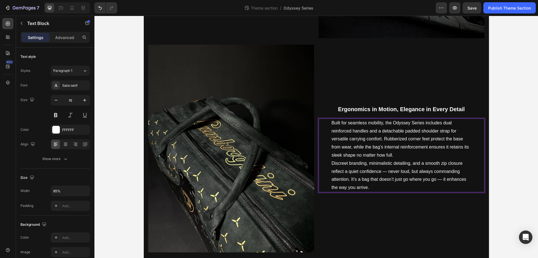
click at [404, 157] on p "Built for seamless mobility, the Odyssey Series includes dual reinforced handle…" at bounding box center [402, 139] width 140 height 40
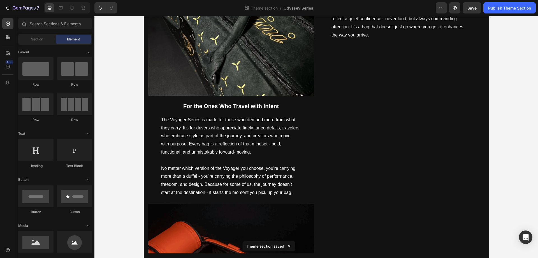
scroll to position [878, 0]
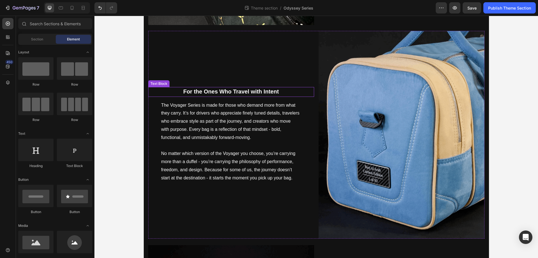
click at [234, 92] on strong "For the Ones Who Travel with Intent" at bounding box center [231, 91] width 96 height 6
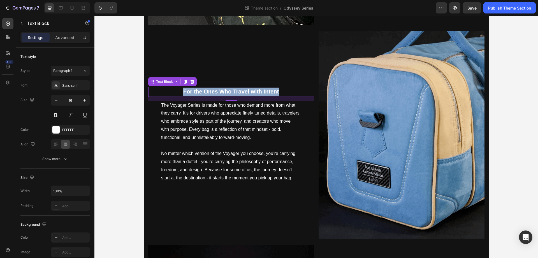
click at [234, 92] on strong "For the Ones Who Travel with Intent" at bounding box center [231, 91] width 96 height 6
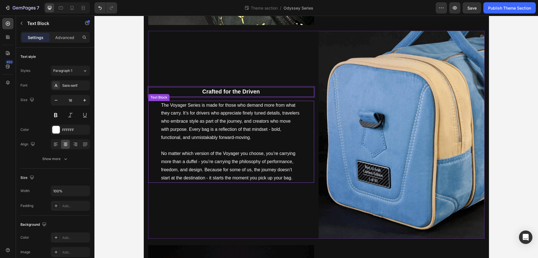
click at [218, 148] on p "The Voyager Series is made for those who demand more from what they carry. It’s…" at bounding box center [231, 125] width 140 height 49
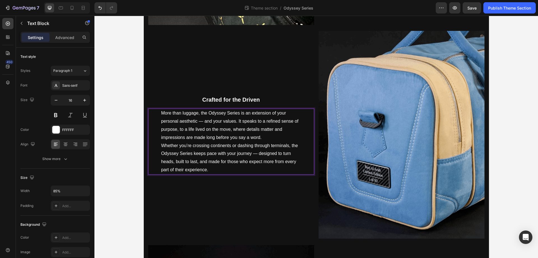
scroll to position [885, 0]
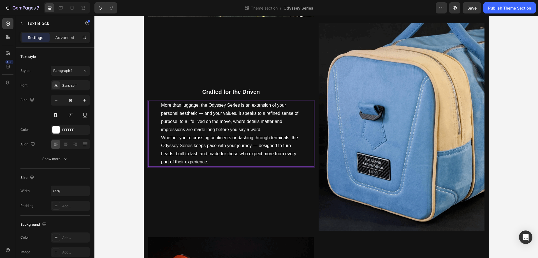
click at [269, 128] on p "More than luggage, the Odyssey Series is an extension of your personal aestheti…" at bounding box center [231, 117] width 140 height 32
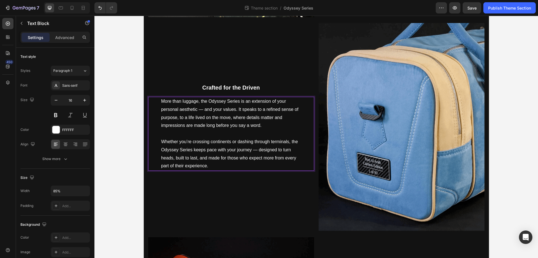
scroll to position [881, 0]
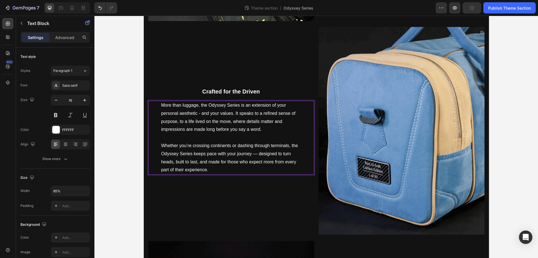
click at [249, 154] on p "Whether you’re crossing continents or dashing through terminals, the Odyssey Se…" at bounding box center [231, 158] width 140 height 32
click at [251, 154] on p "Whether you’re crossing continents or dashing through terminals, the Odyssey Se…" at bounding box center [231, 158] width 140 height 32
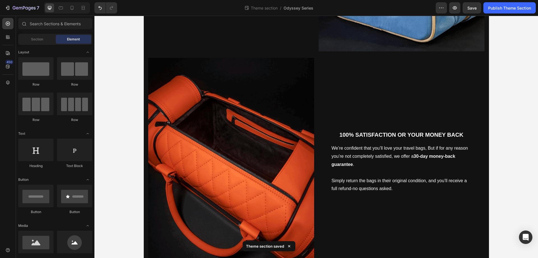
scroll to position [1086, 0]
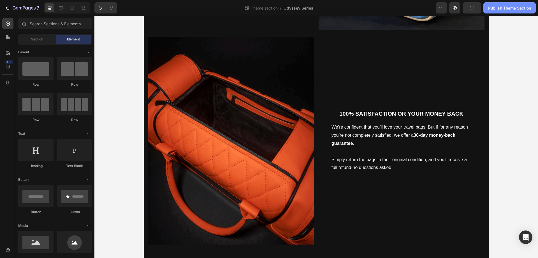
click at [517, 6] on div "Publish Theme Section" at bounding box center [510, 8] width 43 height 6
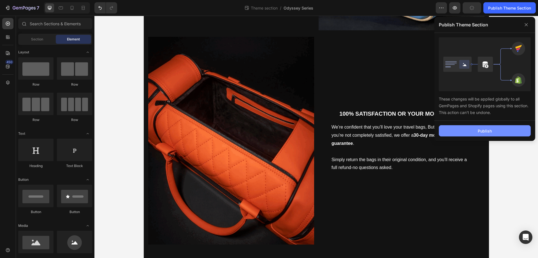
click at [502, 133] on button "Publish" at bounding box center [485, 130] width 92 height 11
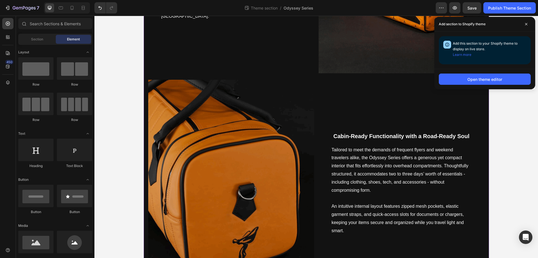
scroll to position [0, 0]
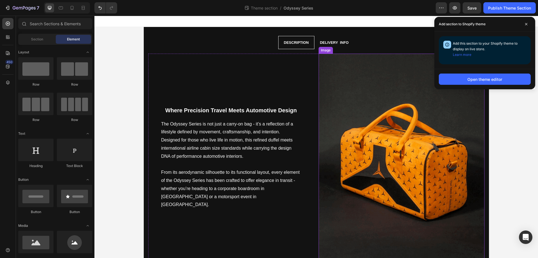
click at [326, 108] on img at bounding box center [402, 158] width 166 height 208
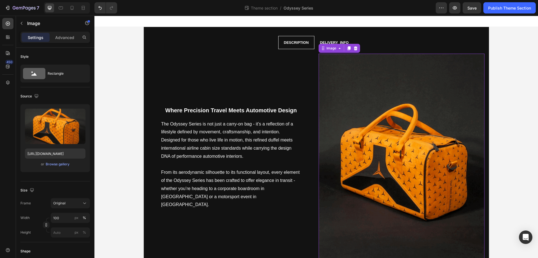
click at [407, 140] on img at bounding box center [402, 158] width 166 height 208
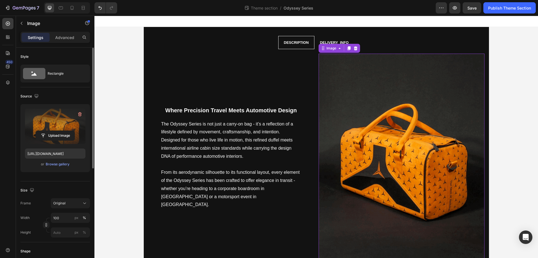
click at [45, 117] on label at bounding box center [55, 126] width 61 height 35
click at [45, 131] on input "file" at bounding box center [55, 136] width 39 height 10
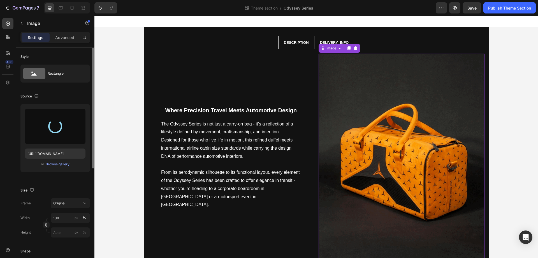
type input "[URL][DOMAIN_NAME]"
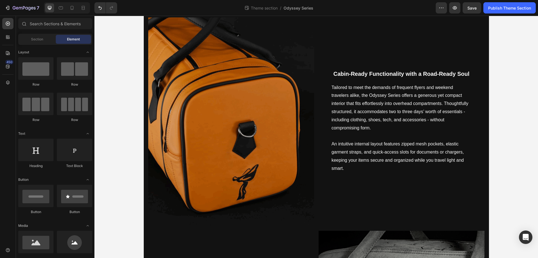
scroll to position [296, 0]
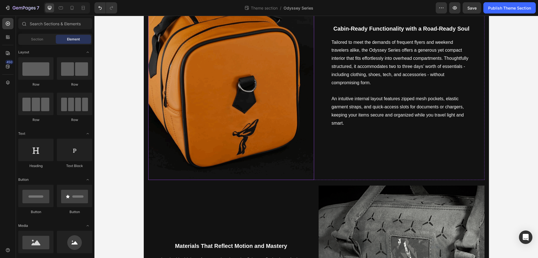
click at [221, 80] on img at bounding box center [231, 76] width 166 height 208
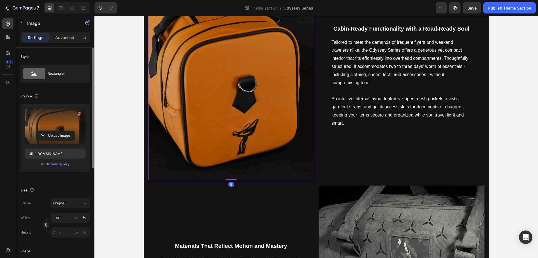
click at [57, 127] on label at bounding box center [55, 126] width 61 height 35
click at [57, 131] on input "file" at bounding box center [55, 136] width 39 height 10
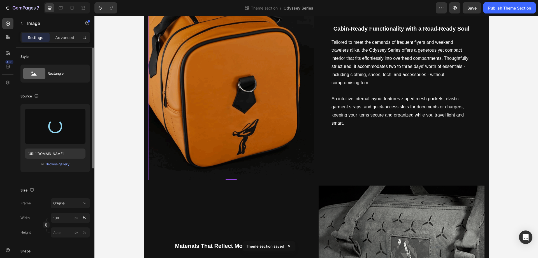
type input "[URL][DOMAIN_NAME]"
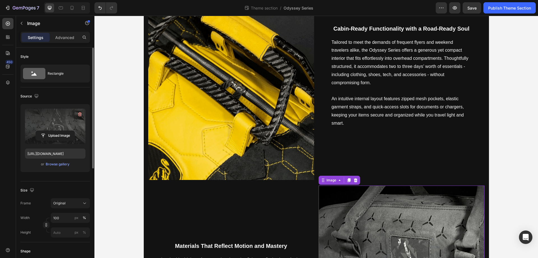
click at [49, 121] on label at bounding box center [55, 126] width 61 height 35
click at [49, 131] on input "file" at bounding box center [55, 136] width 39 height 10
type input "[URL][DOMAIN_NAME]"
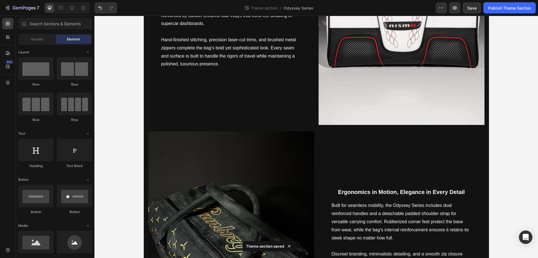
scroll to position [583, 0]
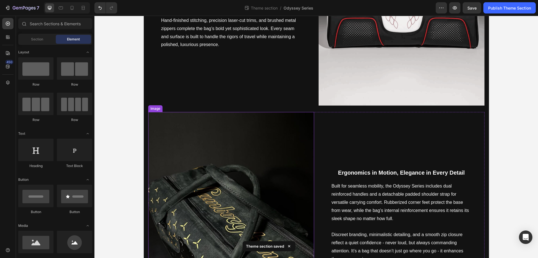
click at [248, 181] on img at bounding box center [231, 216] width 166 height 208
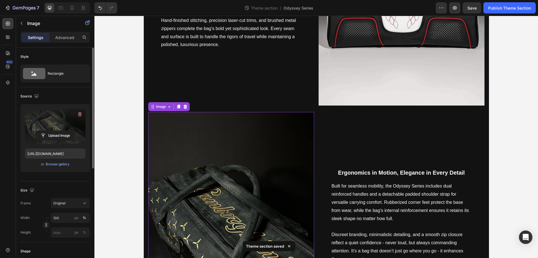
click at [52, 121] on label at bounding box center [55, 126] width 61 height 35
click at [52, 131] on input "file" at bounding box center [55, 136] width 39 height 10
type input "[URL][DOMAIN_NAME]"
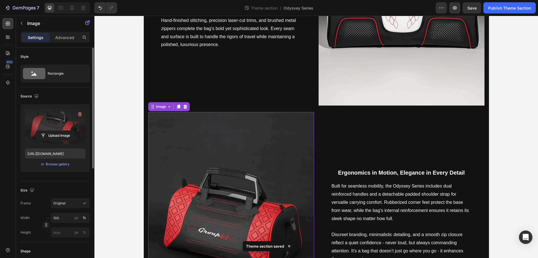
scroll to position [882, 0]
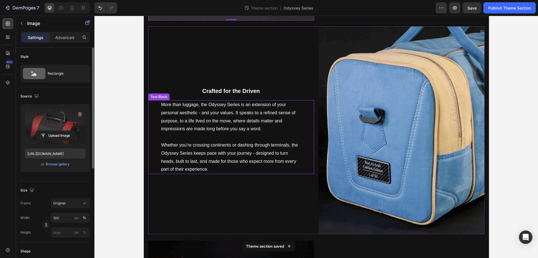
click at [391, 132] on img at bounding box center [402, 130] width 166 height 208
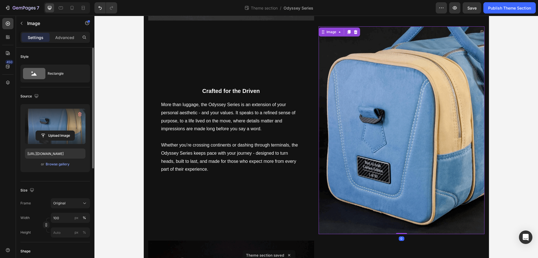
click at [40, 125] on label at bounding box center [55, 126] width 61 height 35
click at [40, 131] on input "file" at bounding box center [55, 136] width 39 height 10
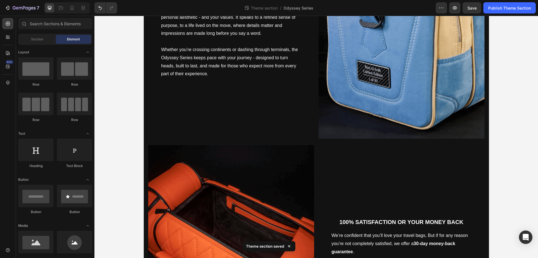
scroll to position [987, 0]
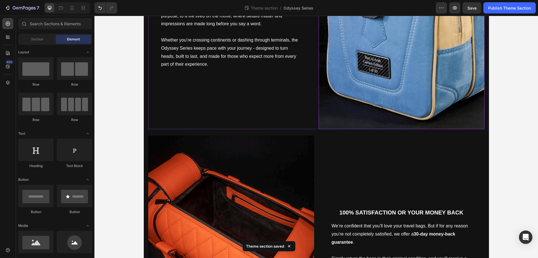
click at [392, 118] on img at bounding box center [402, 25] width 166 height 208
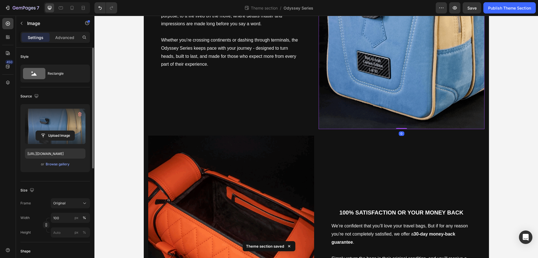
click at [32, 122] on label at bounding box center [55, 126] width 61 height 35
click at [36, 131] on input "file" at bounding box center [55, 136] width 39 height 10
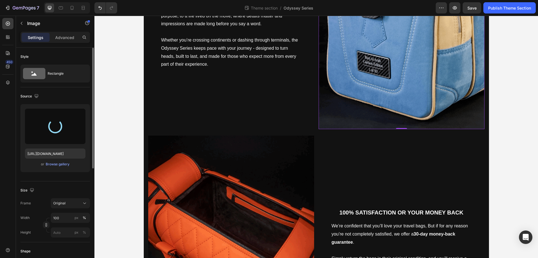
type input "[URL][DOMAIN_NAME]"
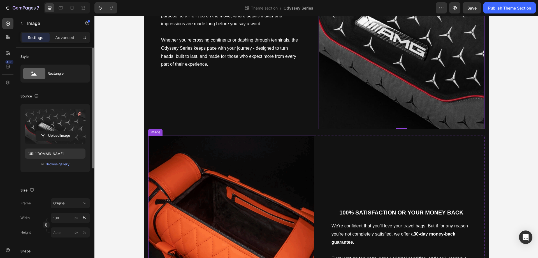
click at [251, 171] on img at bounding box center [231, 239] width 166 height 208
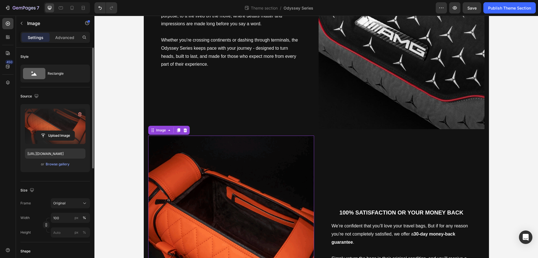
click at [64, 125] on label at bounding box center [55, 126] width 61 height 35
click at [64, 131] on input "file" at bounding box center [55, 136] width 39 height 10
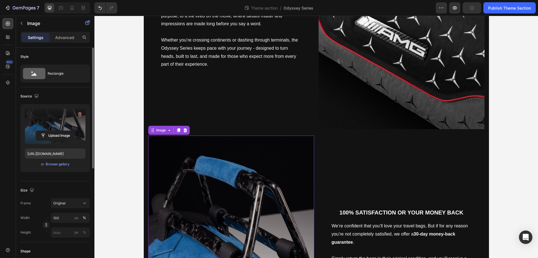
type input "[URL][DOMAIN_NAME]"
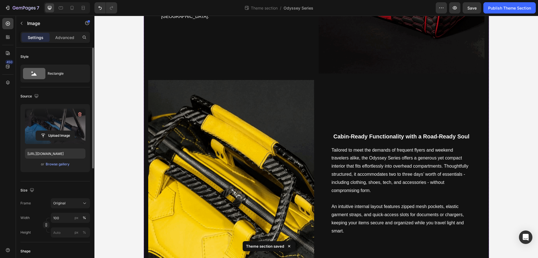
scroll to position [0, 0]
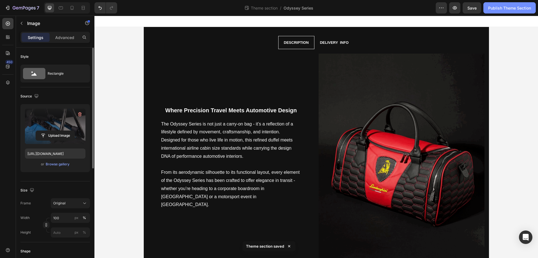
click at [524, 7] on div "Publish Theme Section" at bounding box center [510, 8] width 43 height 6
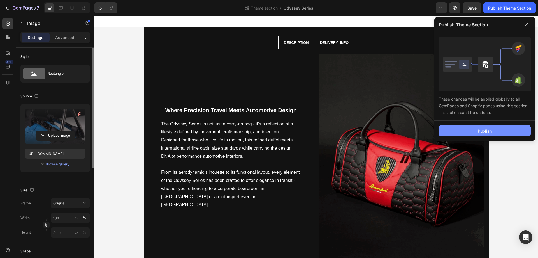
click at [489, 129] on div "Publish" at bounding box center [485, 131] width 14 height 6
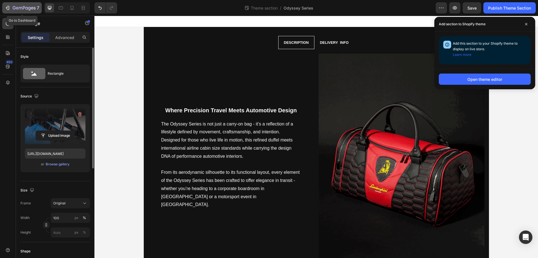
click at [16, 11] on div "7" at bounding box center [26, 7] width 27 height 7
